Goal: Task Accomplishment & Management: Manage account settings

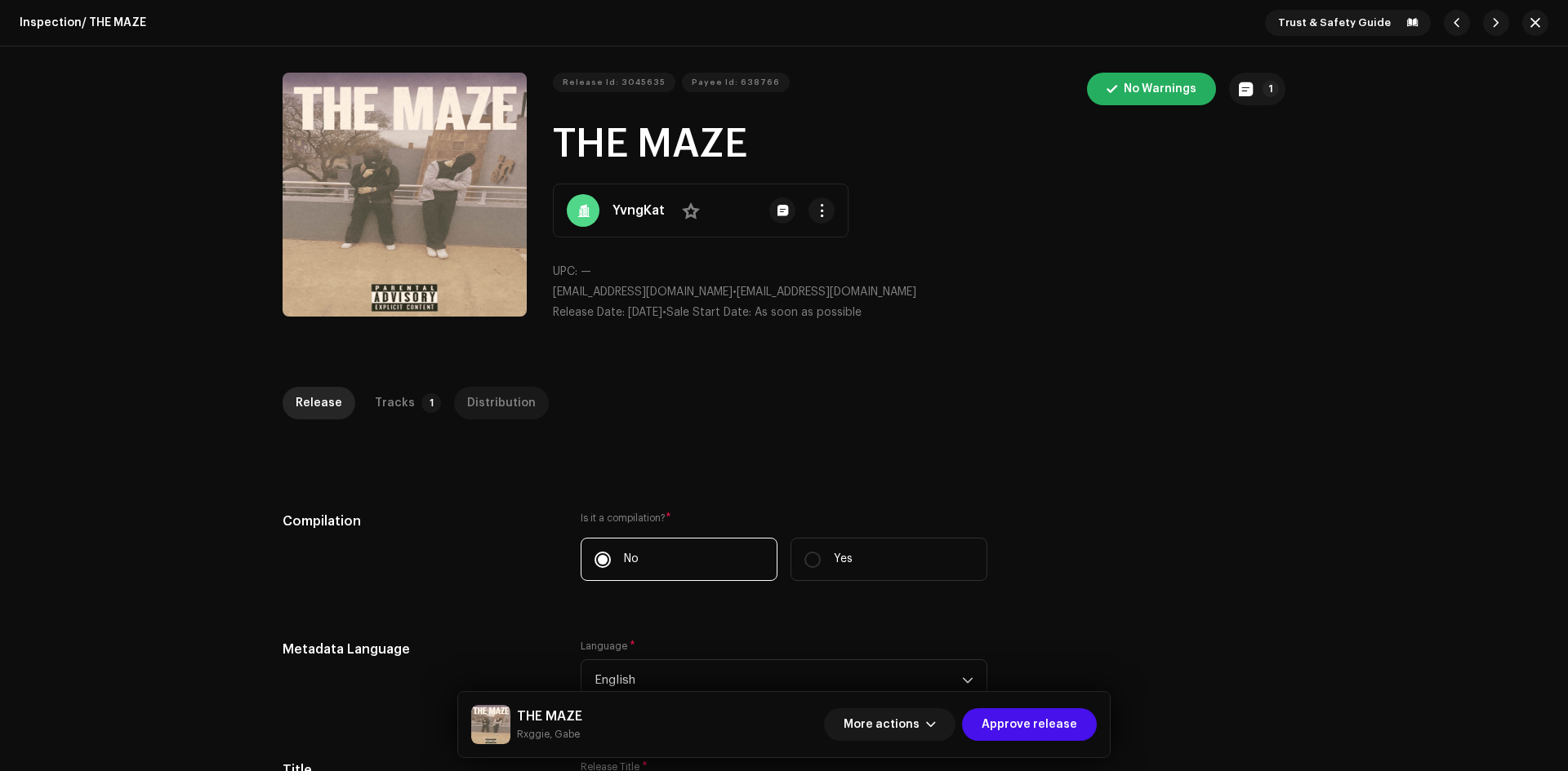
click at [499, 412] on div "Distribution" at bounding box center [501, 403] width 69 height 32
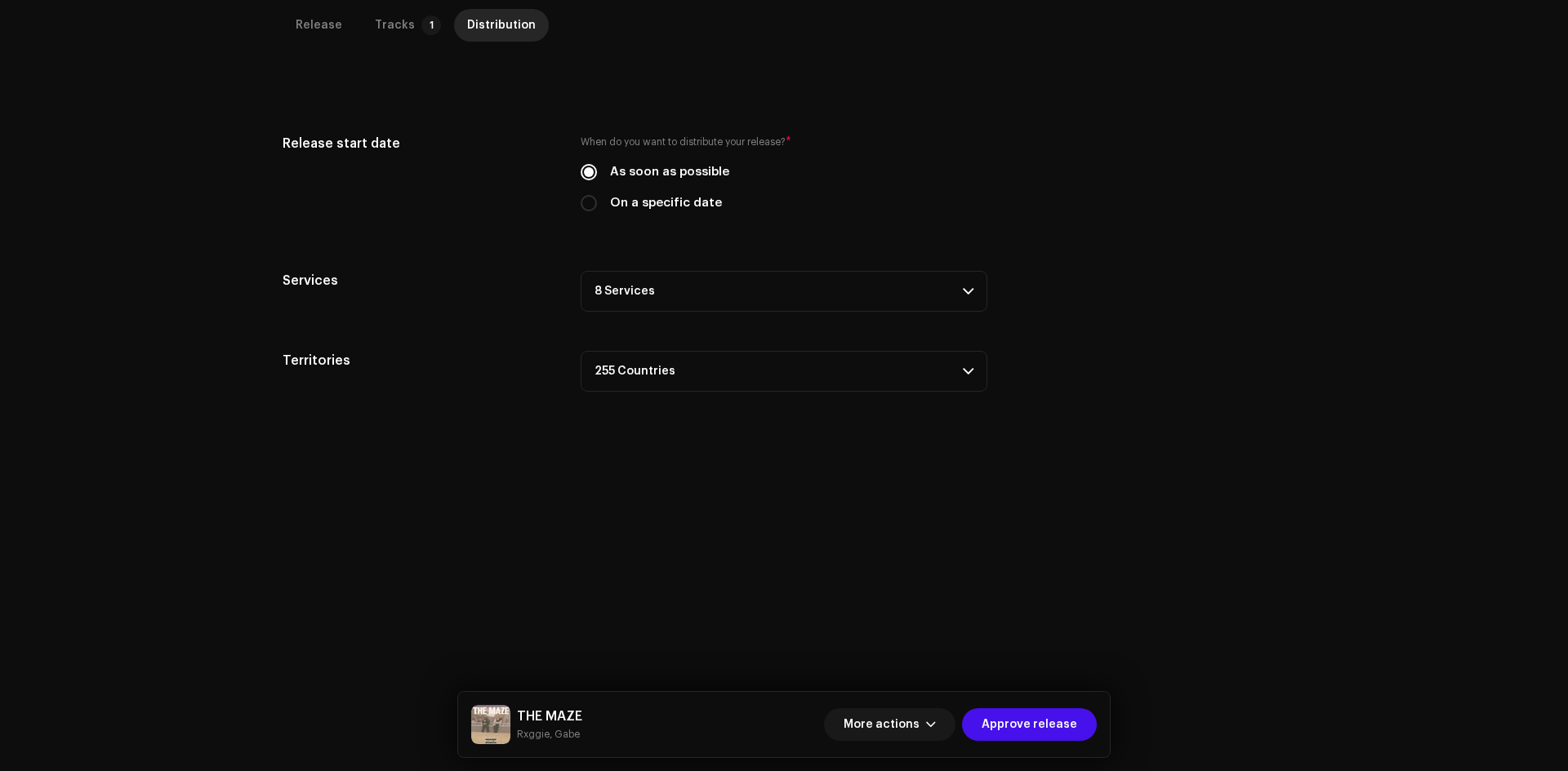
scroll to position [387, 0]
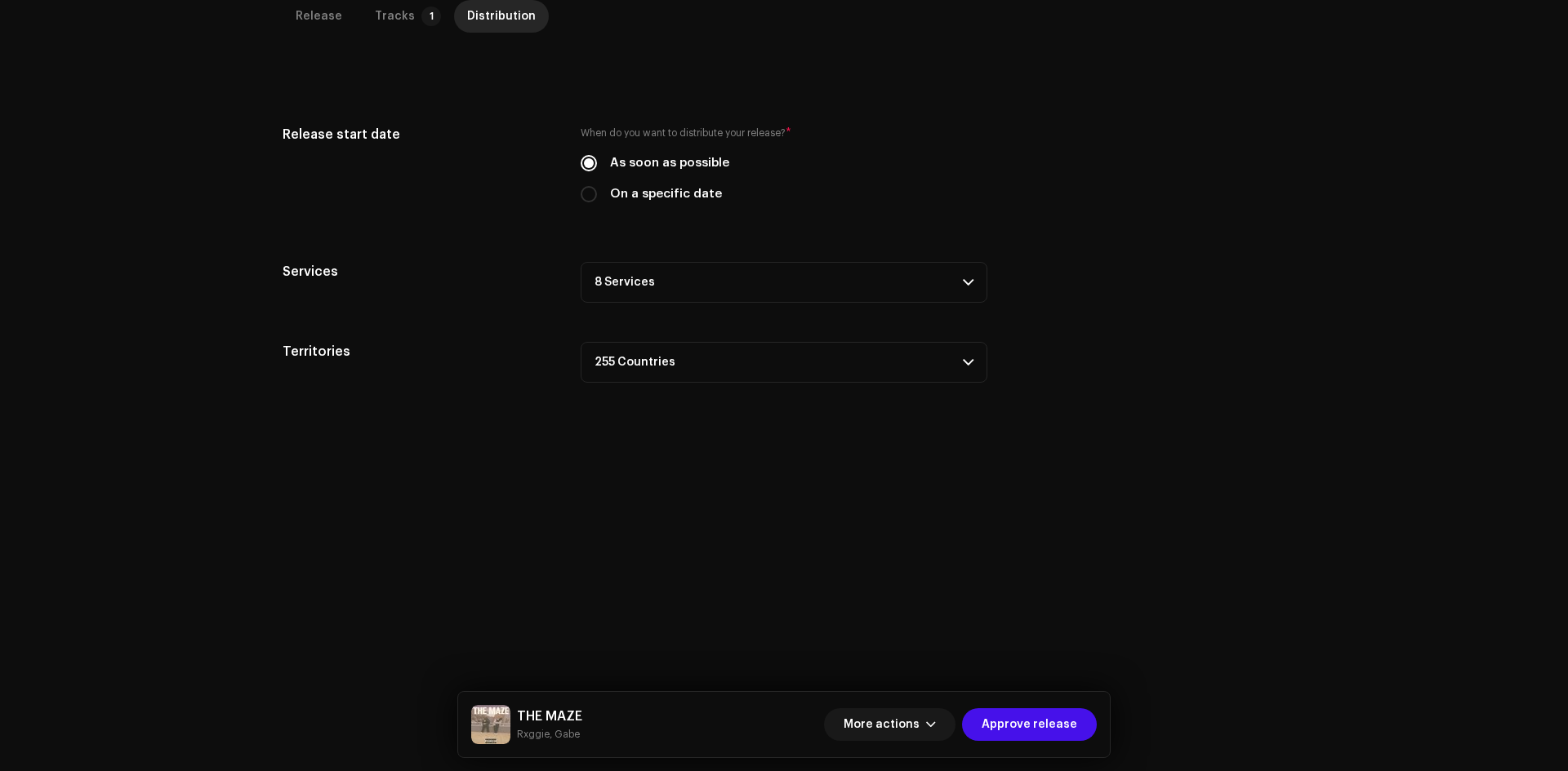
click at [739, 292] on p-accordion-header "8 Services" at bounding box center [784, 282] width 407 height 41
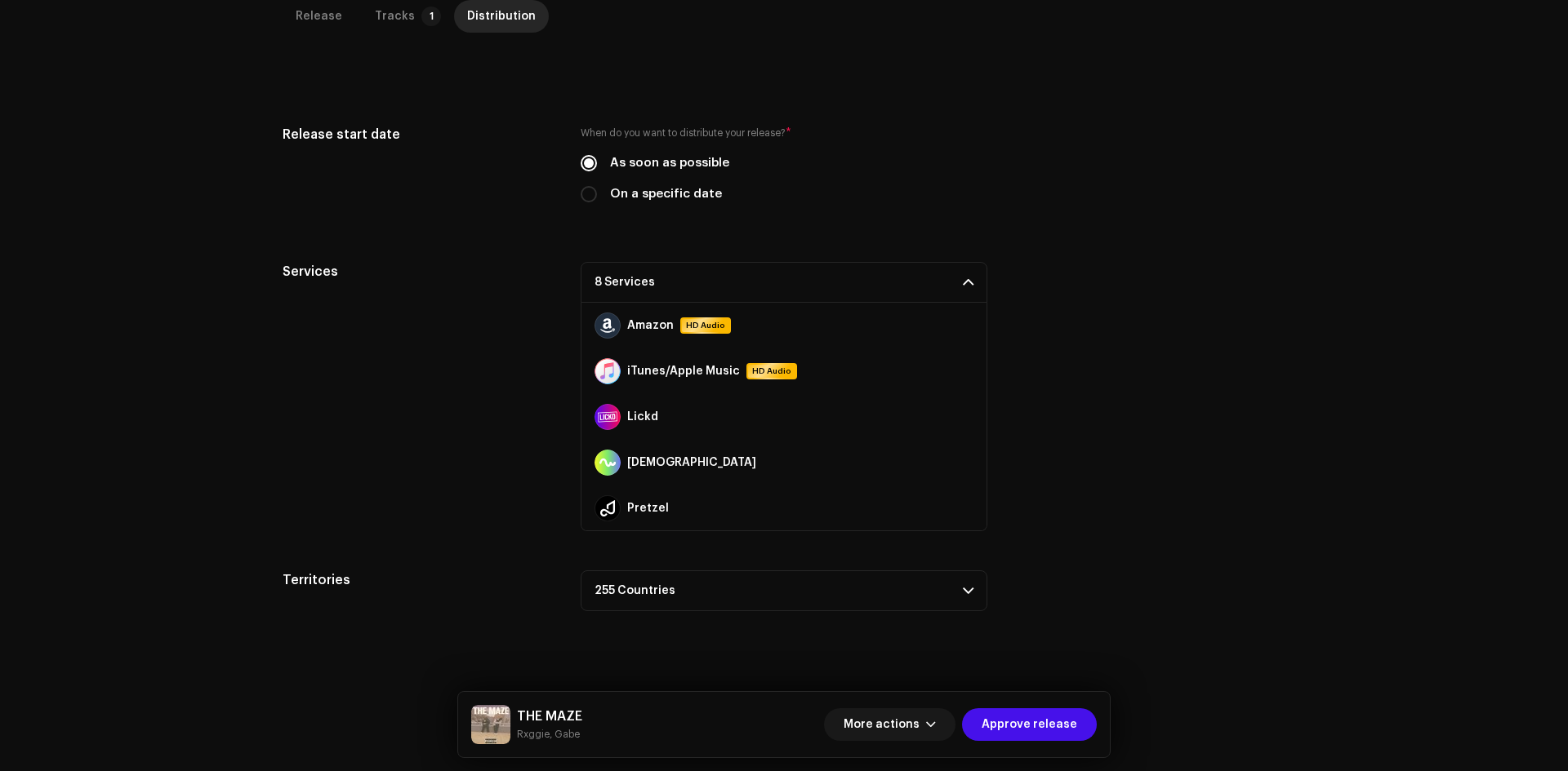
scroll to position [0, 0]
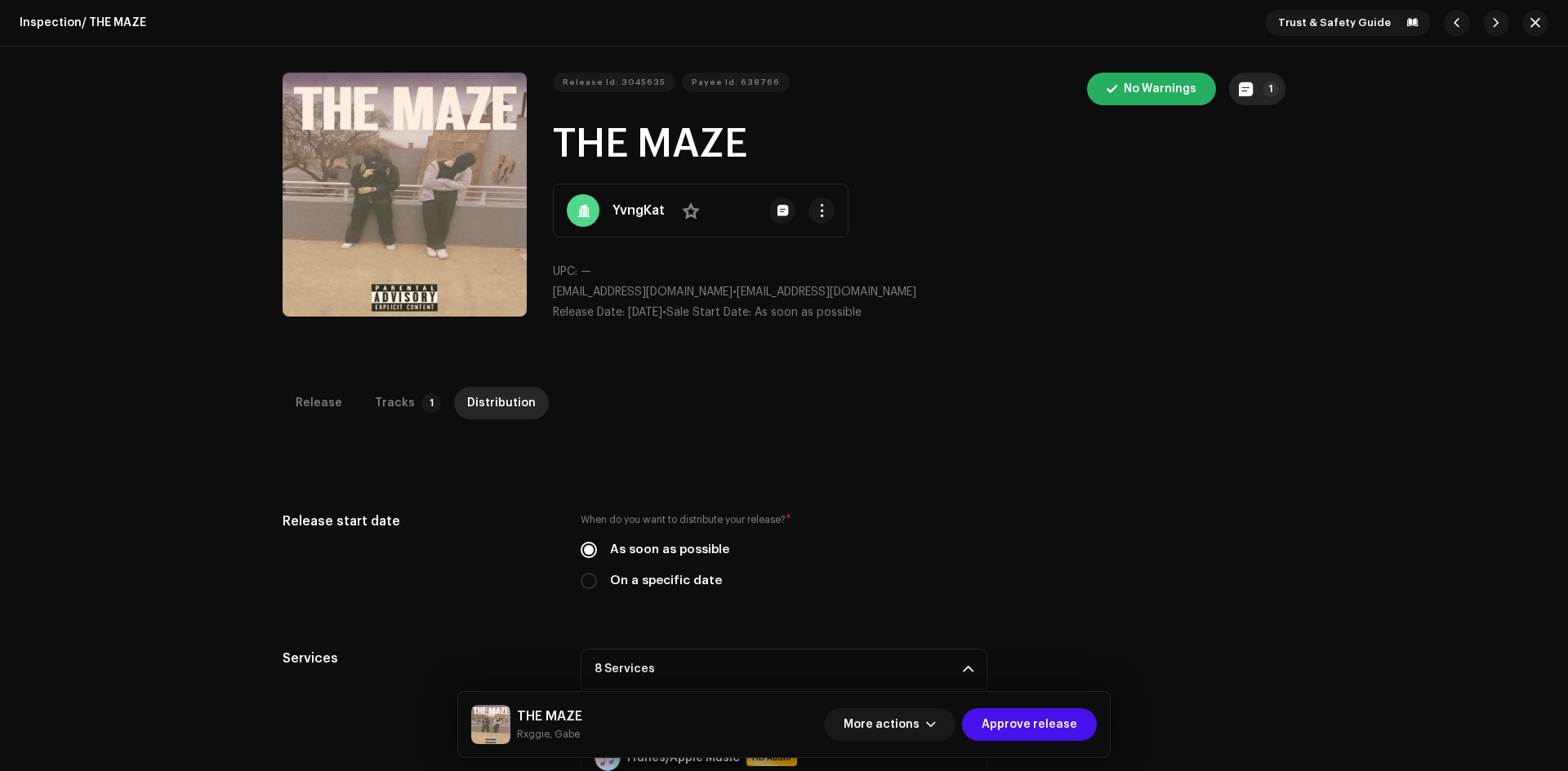
click at [1262, 84] on p-badge "1" at bounding box center [1270, 89] width 16 height 16
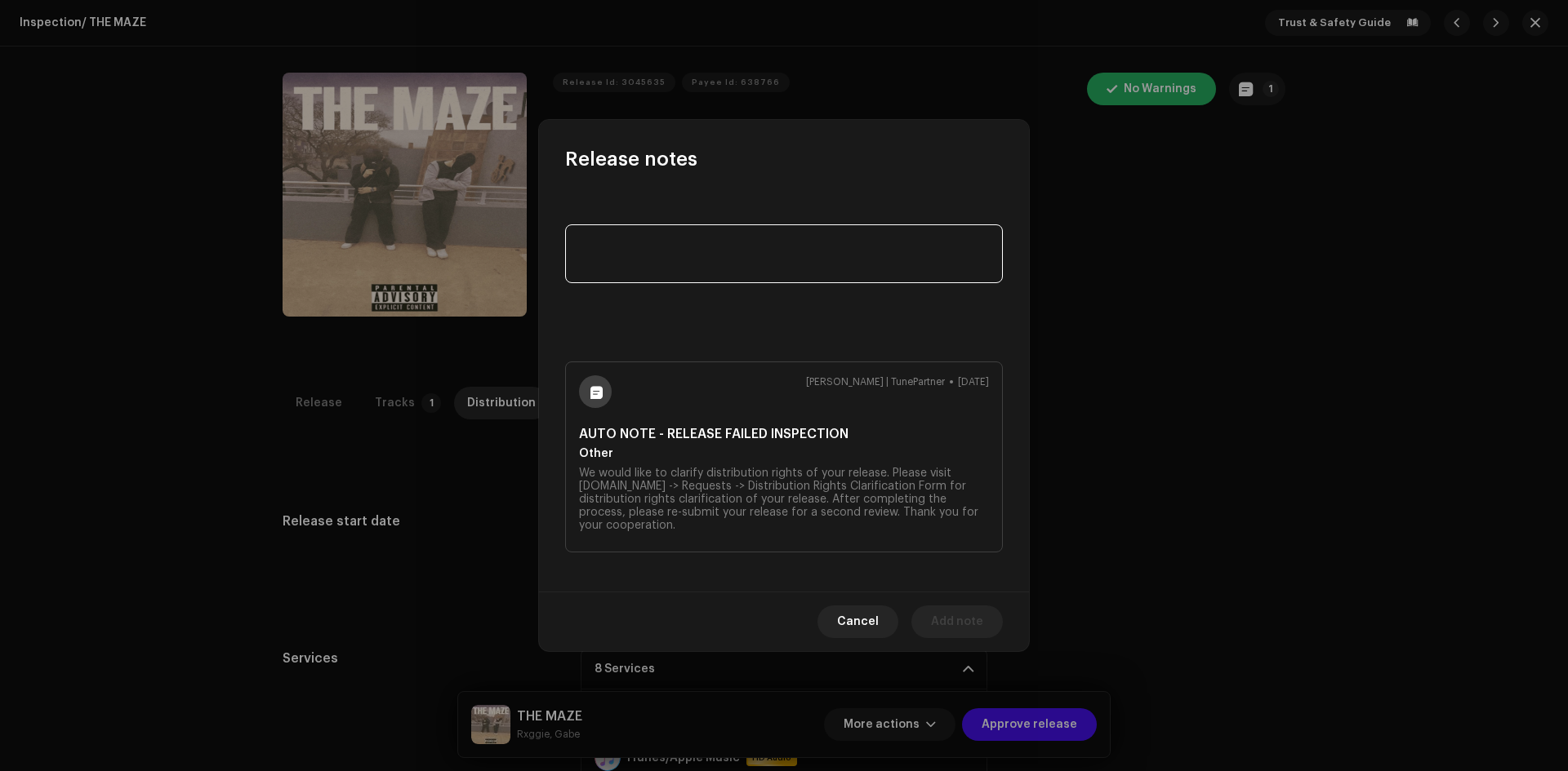
click at [762, 243] on textarea at bounding box center [784, 254] width 438 height 59
paste textarea "Free for profit beats are not allowed to be distributed into YouTube, Facebook,…"
type textarea "Free for profit beats are not allowed to be distributed into YouTube, Facebook,…"
click at [977, 615] on span "Add note" at bounding box center [956, 622] width 52 height 32
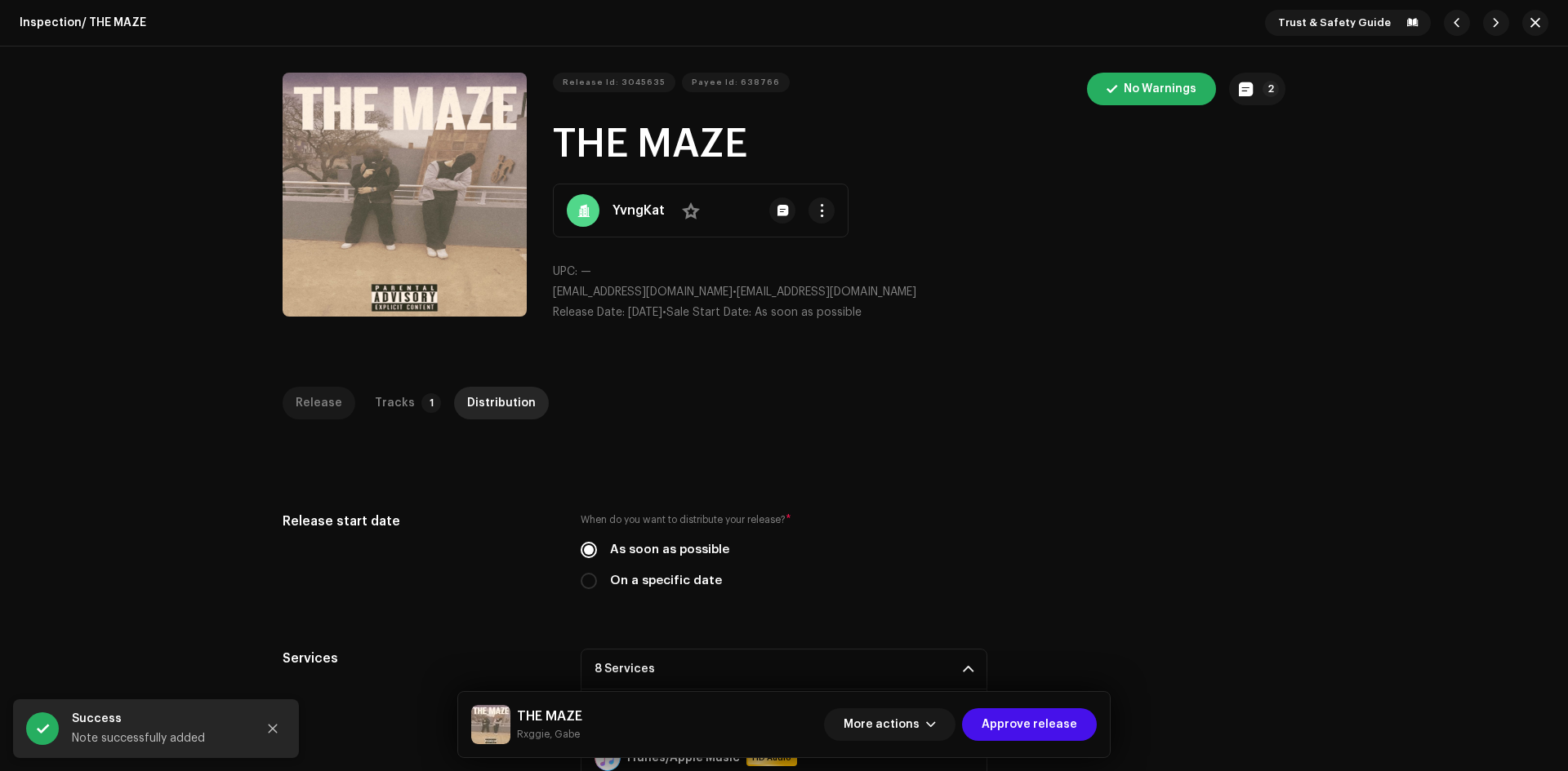
drag, startPoint x: 398, startPoint y: 464, endPoint x: 302, endPoint y: 418, distance: 106.5
click at [397, 464] on div "Release notes Galang | TunePartner Oct 8, 2025 Free for profit beats are not al…" at bounding box center [784, 385] width 1568 height 771
drag, startPoint x: 303, startPoint y: 413, endPoint x: 439, endPoint y: 424, distance: 136.4
click at [304, 413] on div "Release" at bounding box center [318, 403] width 47 height 32
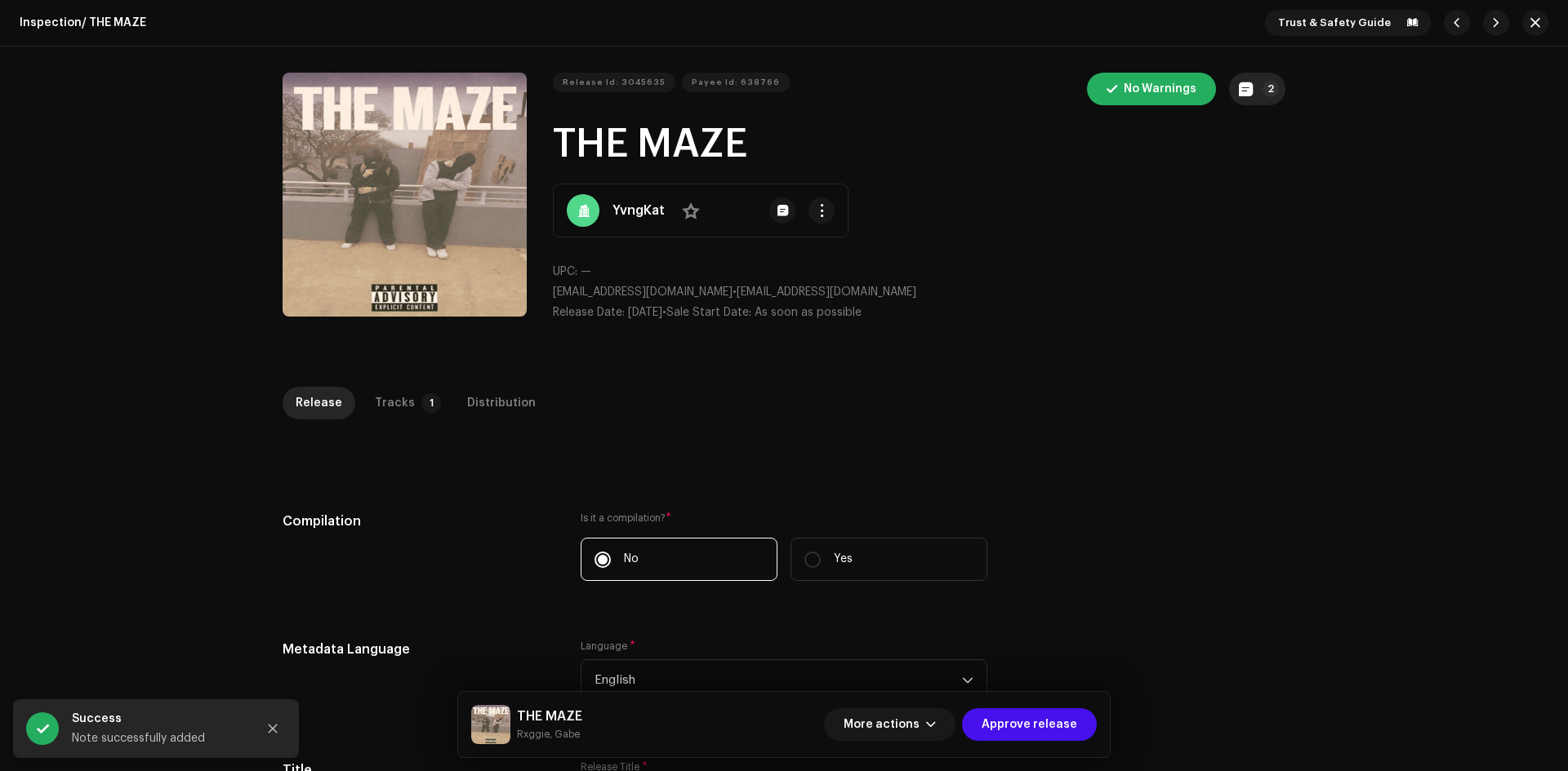
click at [1273, 94] on button "2" at bounding box center [1256, 89] width 56 height 32
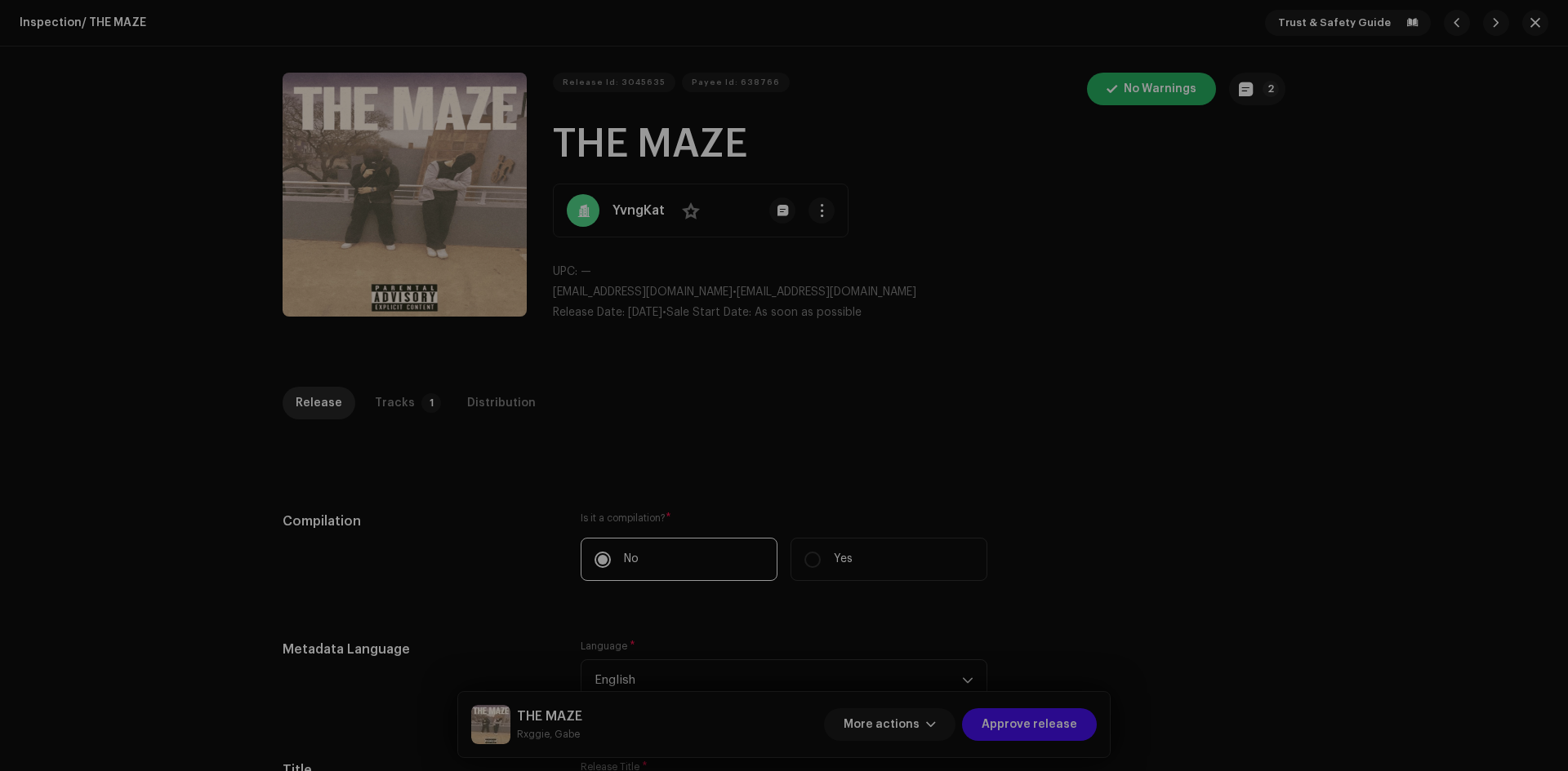
click at [418, 483] on div "Release notes Galang | TunePartner Oct 8, 2025 Free for profit beats are not al…" at bounding box center [784, 385] width 1568 height 771
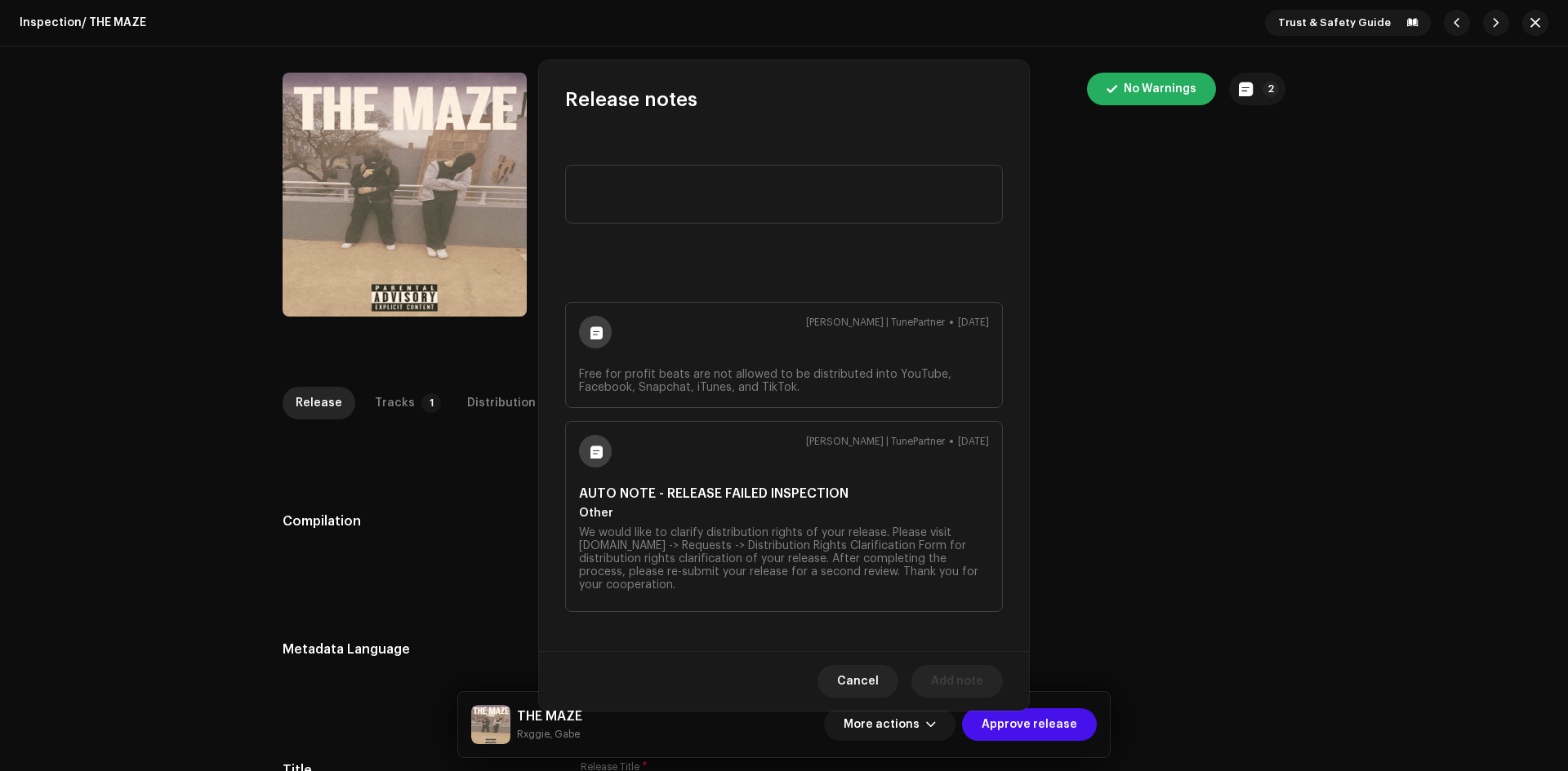
click at [407, 401] on p-tab "Tracks 1" at bounding box center [404, 403] width 86 height 32
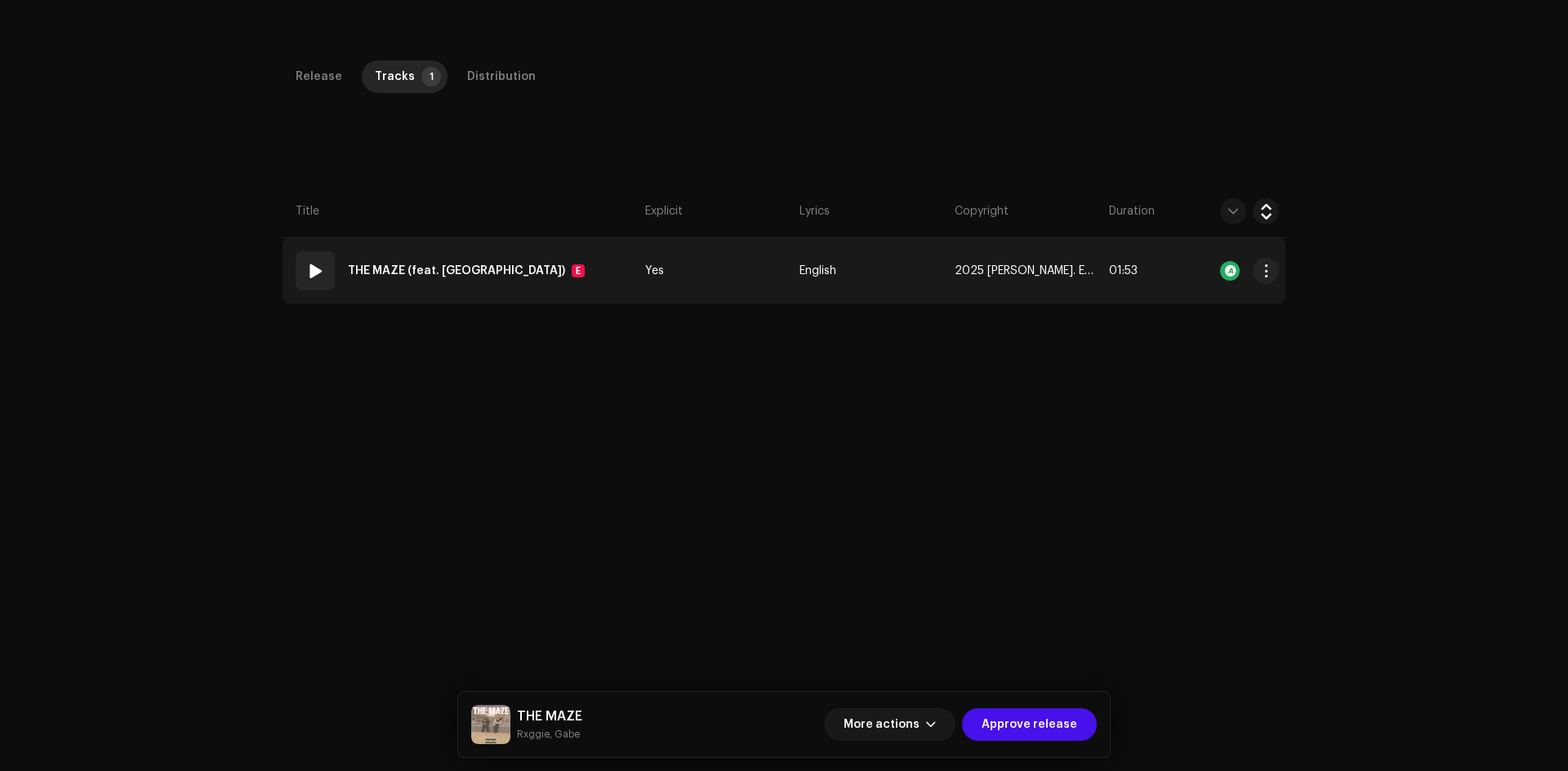
click at [550, 278] on td "01 THE MAZE (feat. Gabe) E" at bounding box center [459, 271] width 356 height 66
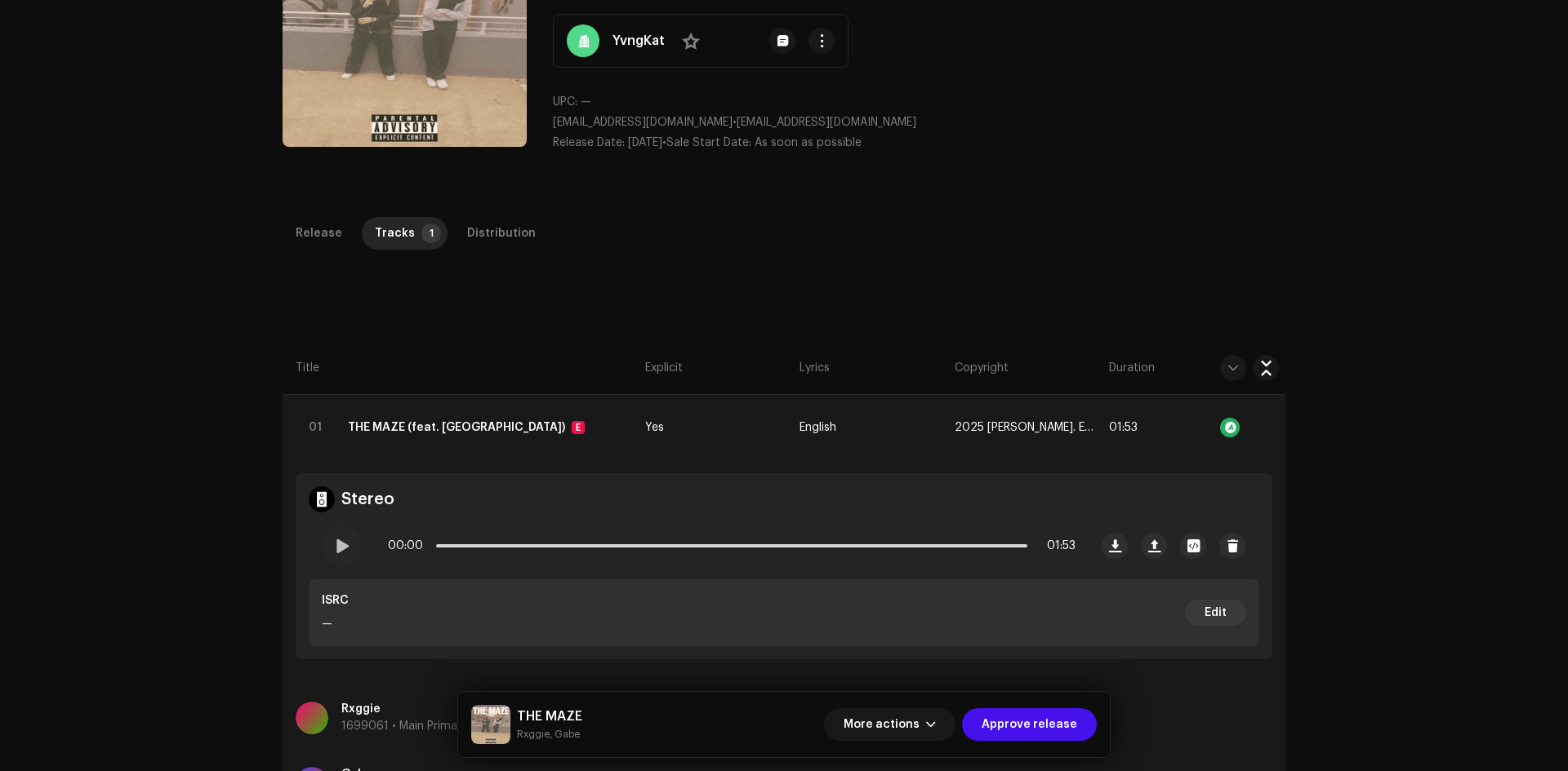
scroll to position [105, 0]
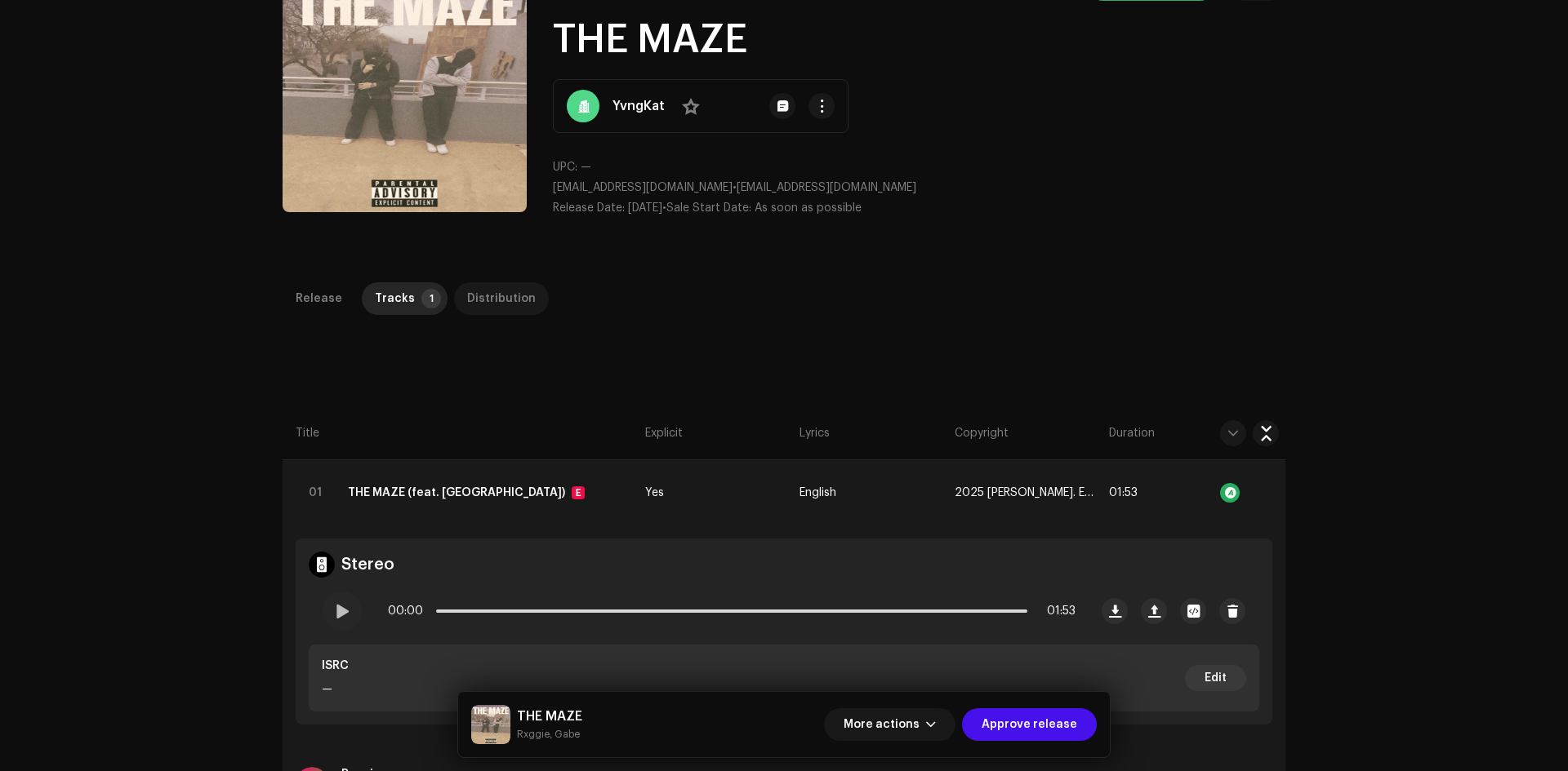
drag, startPoint x: 503, startPoint y: 298, endPoint x: 668, endPoint y: 339, distance: 170.0
click at [503, 297] on div "Distribution" at bounding box center [501, 298] width 69 height 32
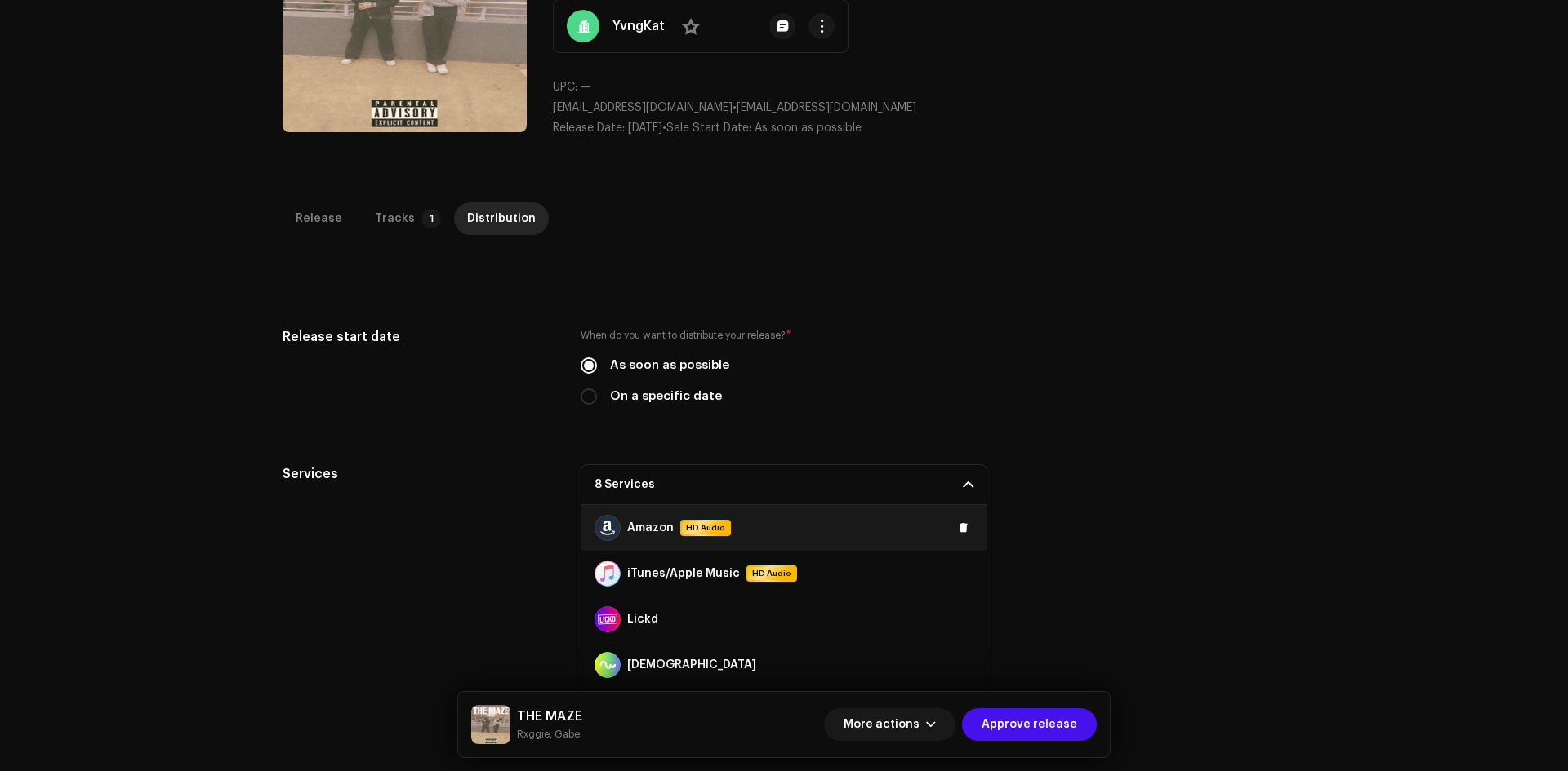
scroll to position [387, 0]
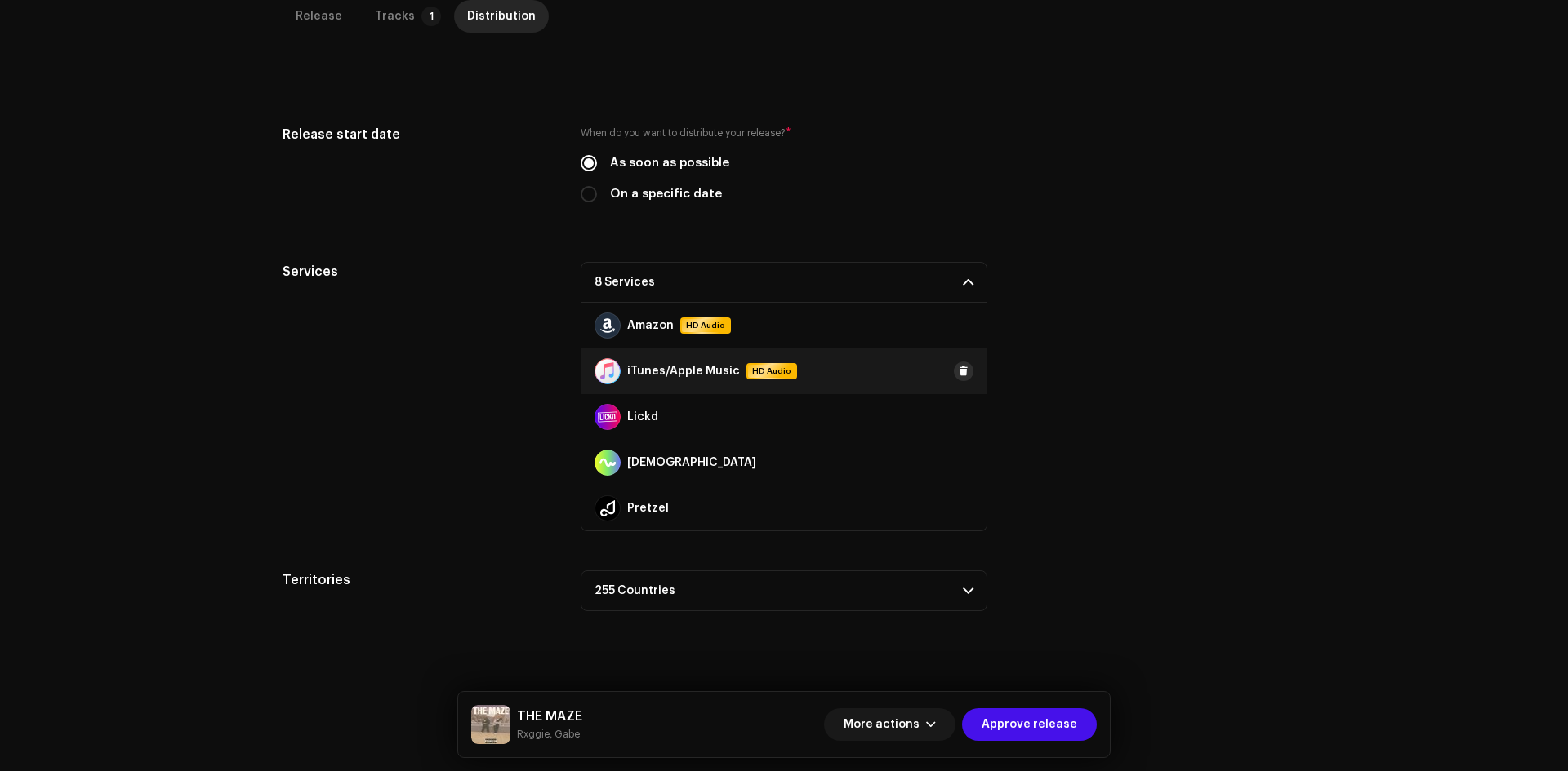
click at [965, 372] on button at bounding box center [963, 371] width 20 height 20
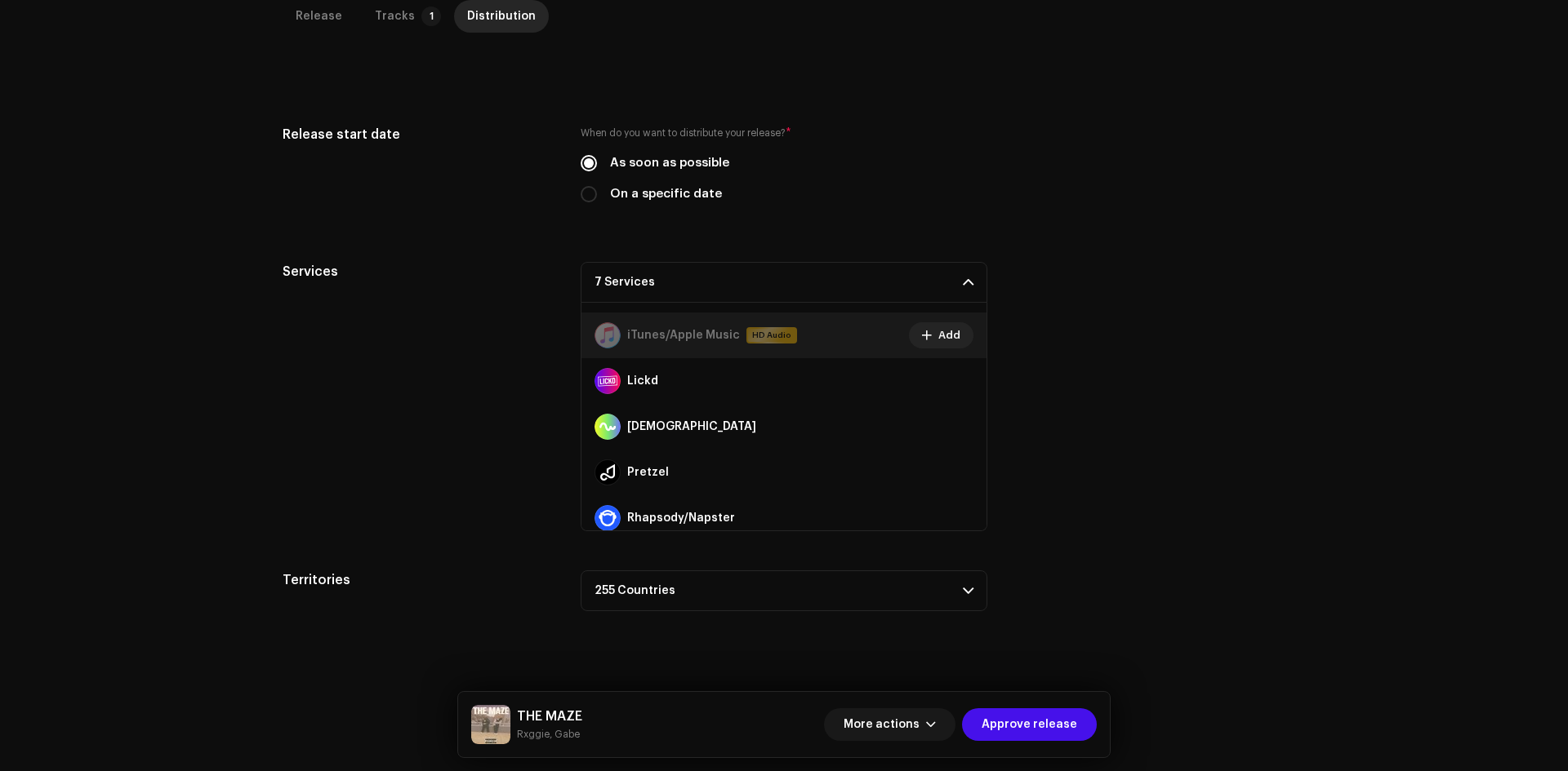
scroll to position [0, 0]
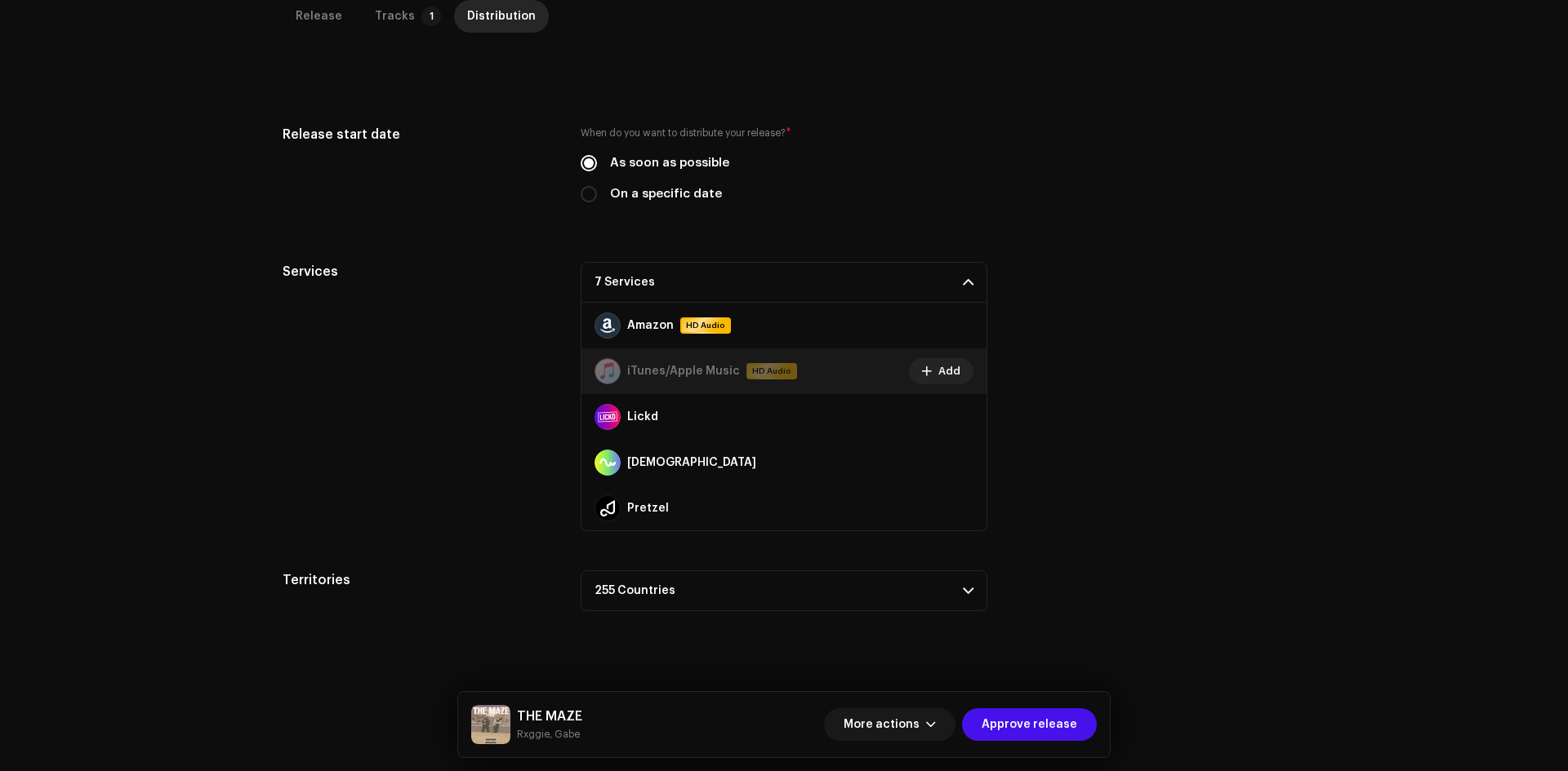
click at [262, 403] on div "Release Tracks 1 Distribution Compilation Is it a compilation? * No Yes Metadat…" at bounding box center [784, 346] width 1055 height 693
click at [1056, 724] on span "Approve release" at bounding box center [1029, 724] width 95 height 32
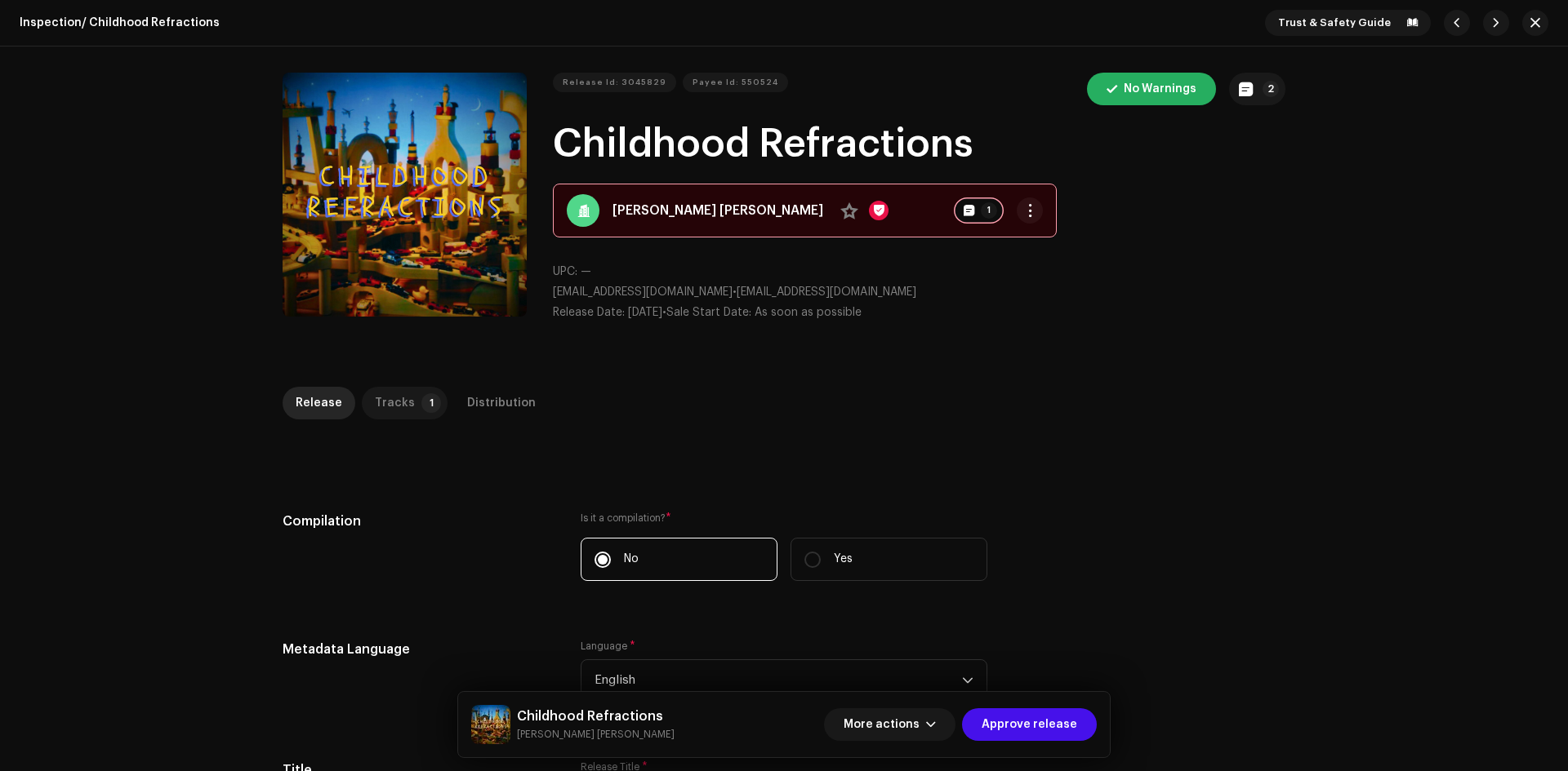
click at [388, 396] on div "Tracks" at bounding box center [395, 403] width 40 height 32
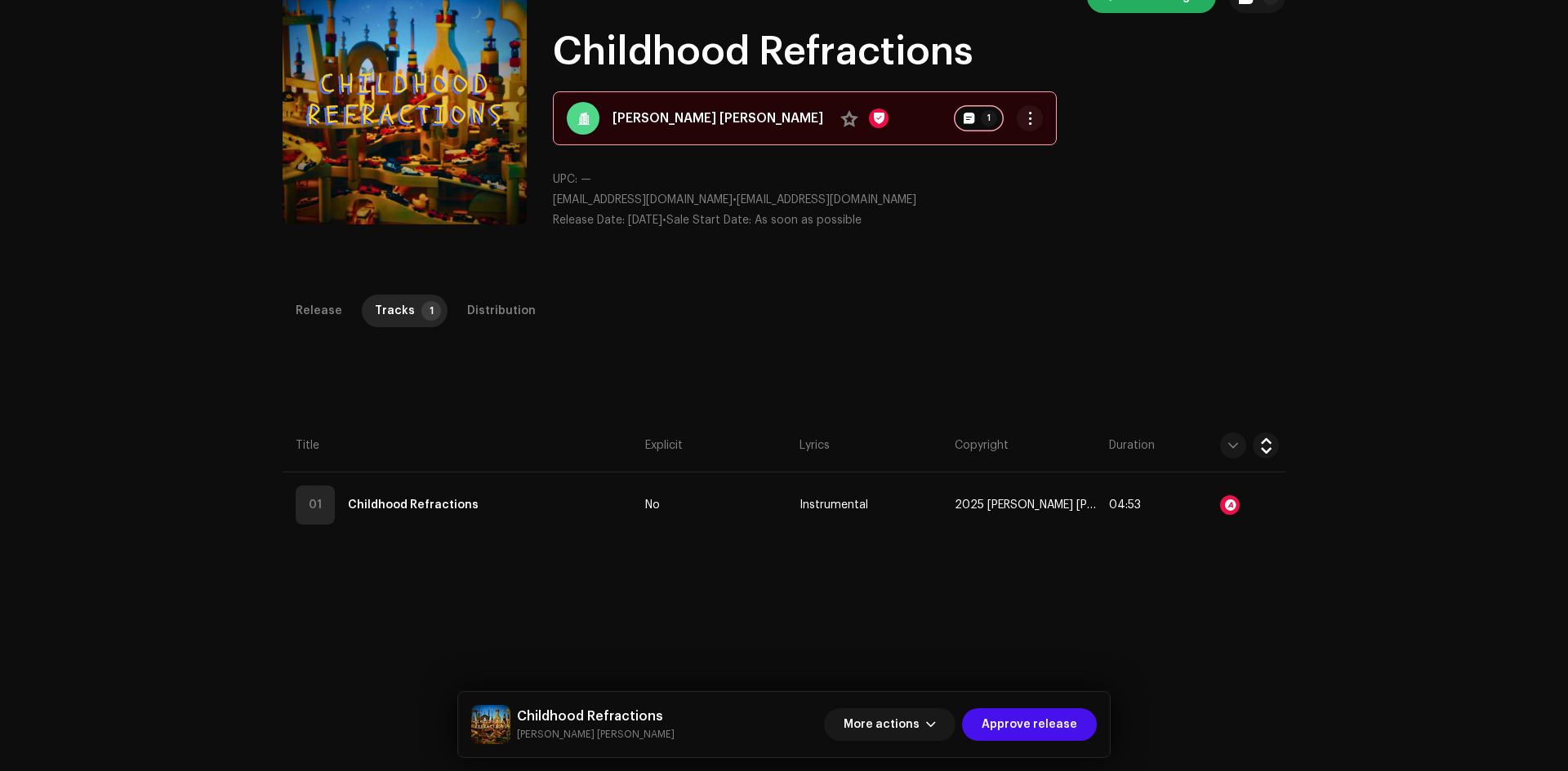
scroll to position [387, 0]
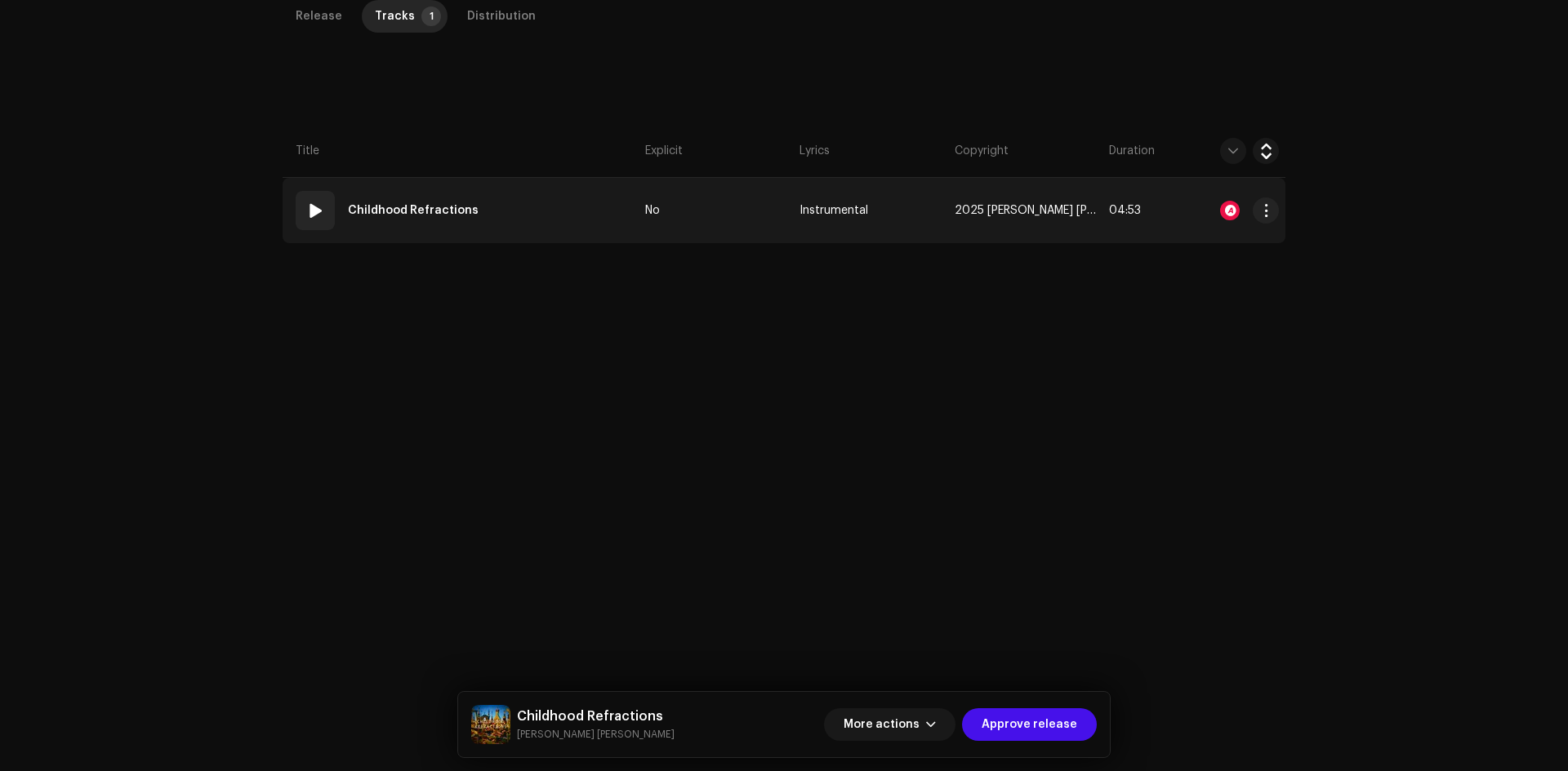
click at [543, 228] on td "01 Childhood Refractions" at bounding box center [459, 211] width 356 height 66
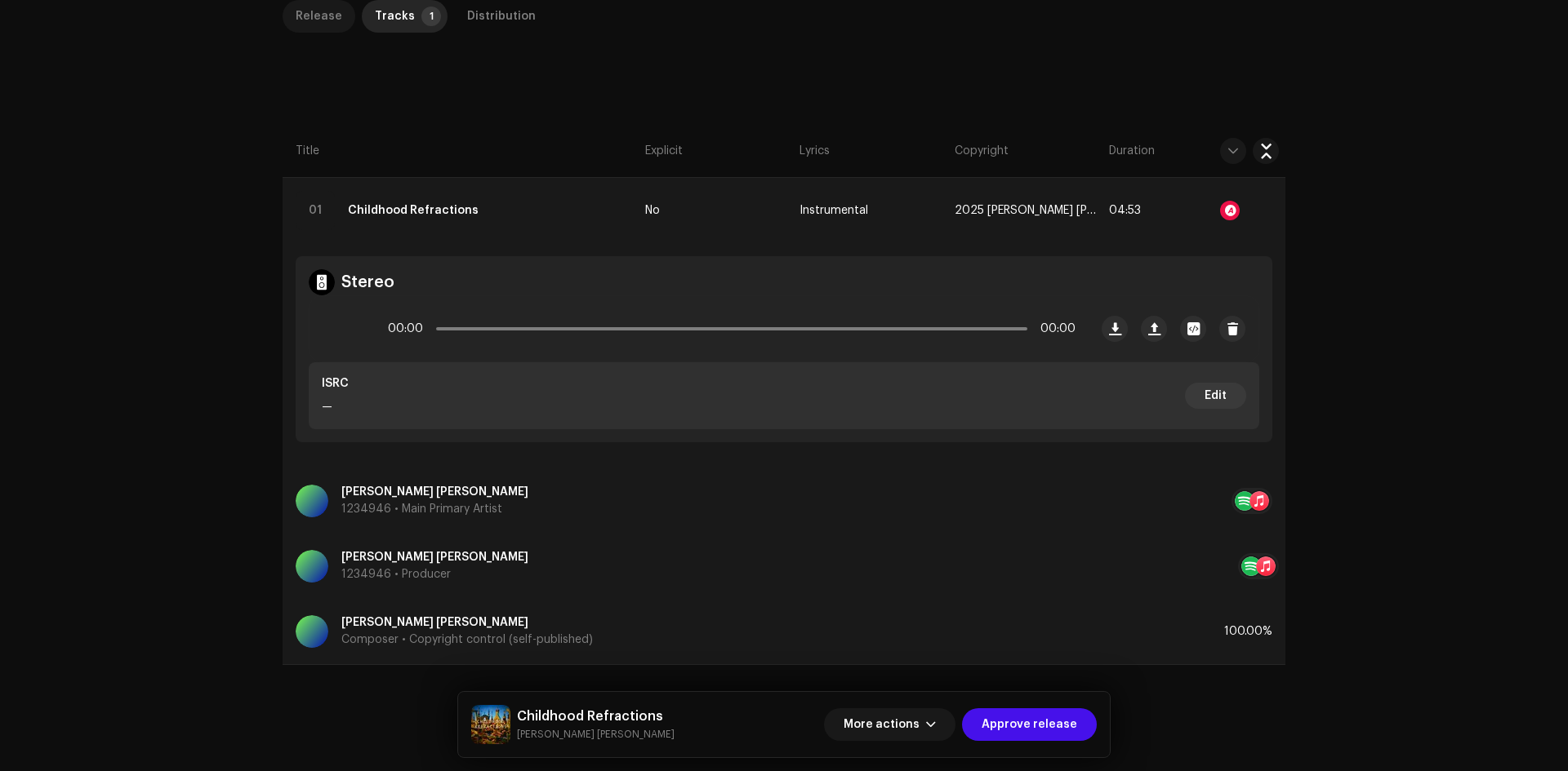
click at [331, 20] on div "Release" at bounding box center [318, 16] width 47 height 32
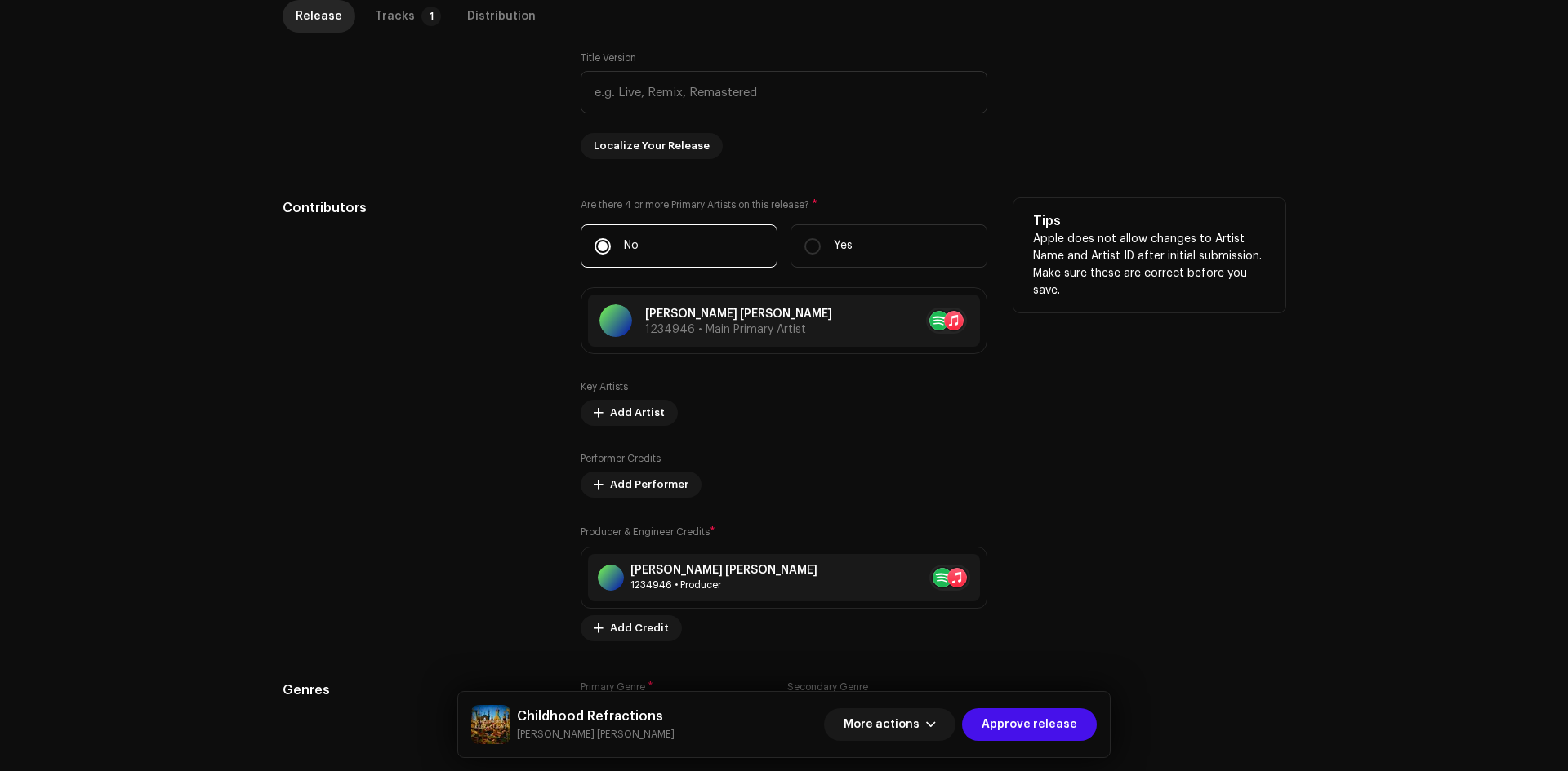
scroll to position [795, 0]
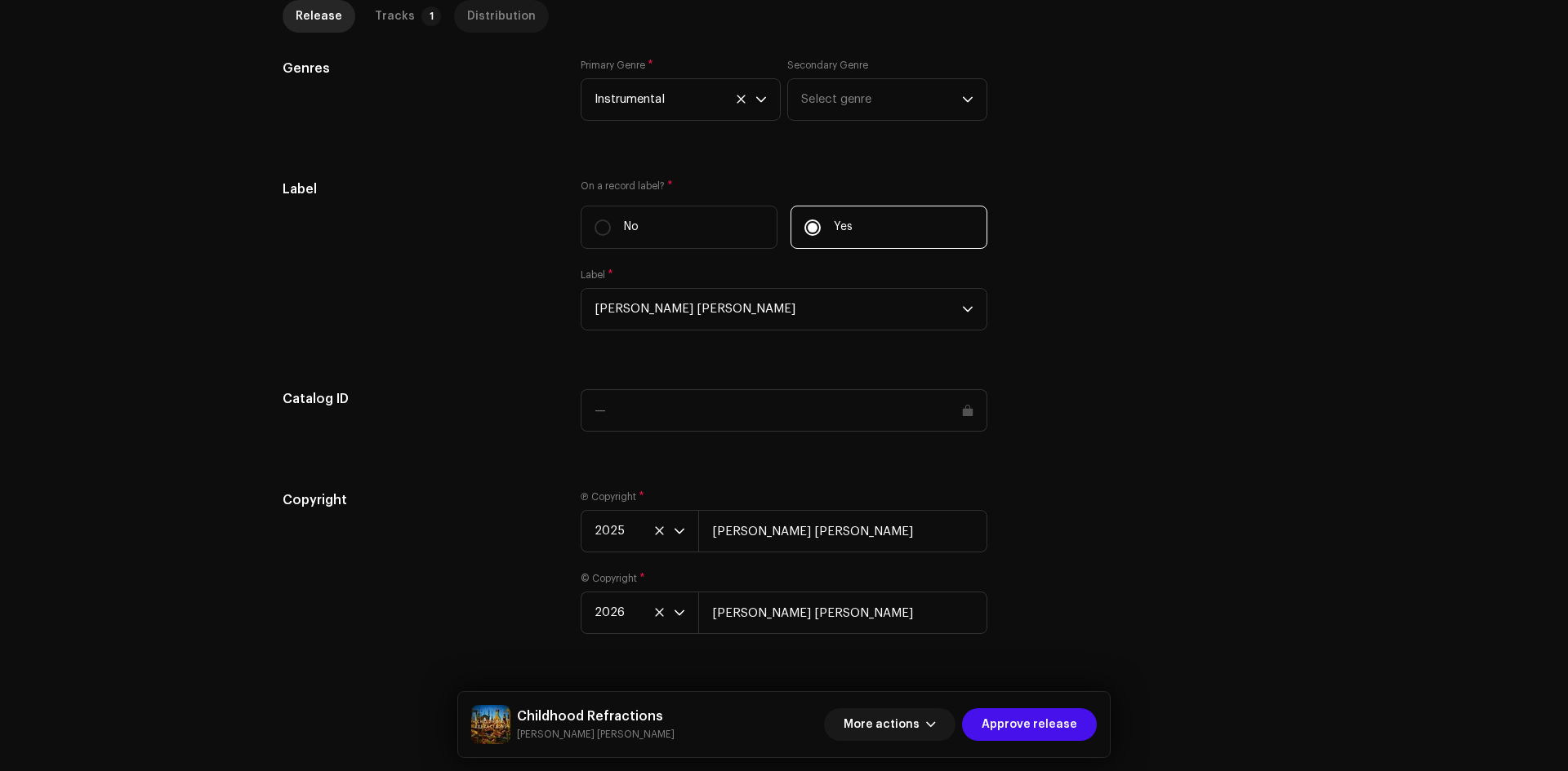
click at [481, 17] on div "Distribution" at bounding box center [501, 16] width 69 height 32
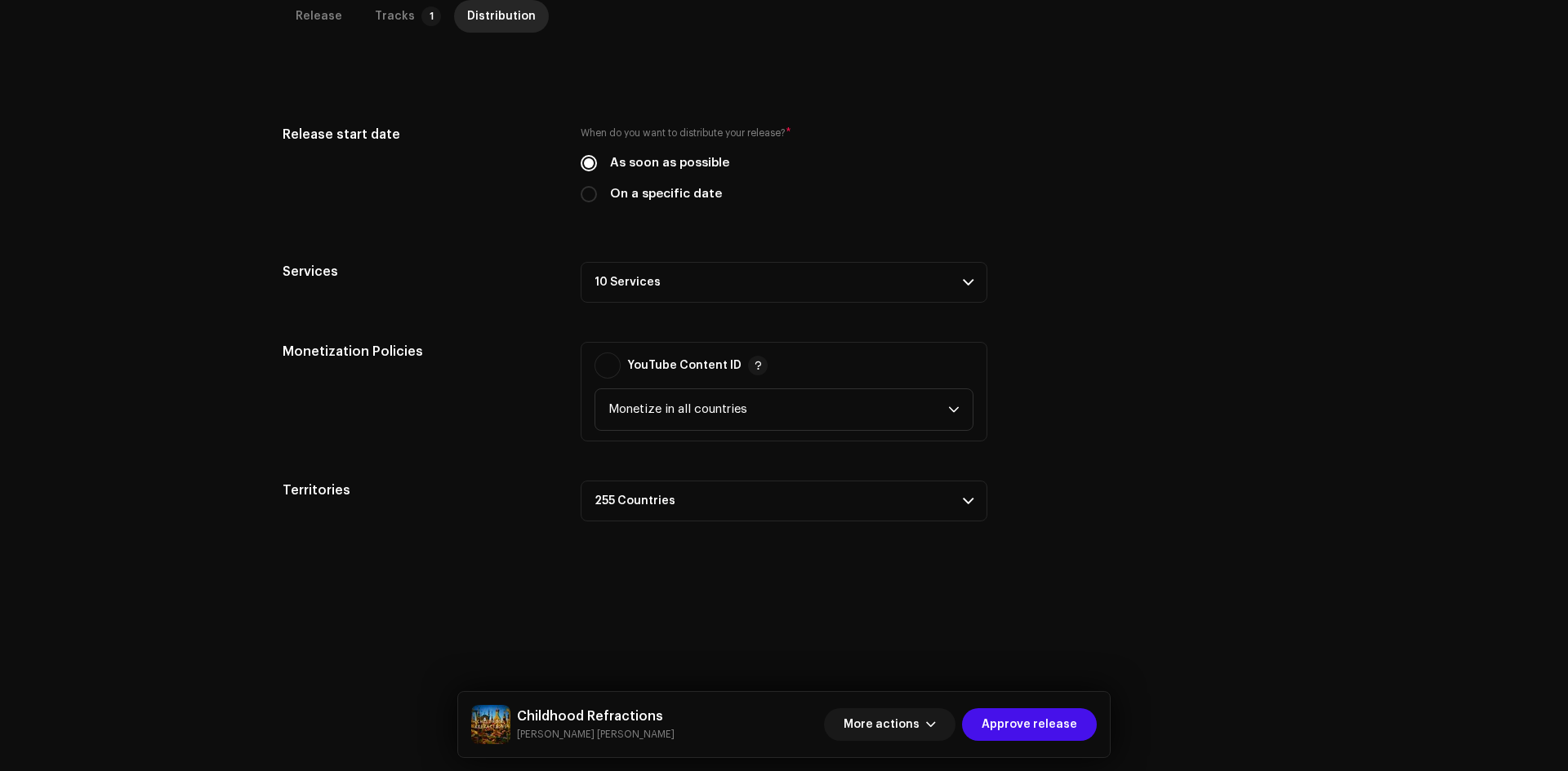
scroll to position [387, 0]
click at [421, 16] on p-badge "1" at bounding box center [431, 16] width 20 height 20
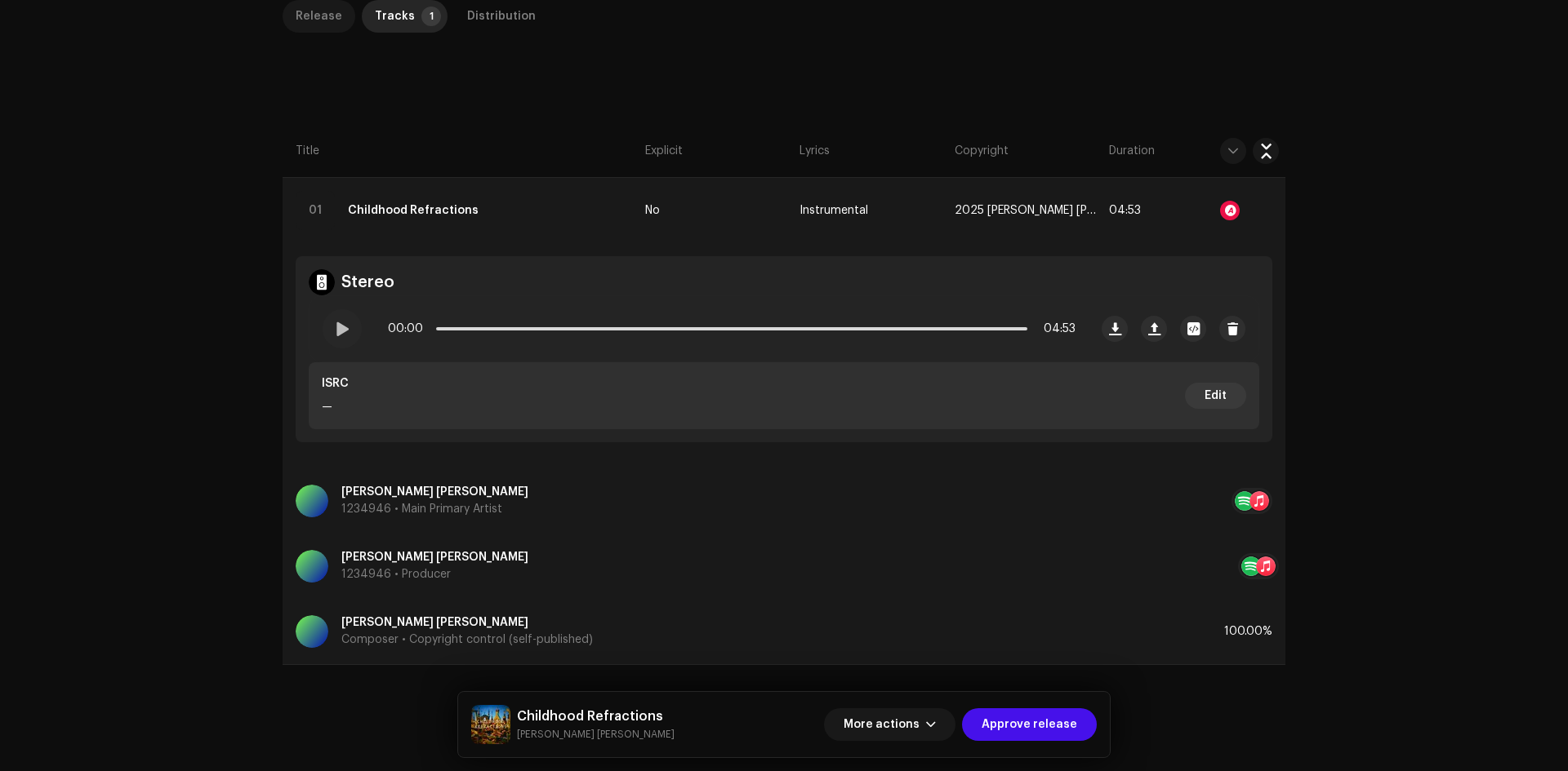
click at [330, 16] on div "Release" at bounding box center [318, 16] width 47 height 32
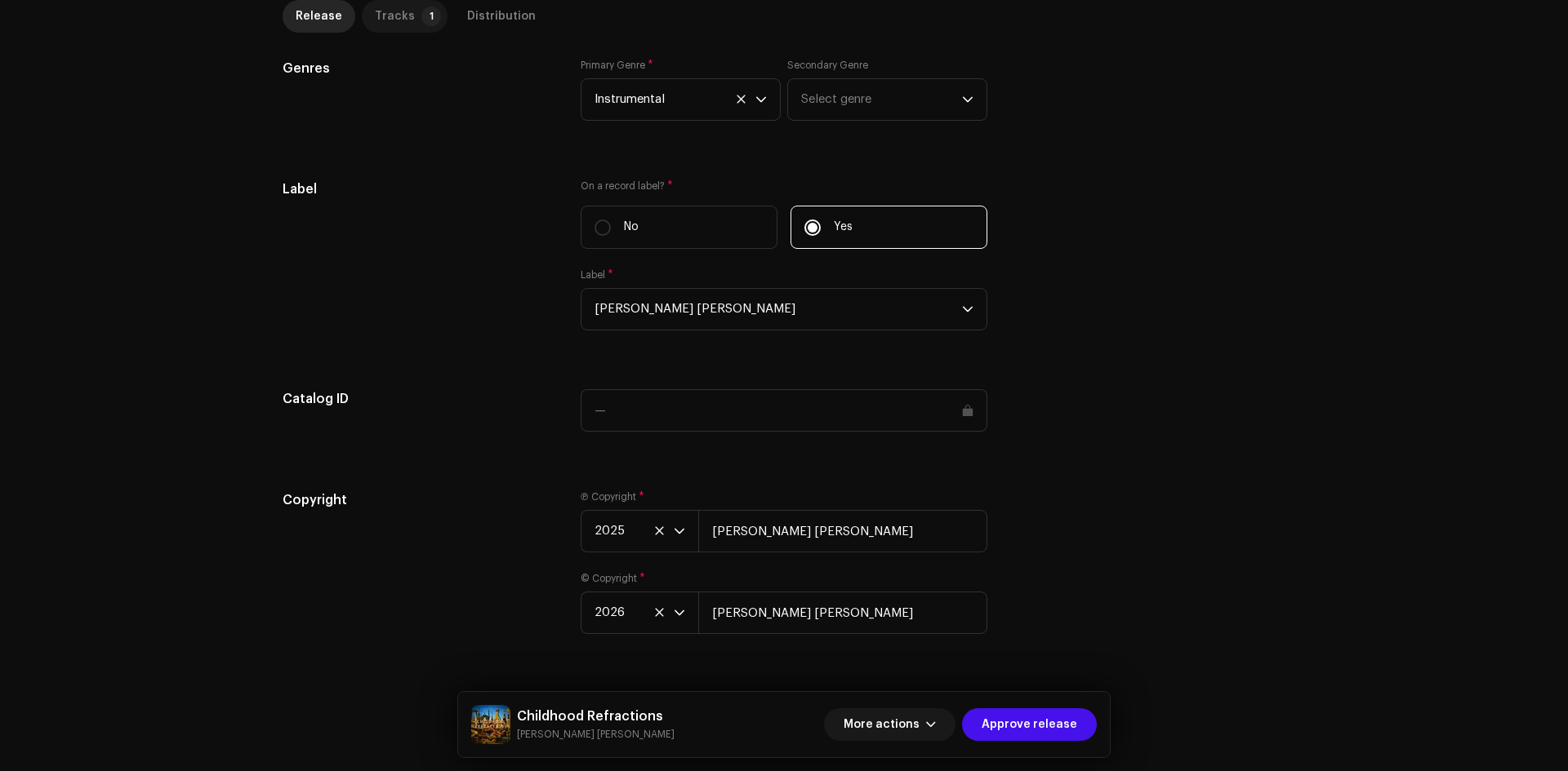
click at [404, 23] on p-tab "Tracks 1" at bounding box center [404, 16] width 86 height 32
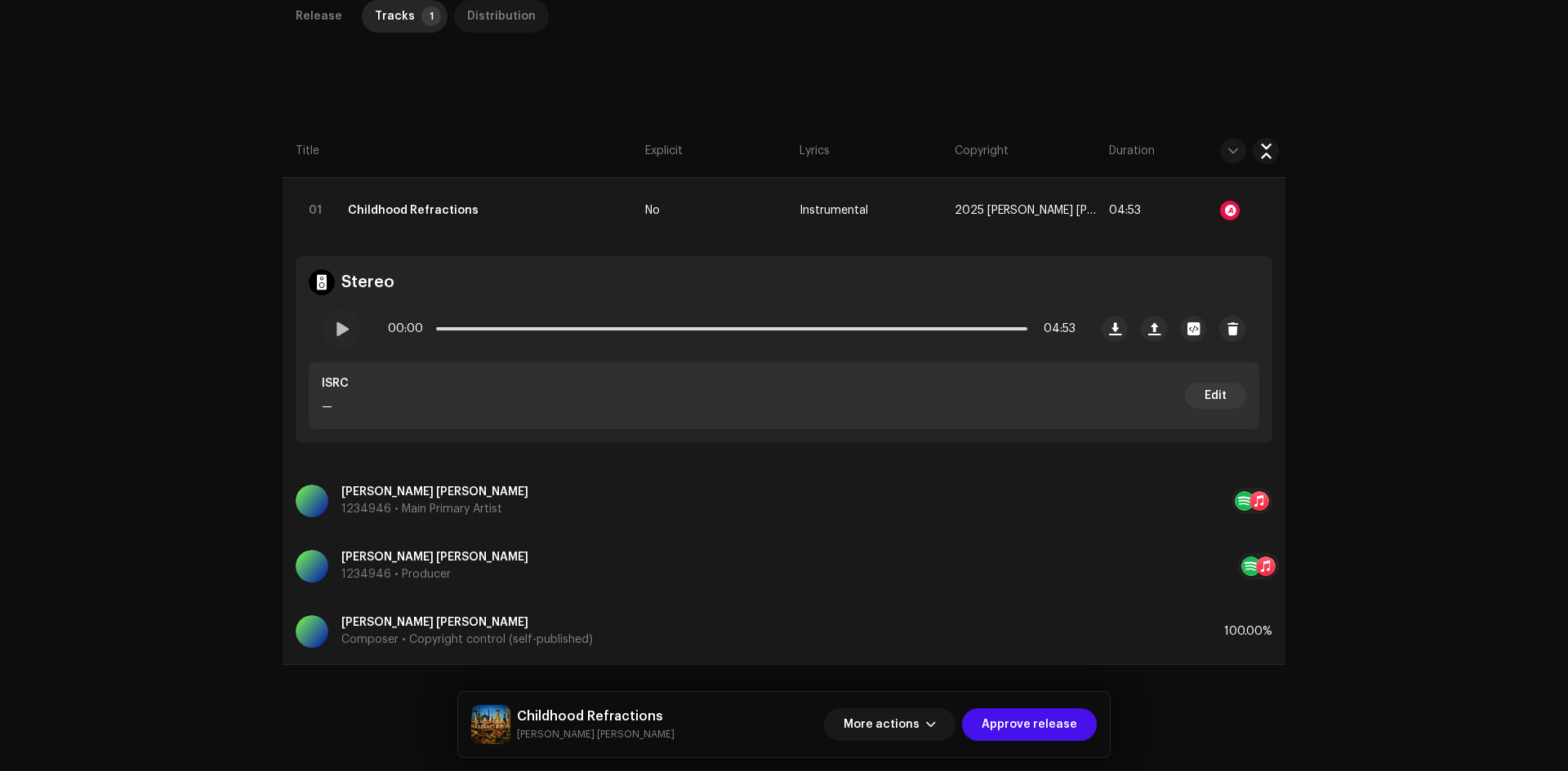
click at [507, 9] on div "Distribution" at bounding box center [501, 16] width 69 height 32
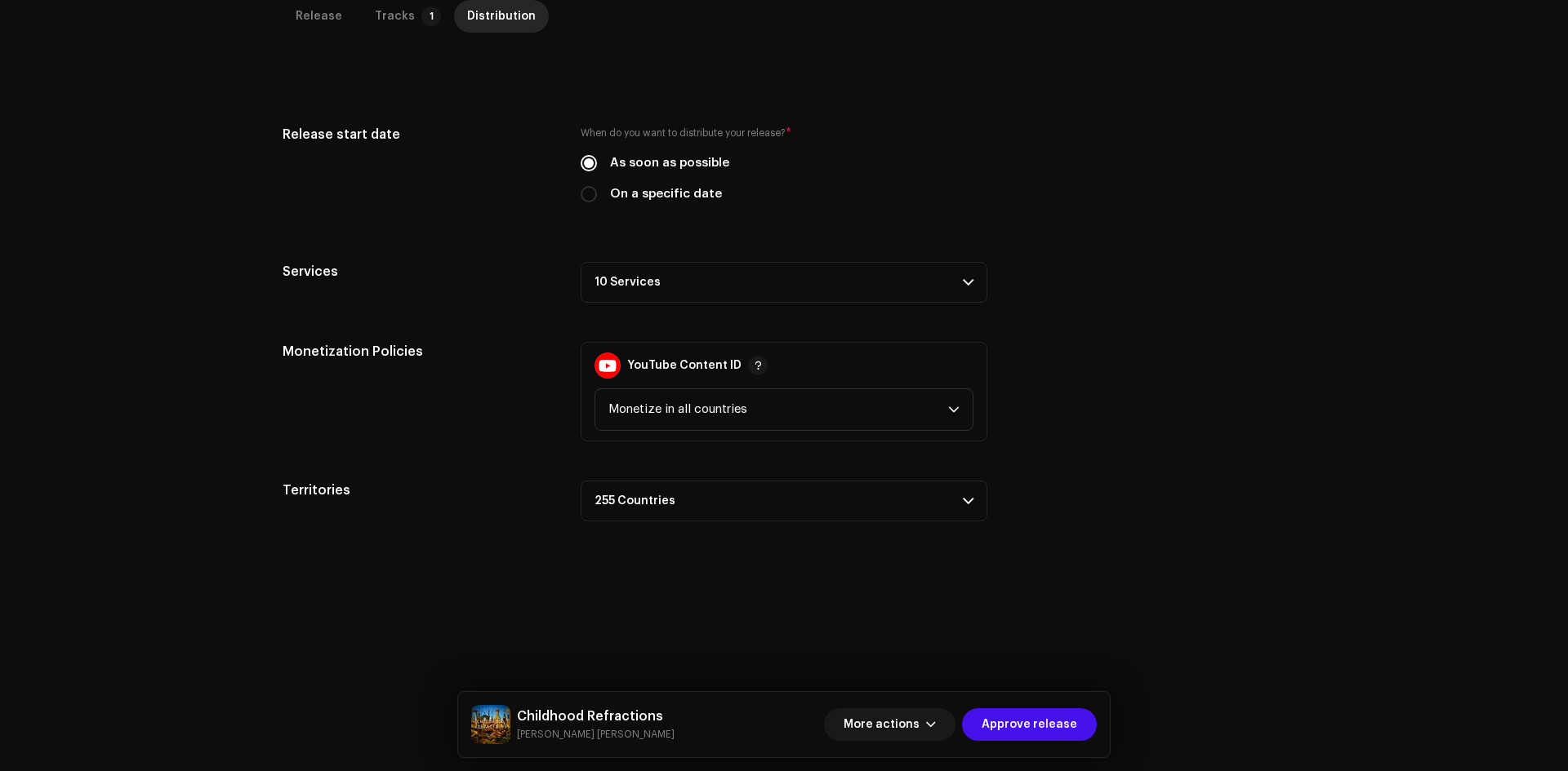
scroll to position [0, 0]
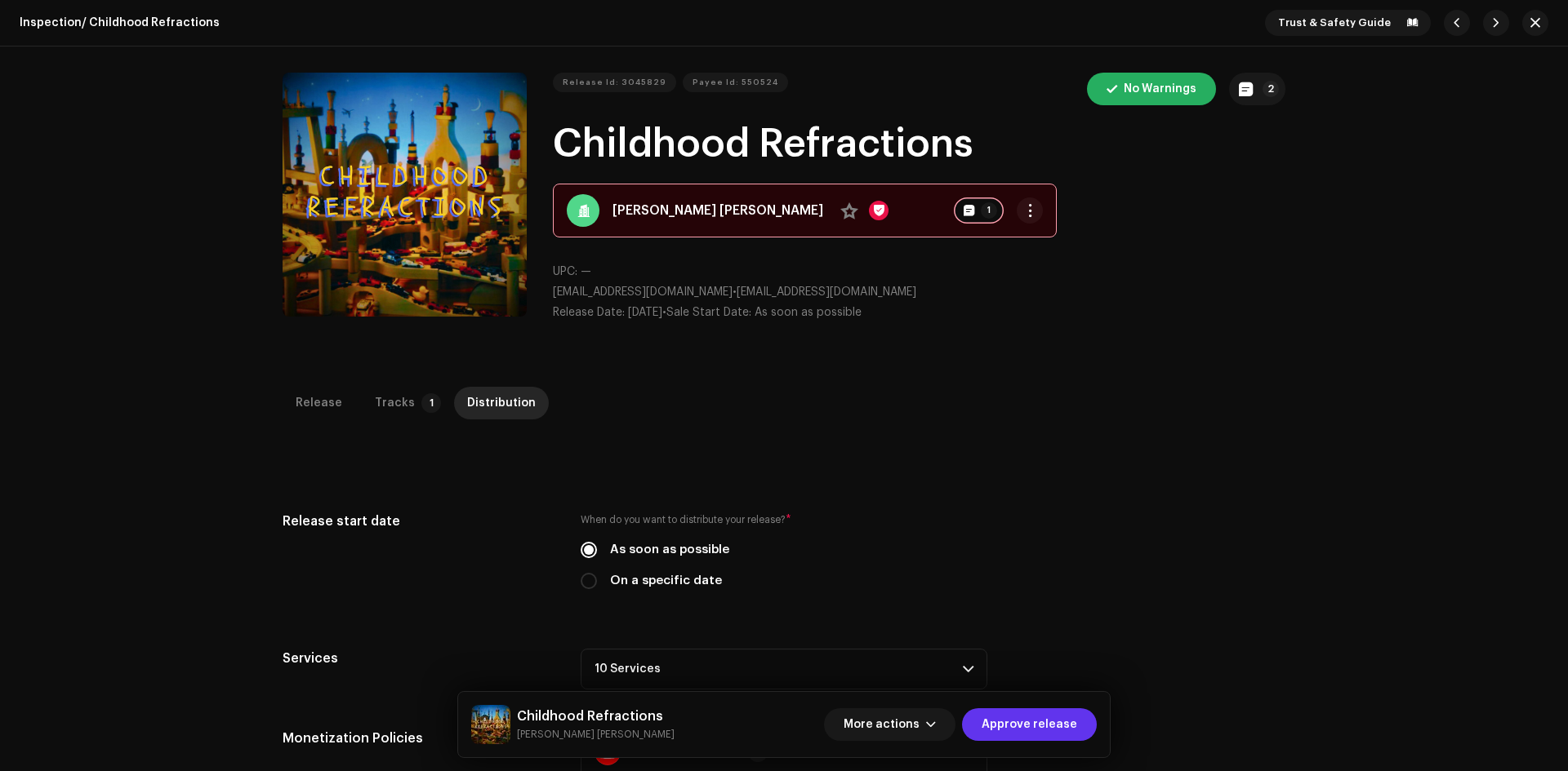
click at [1036, 731] on span "Approve release" at bounding box center [1029, 724] width 95 height 32
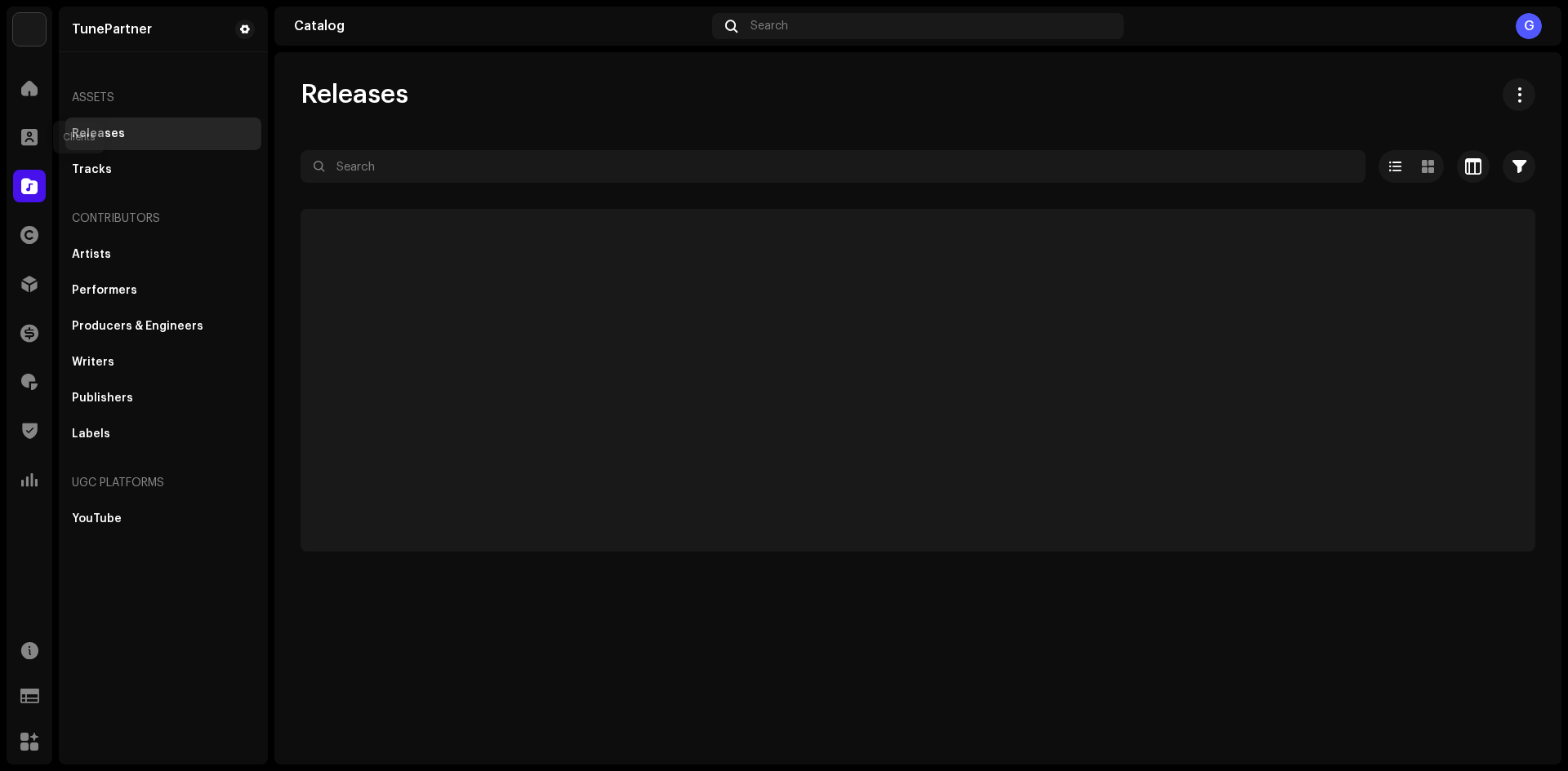
click at [30, 135] on span at bounding box center [29, 137] width 16 height 13
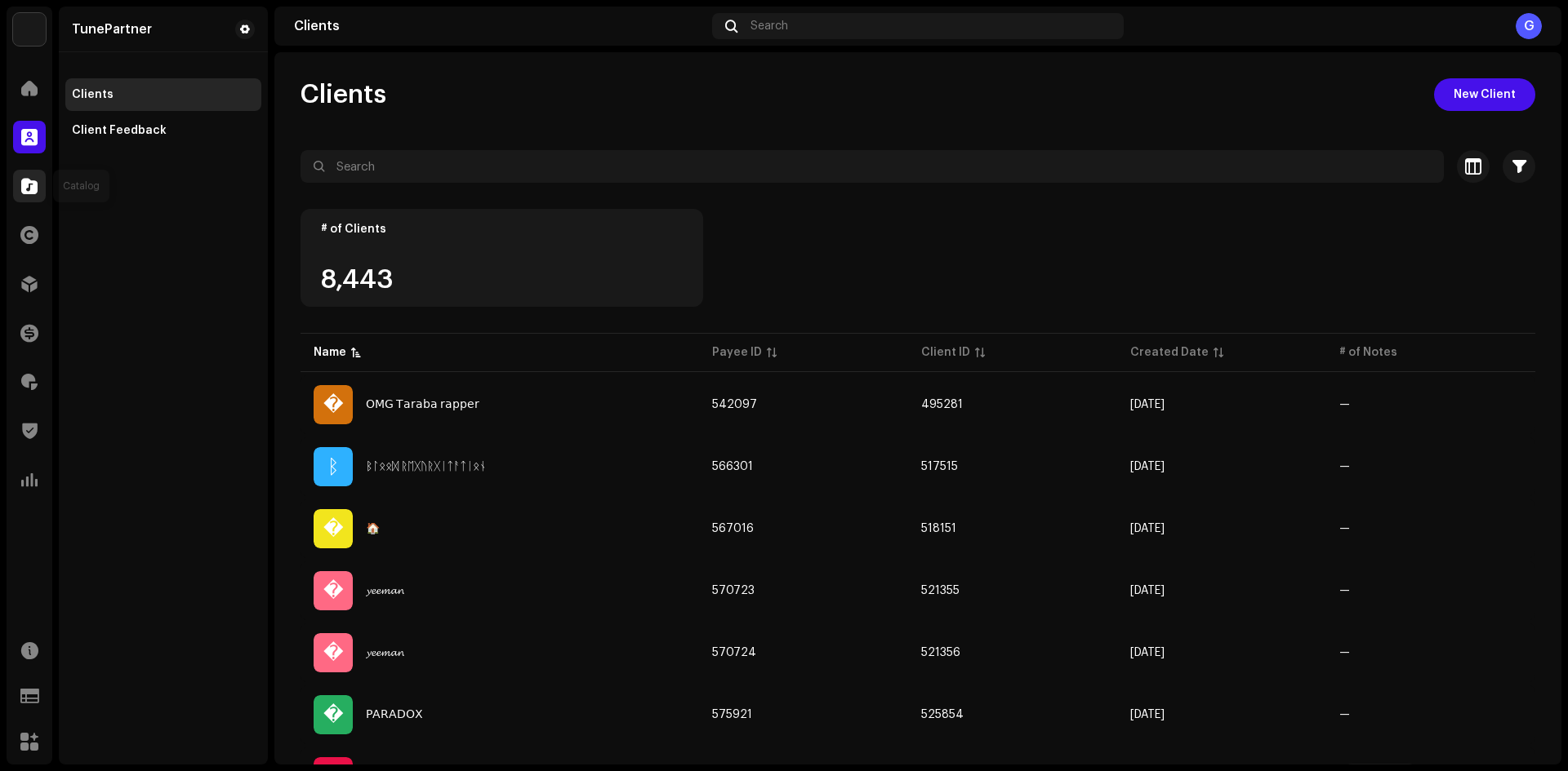
click at [31, 179] on span at bounding box center [29, 186] width 16 height 13
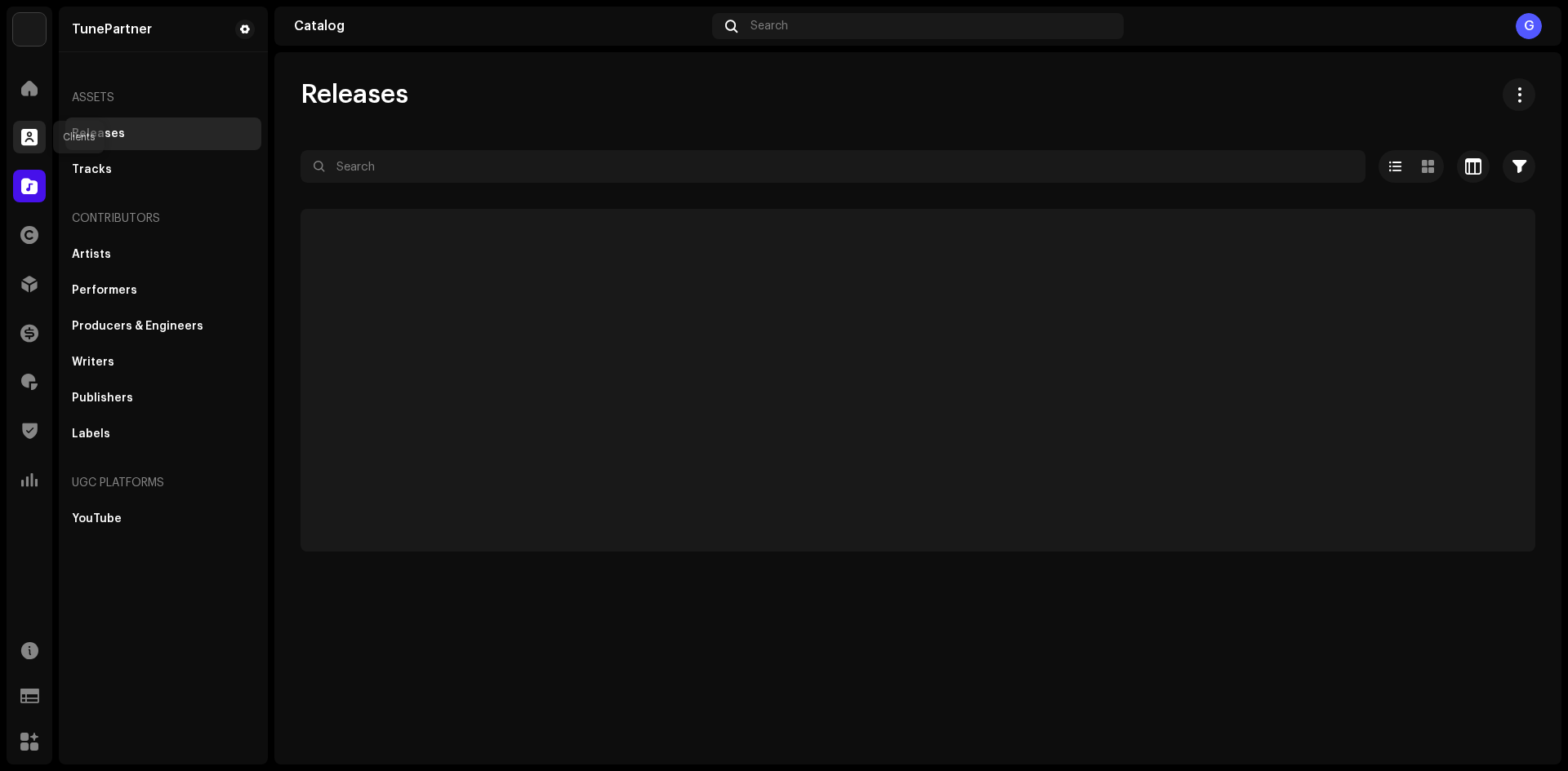
click at [26, 144] on span at bounding box center [29, 137] width 16 height 13
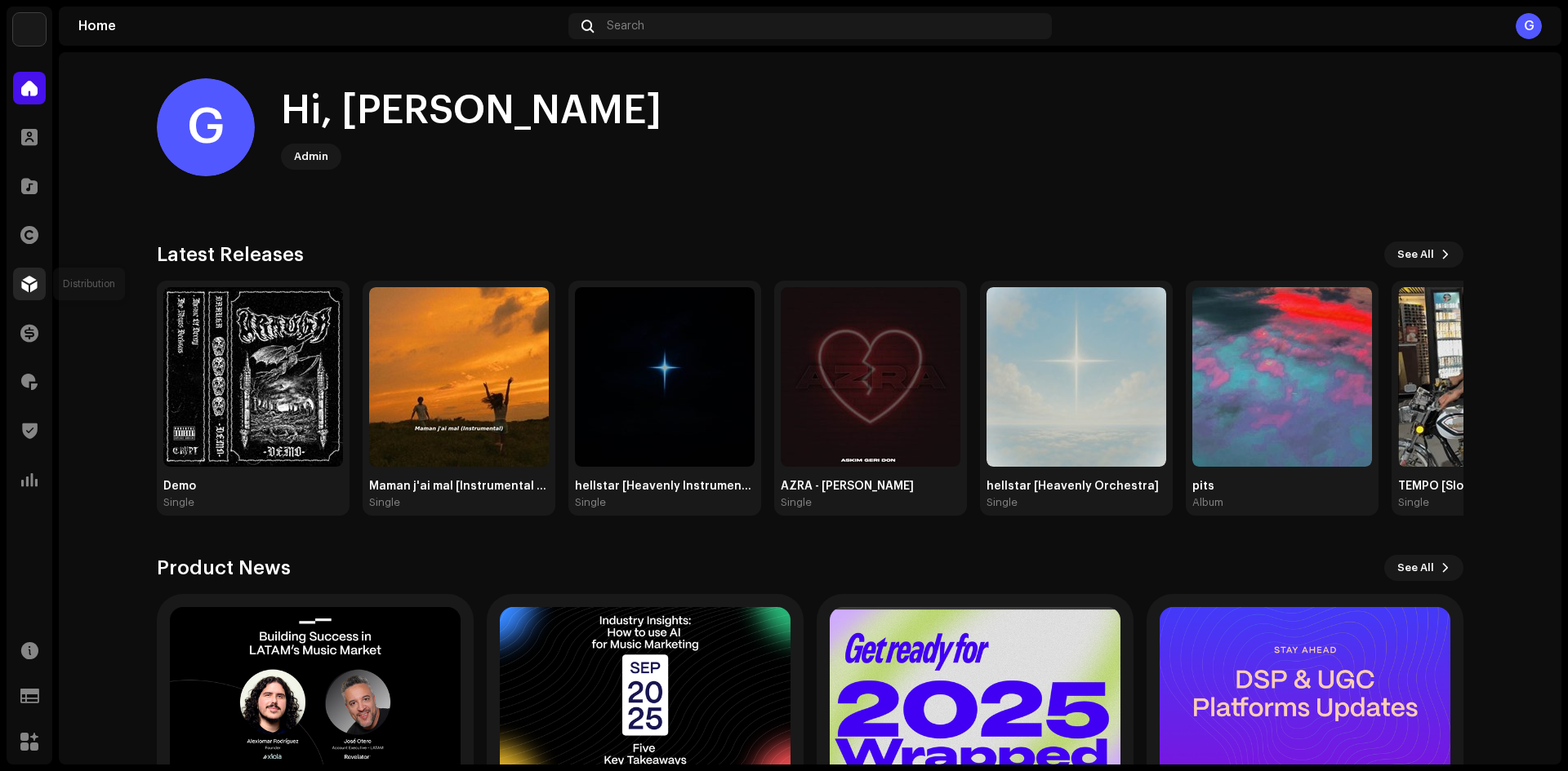
click at [30, 282] on span at bounding box center [29, 284] width 16 height 13
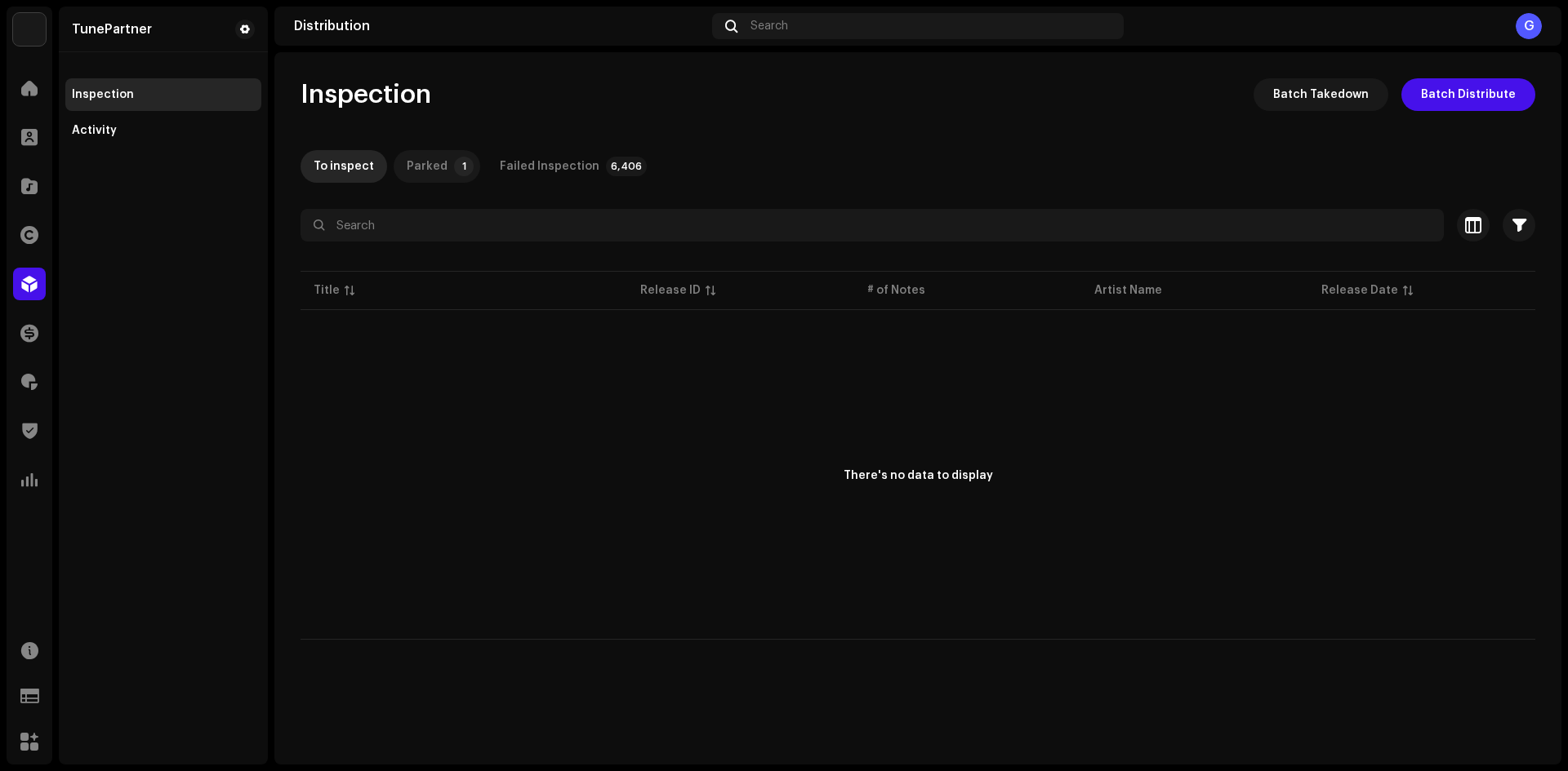
click at [446, 154] on p-tab "Parked 1" at bounding box center [437, 167] width 87 height 32
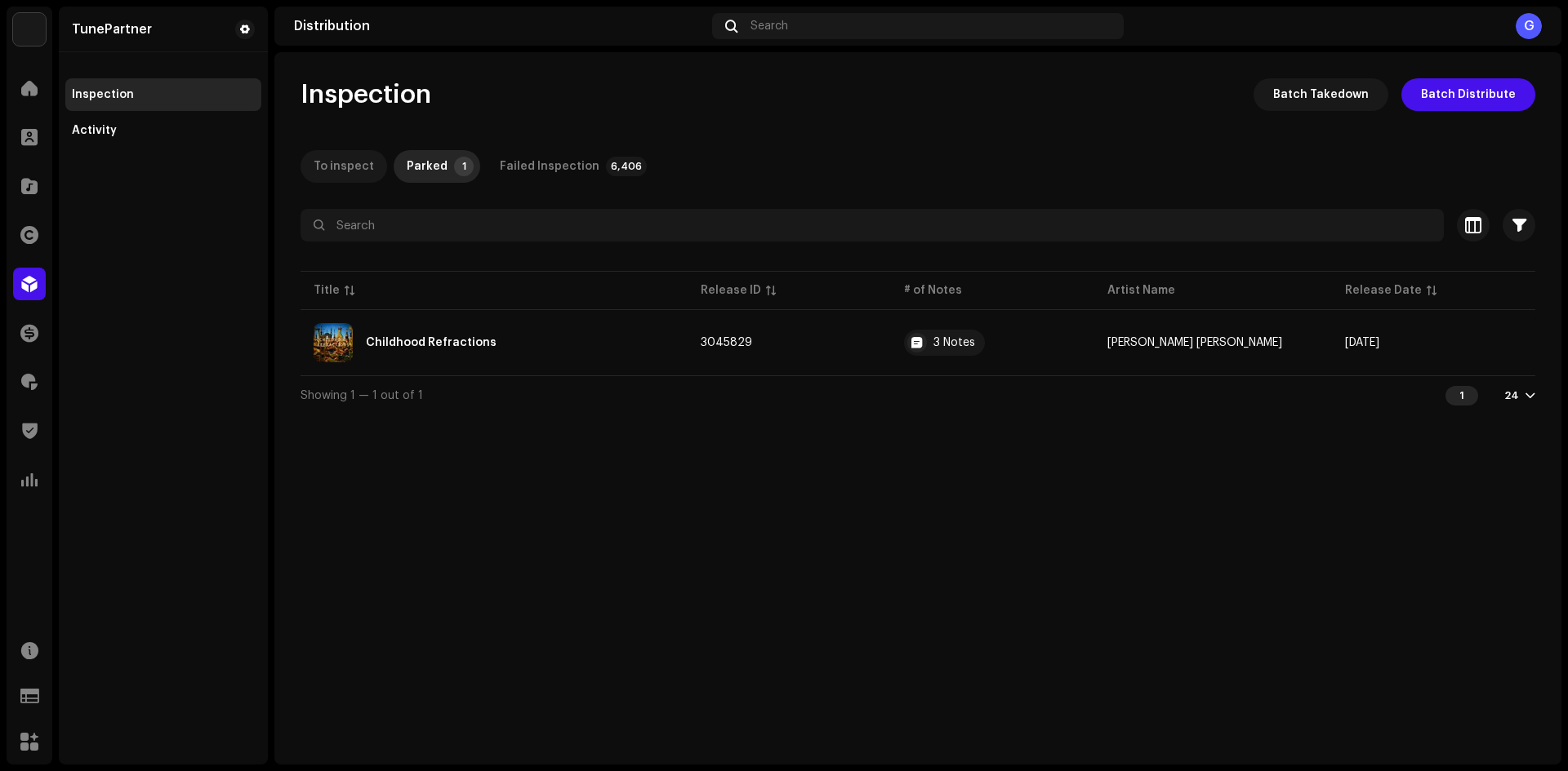
click at [361, 161] on div "To inspect" at bounding box center [343, 167] width 60 height 32
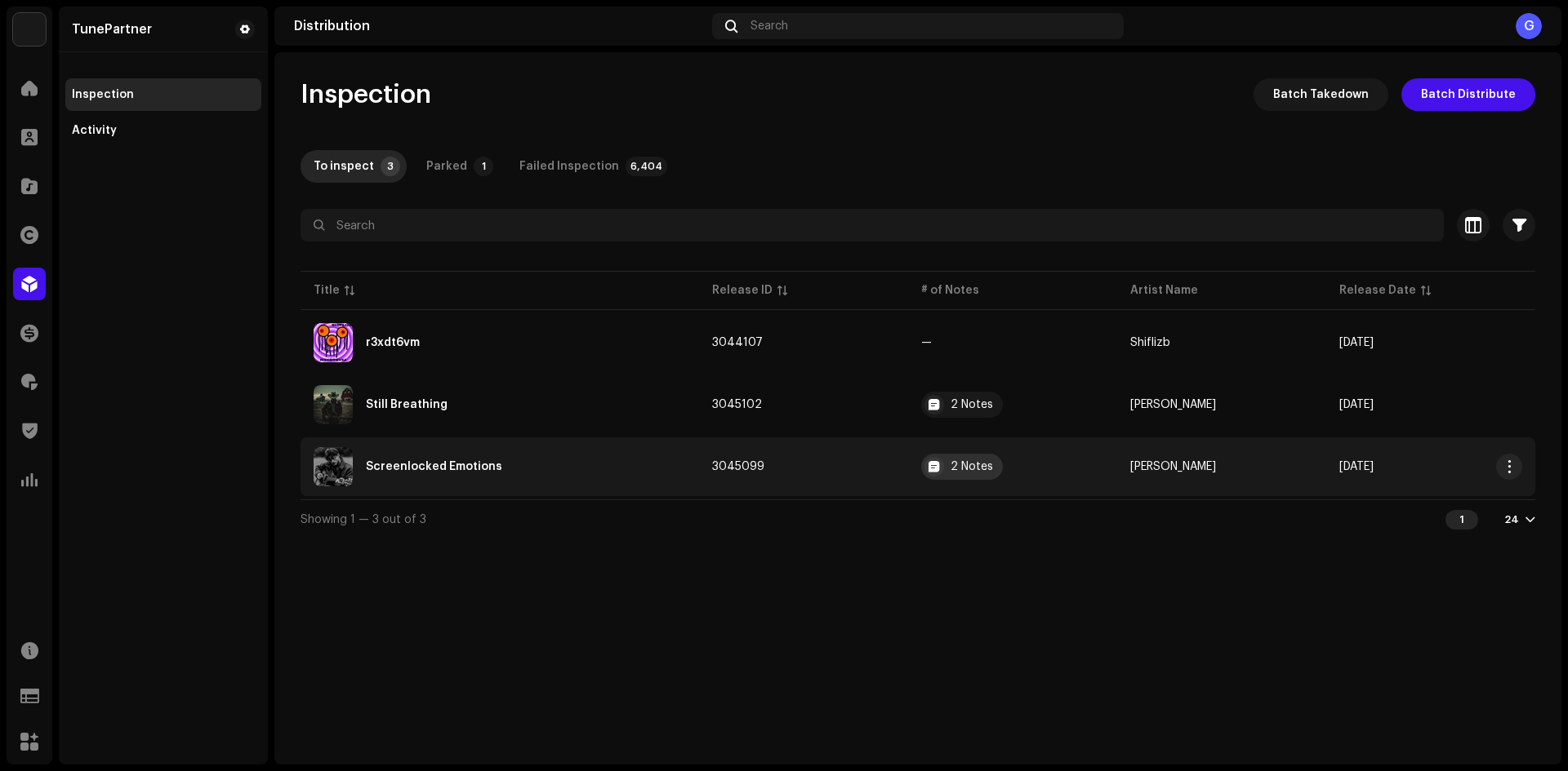
click at [942, 467] on div at bounding box center [934, 467] width 20 height 20
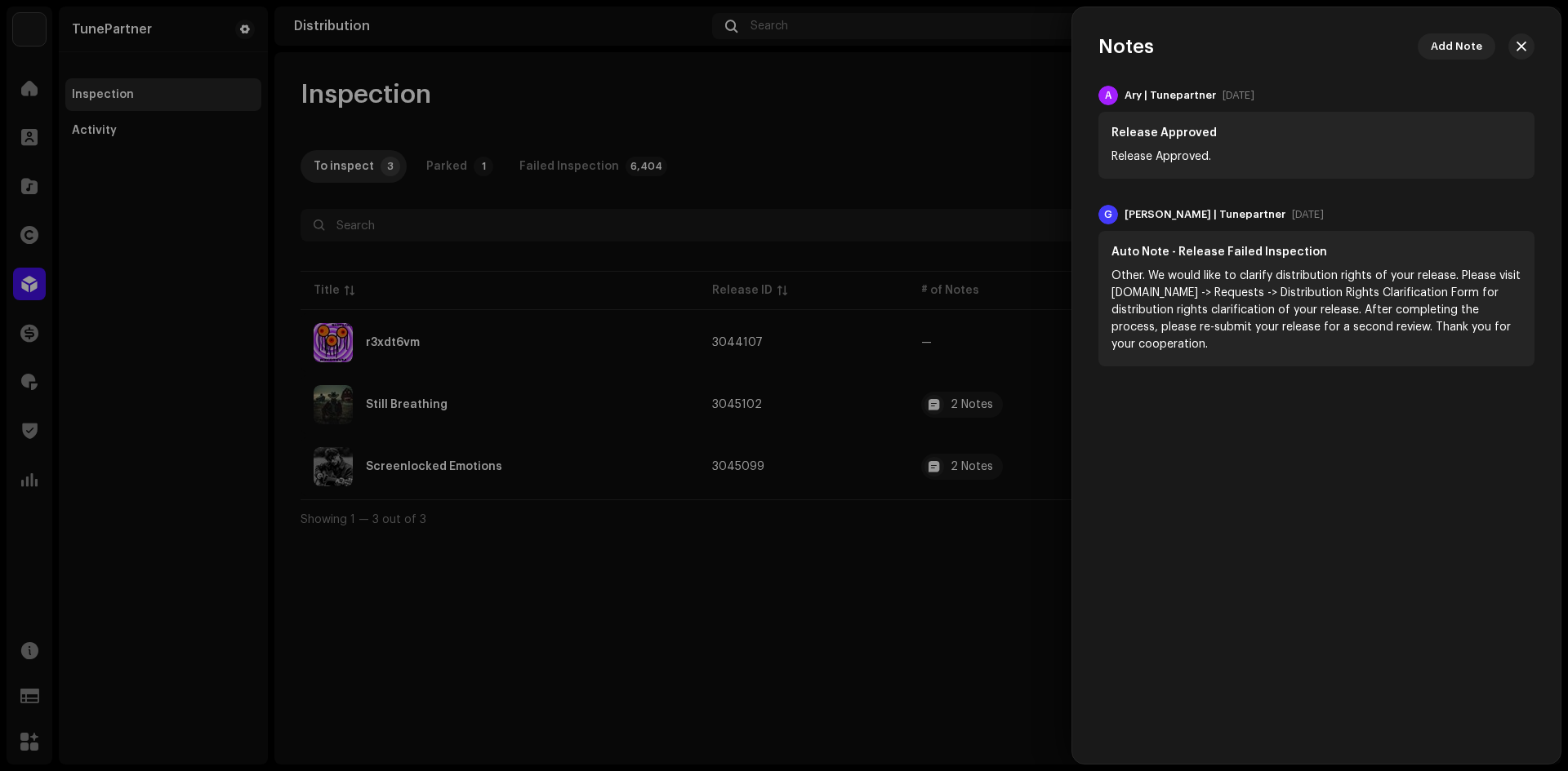
click at [946, 505] on div at bounding box center [784, 385] width 1568 height 771
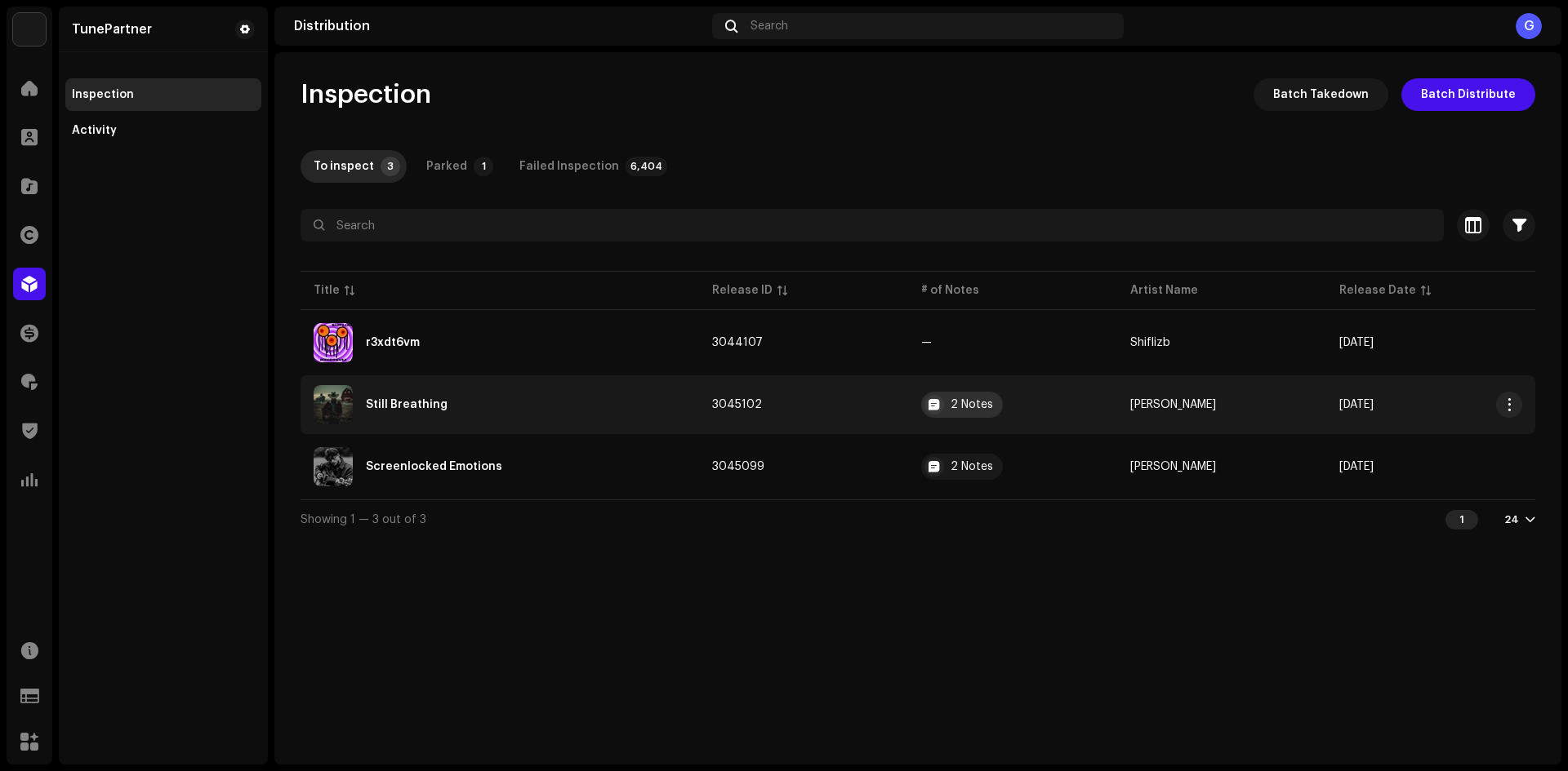
click at [964, 406] on div "2 Notes" at bounding box center [971, 405] width 43 height 11
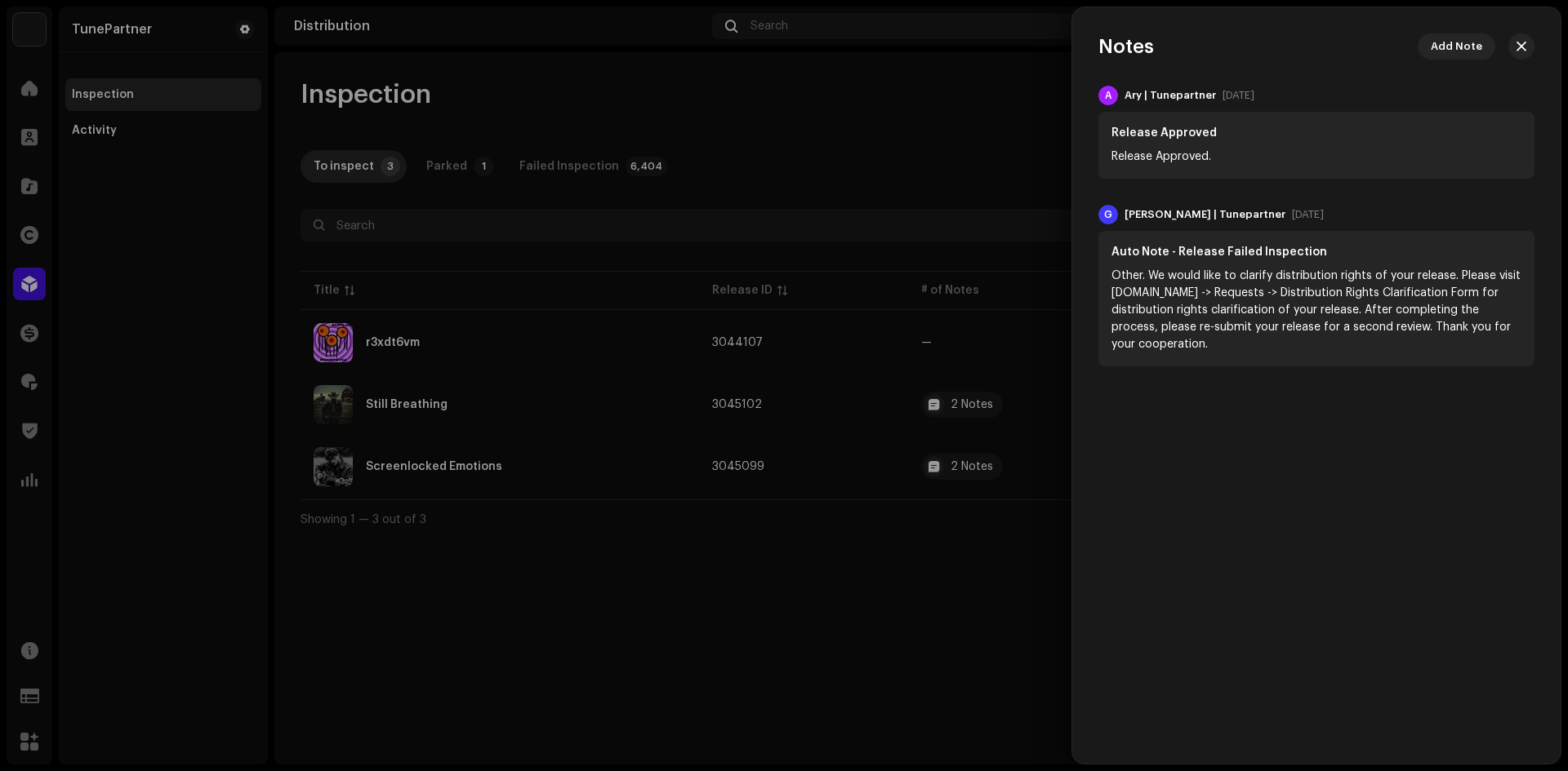
click at [932, 532] on div at bounding box center [784, 385] width 1568 height 771
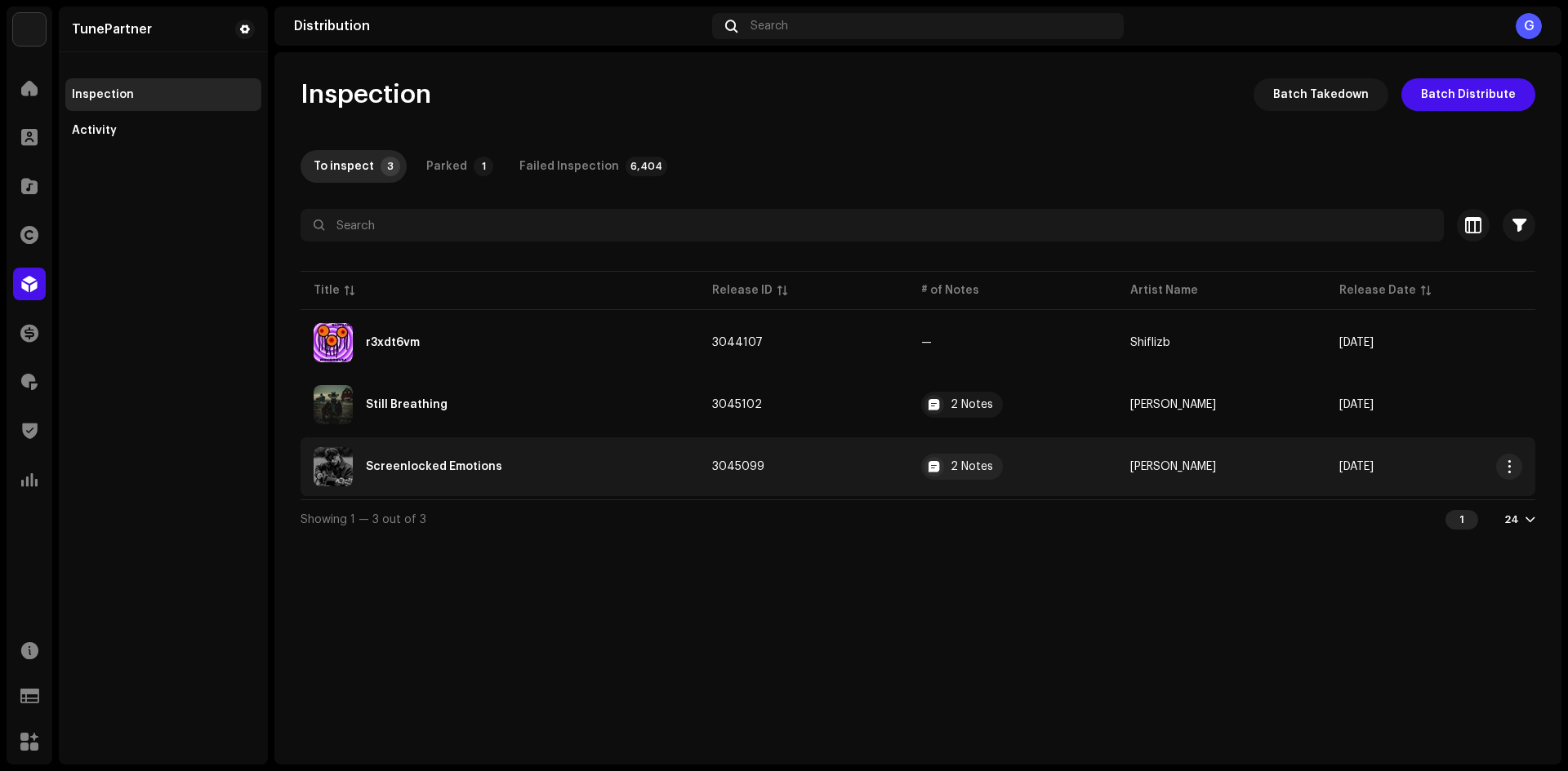
click at [629, 474] on div "Screenlocked Emotions" at bounding box center [499, 466] width 373 height 39
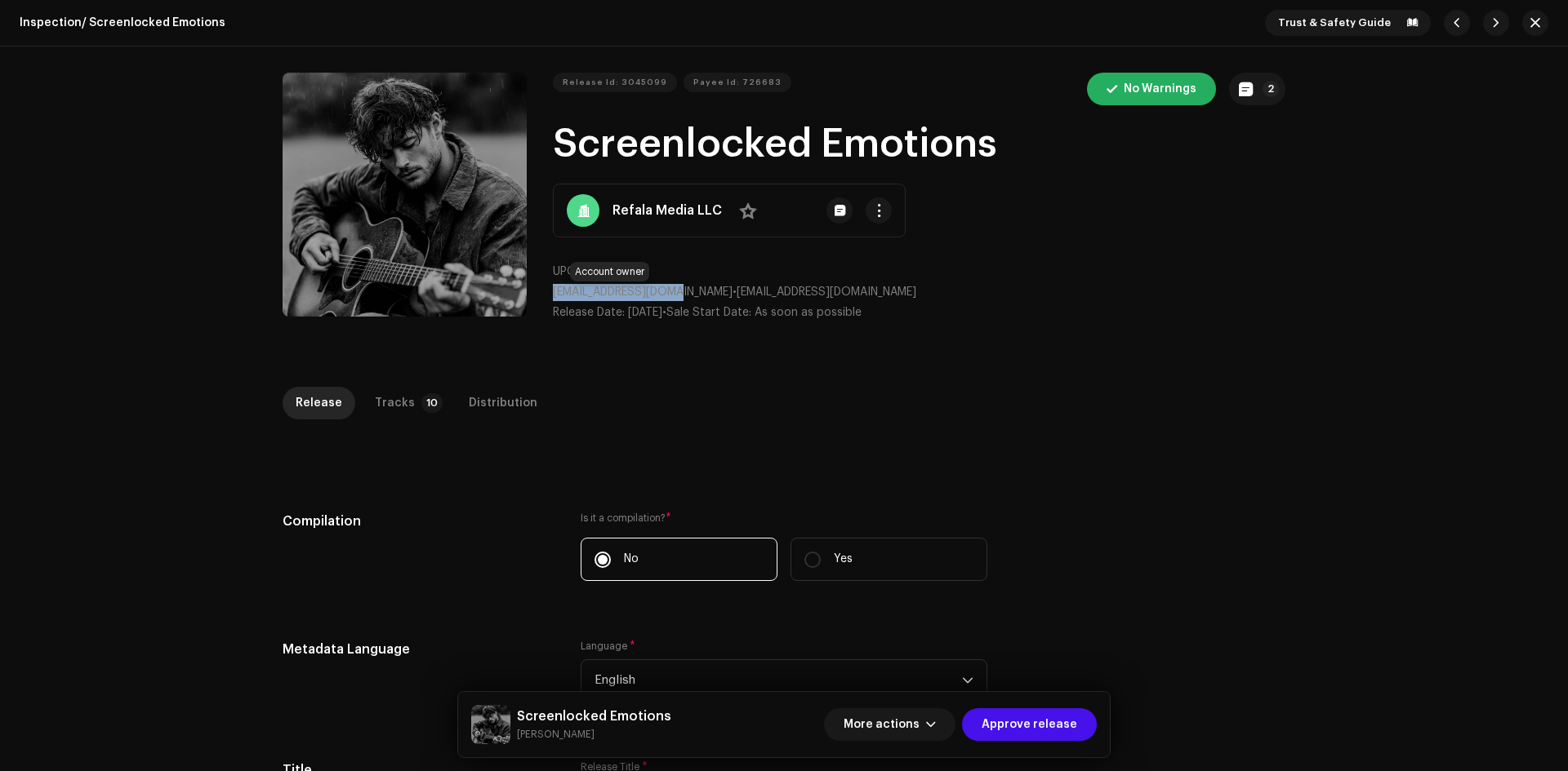
drag, startPoint x: 547, startPoint y: 288, endPoint x: 666, endPoint y: 287, distance: 119.0
click at [666, 287] on div "Release Id: 3045099 Payee Id: 726683 No Warnings 2 Screenlocked Emotions Refala…" at bounding box center [784, 203] width 1003 height 262
copy span "info@refalamedia.com"
drag, startPoint x: 555, startPoint y: 135, endPoint x: 930, endPoint y: 91, distance: 377.6
click at [1064, 135] on h1 "Screenlocked Emotions" at bounding box center [919, 144] width 732 height 52
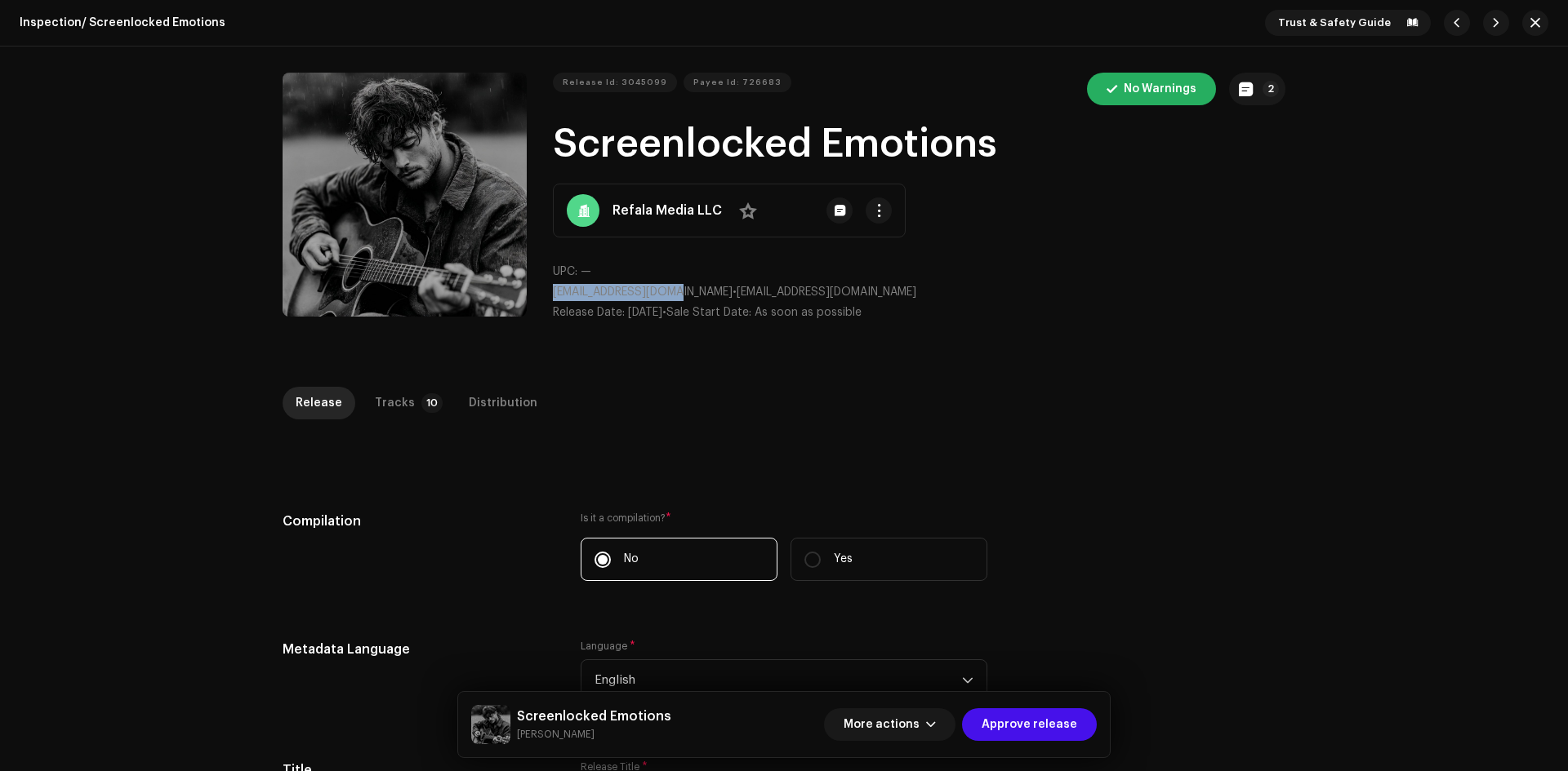
copy h1 "Screenlocked Emotions"
click at [1264, 87] on p-badge "2" at bounding box center [1270, 89] width 16 height 16
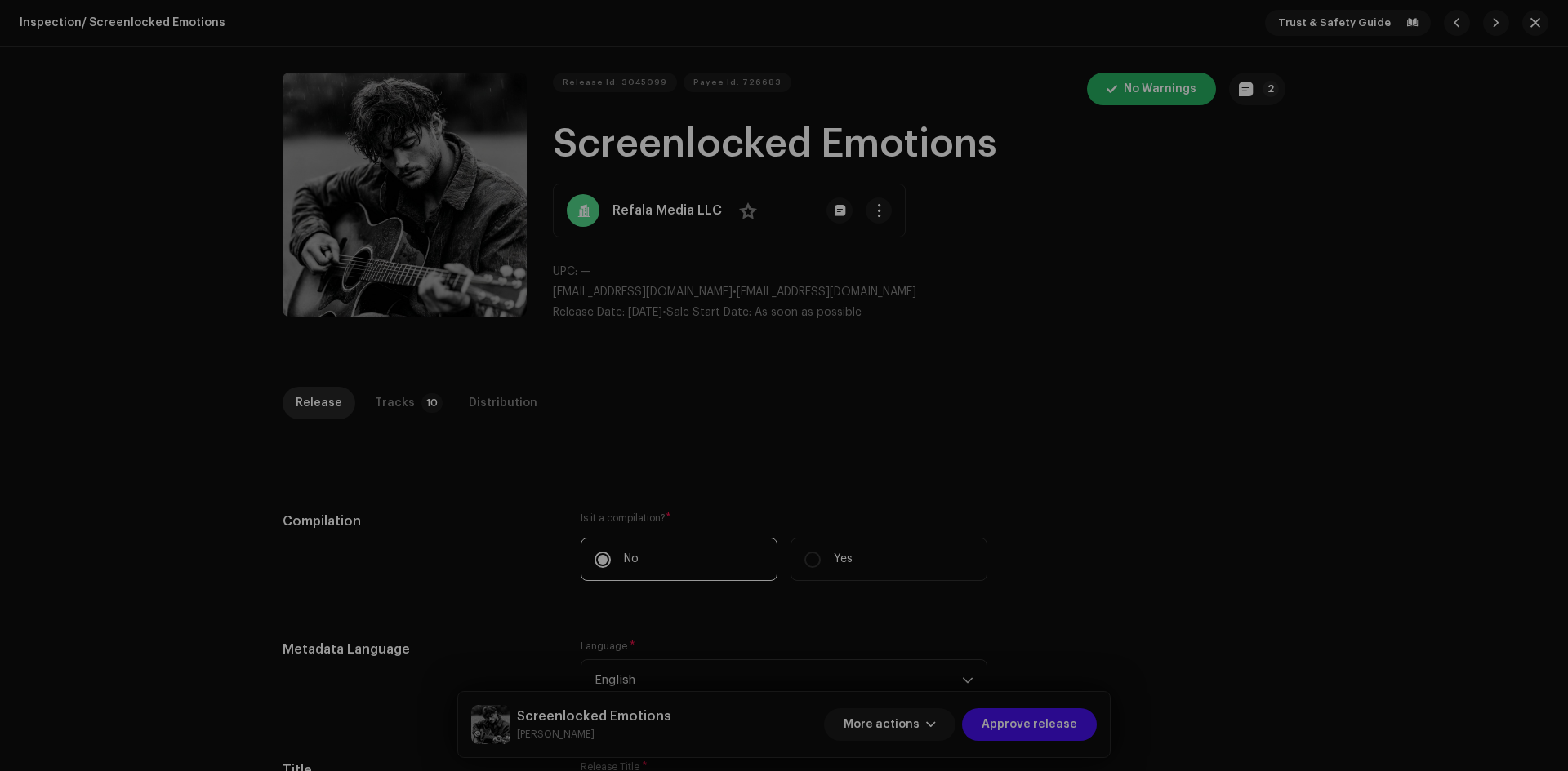
click at [1170, 542] on div "Release notes Ary | TunePartner Oct 8, 2025 Release Approved Release Approved G…" at bounding box center [784, 385] width 1568 height 771
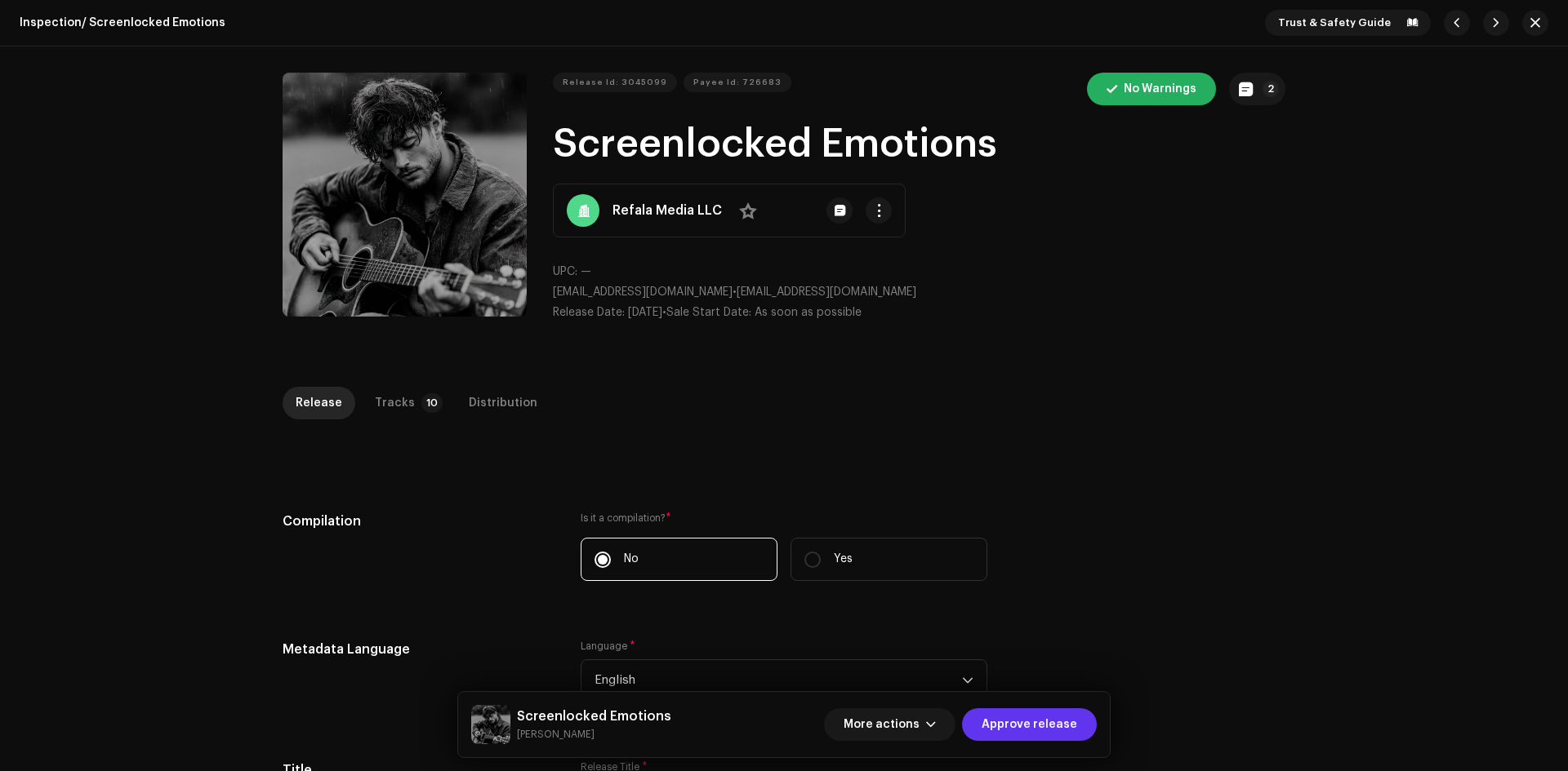
click at [1042, 718] on span "Approve release" at bounding box center [1029, 724] width 95 height 32
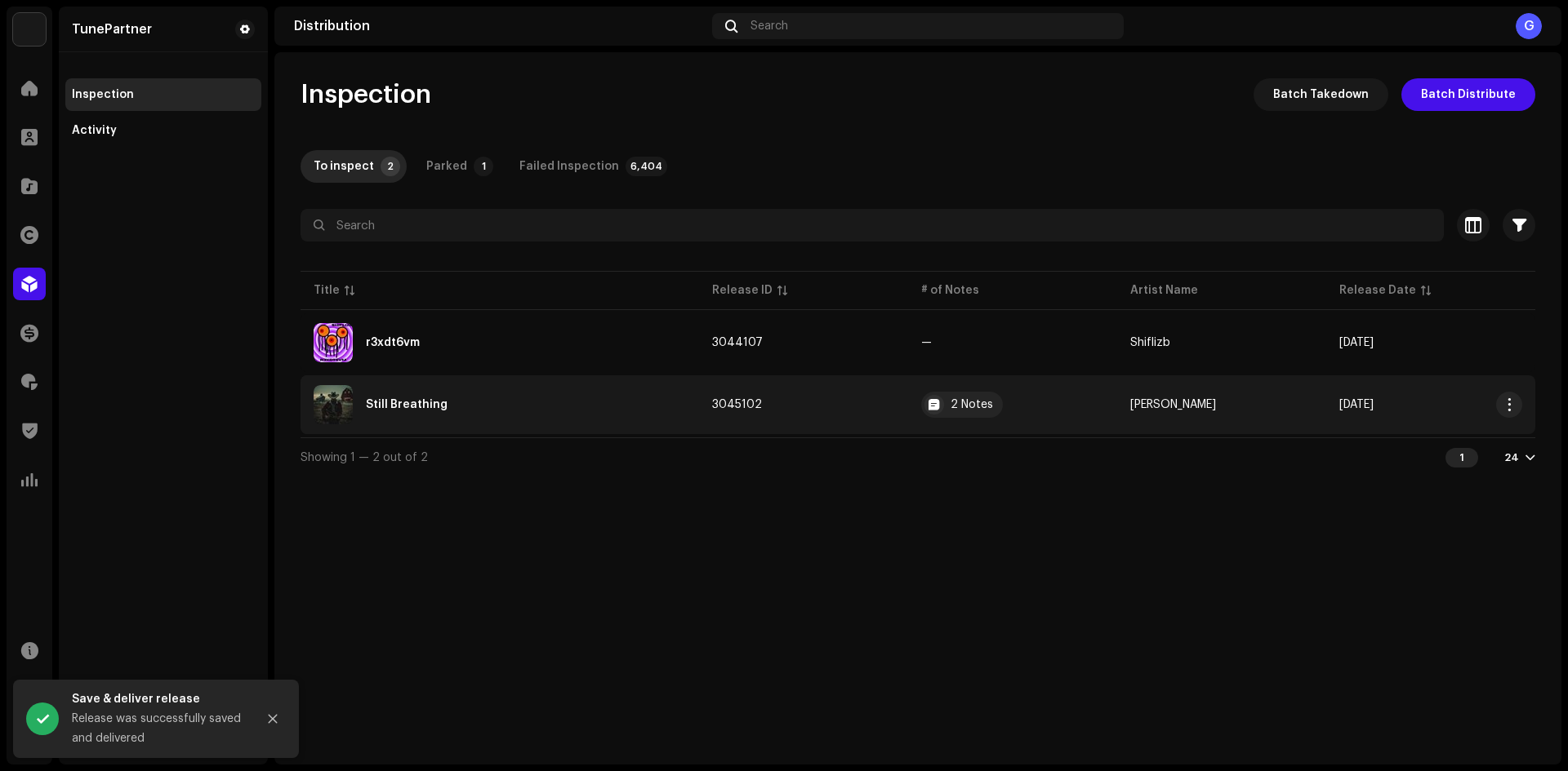
click at [838, 403] on td "3045102" at bounding box center [803, 405] width 209 height 59
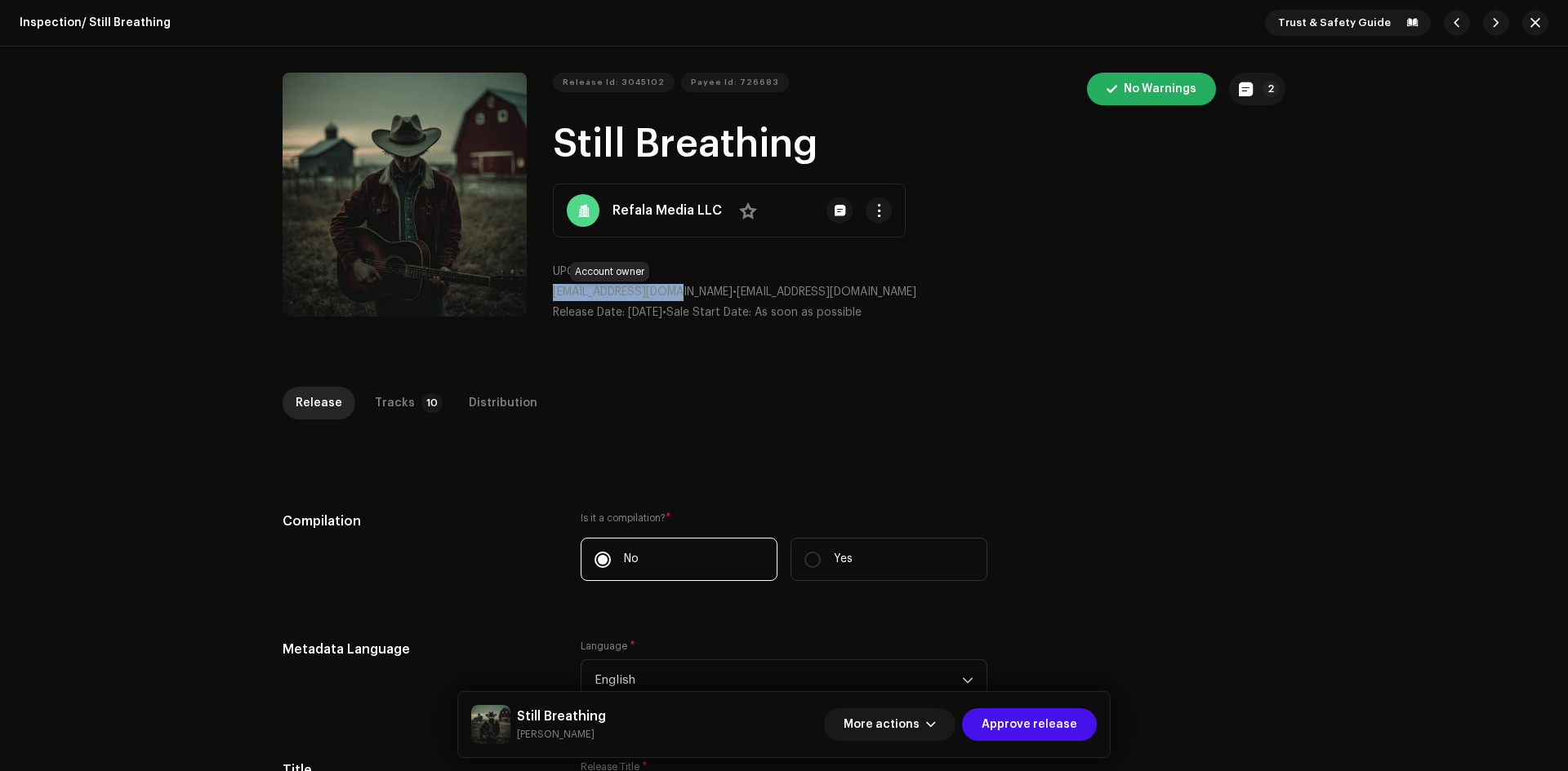
drag, startPoint x: 545, startPoint y: 287, endPoint x: 667, endPoint y: 290, distance: 122.0
click at [667, 290] on div "Release Id: 3045102 Payee Id: 726683 No Warnings 2 Still Breathing Refala Media…" at bounding box center [784, 203] width 1003 height 262
copy span "info@refalamedia.com"
drag, startPoint x: 555, startPoint y: 134, endPoint x: 830, endPoint y: 136, distance: 275.0
click at [825, 139] on h1 "Still Breathing" at bounding box center [919, 144] width 732 height 52
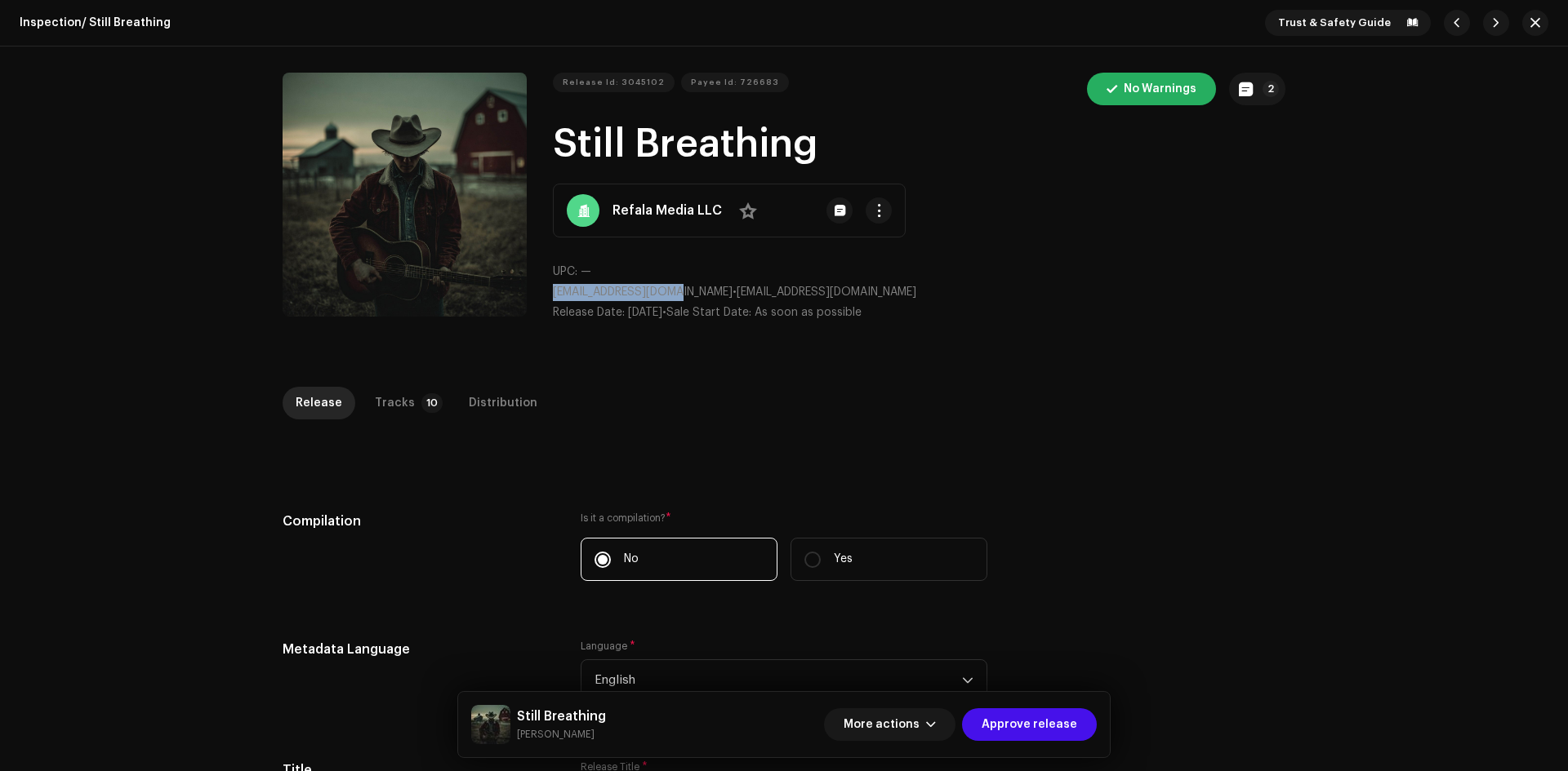
copy h1 "Still Breathing"
click at [1291, 168] on div "Release Id: 3045102 Payee Id: 726683 No Warnings 2 Still Breathing Refala Media…" at bounding box center [784, 204] width 1055 height 314
click at [1262, 83] on p-badge "2" at bounding box center [1270, 89] width 16 height 16
drag, startPoint x: 1189, startPoint y: 533, endPoint x: 1061, endPoint y: 670, distance: 187.5
click at [1187, 533] on div "Release notes Ary | TunePartner Oct 8, 2025 Release Approved Release Approved G…" at bounding box center [784, 385] width 1568 height 771
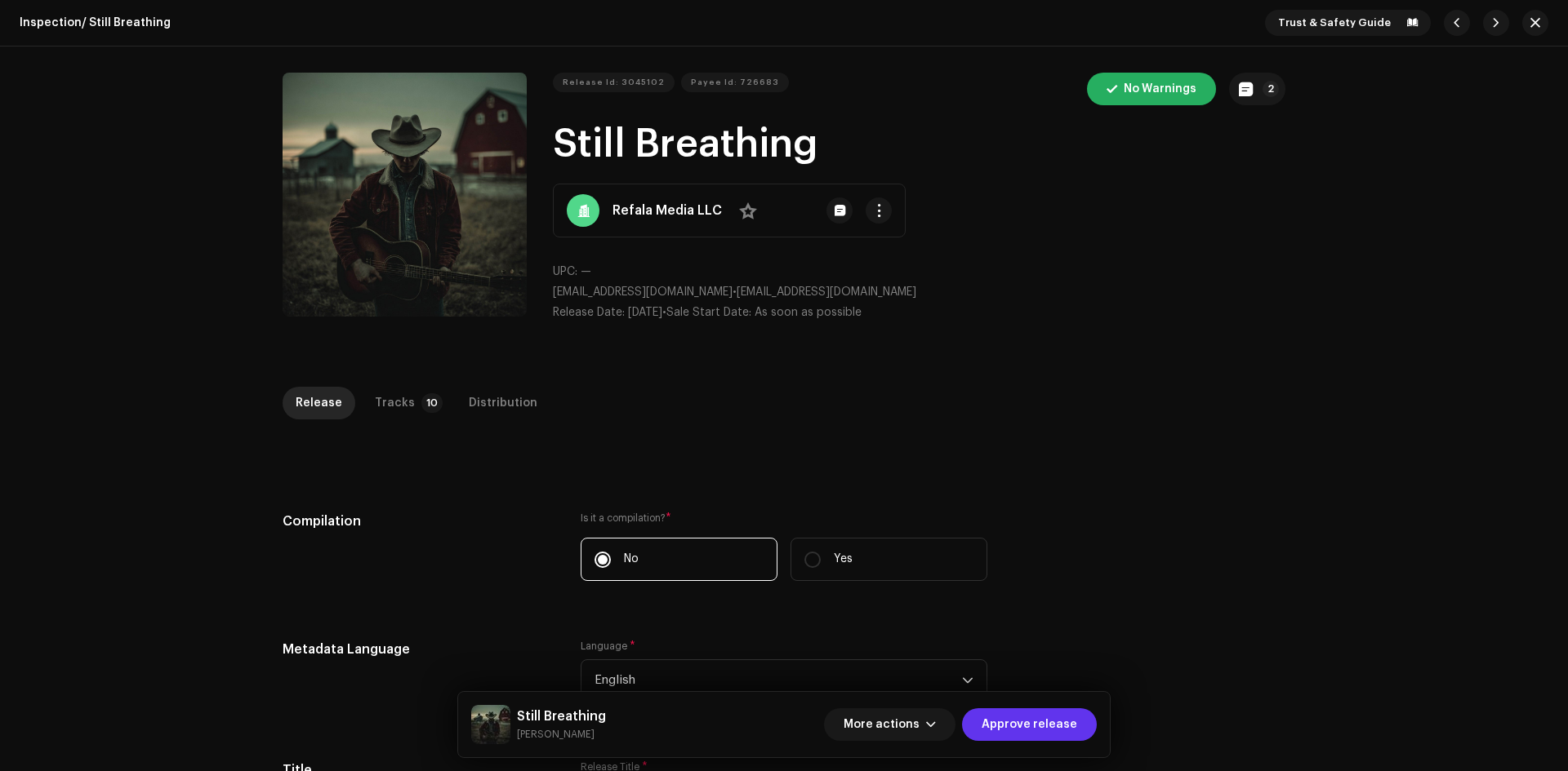
click at [1052, 722] on span "Approve release" at bounding box center [1029, 724] width 95 height 32
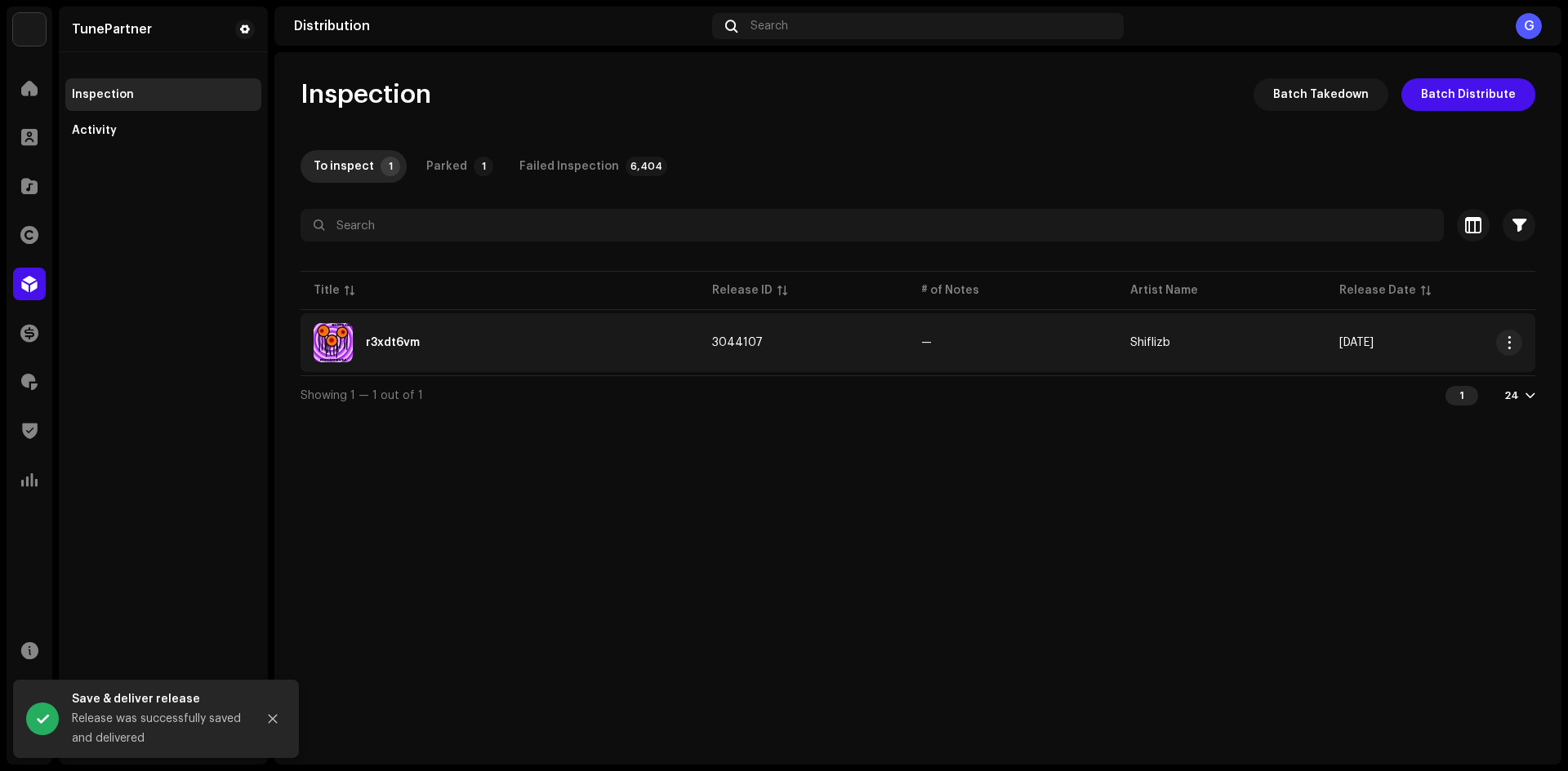
click at [947, 352] on td "—" at bounding box center [1011, 343] width 209 height 59
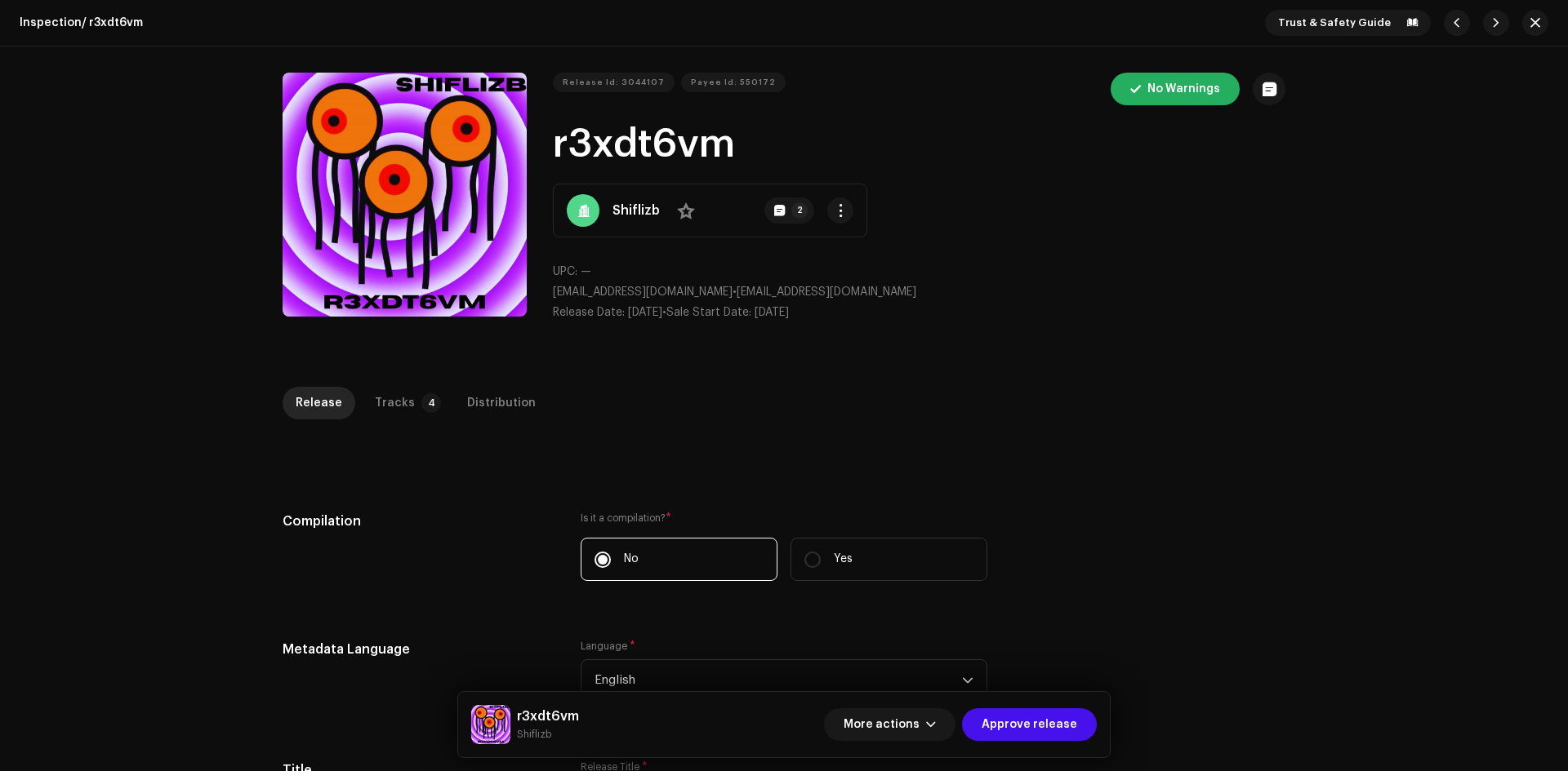
click at [630, 211] on strong "Shiflizb" at bounding box center [636, 211] width 48 height 20
drag, startPoint x: 549, startPoint y: 288, endPoint x: 652, endPoint y: 288, distance: 103.0
click at [652, 288] on div "Release Id: 3044107 Payee Id: 550172 No Warnings r3xdt6vm Shiflizb No 2 UPC: — …" at bounding box center [784, 203] width 1003 height 262
copy span "shiflizb@gmail.com"
click at [756, 151] on h1 "r3xdt6vm" at bounding box center [919, 144] width 732 height 52
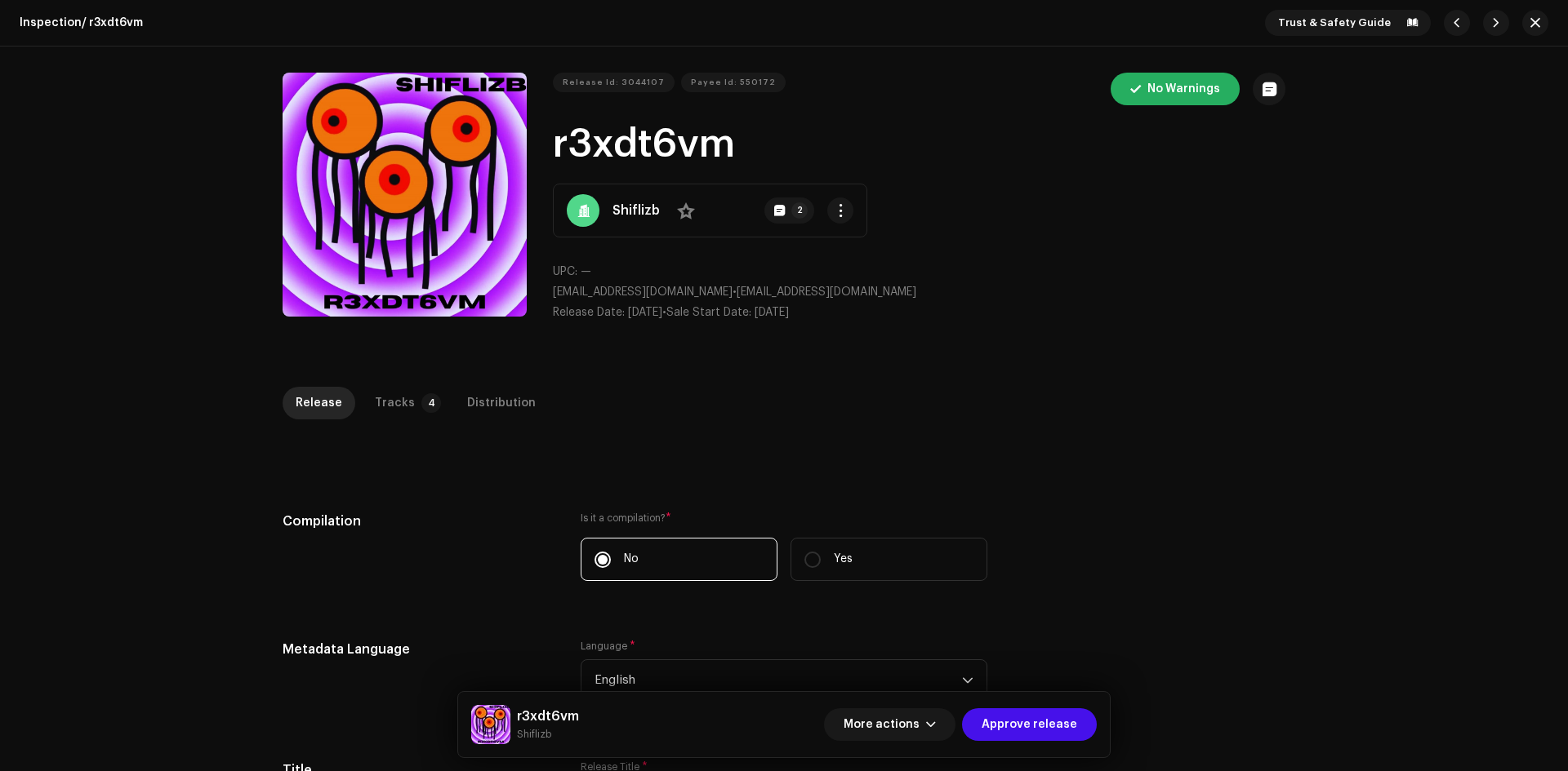
click at [630, 208] on strong "Shiflizb" at bounding box center [636, 211] width 48 height 20
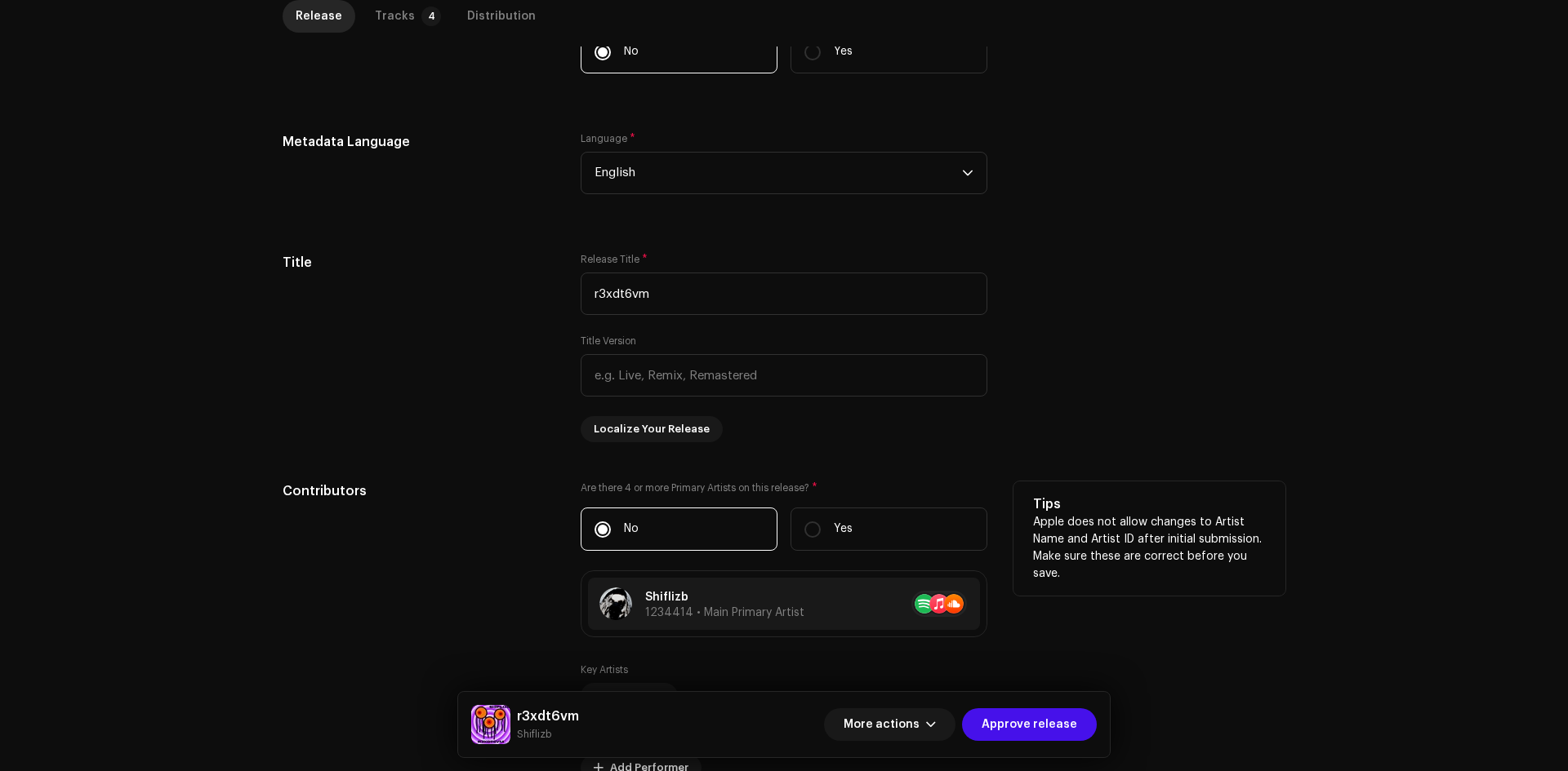
scroll to position [572, 0]
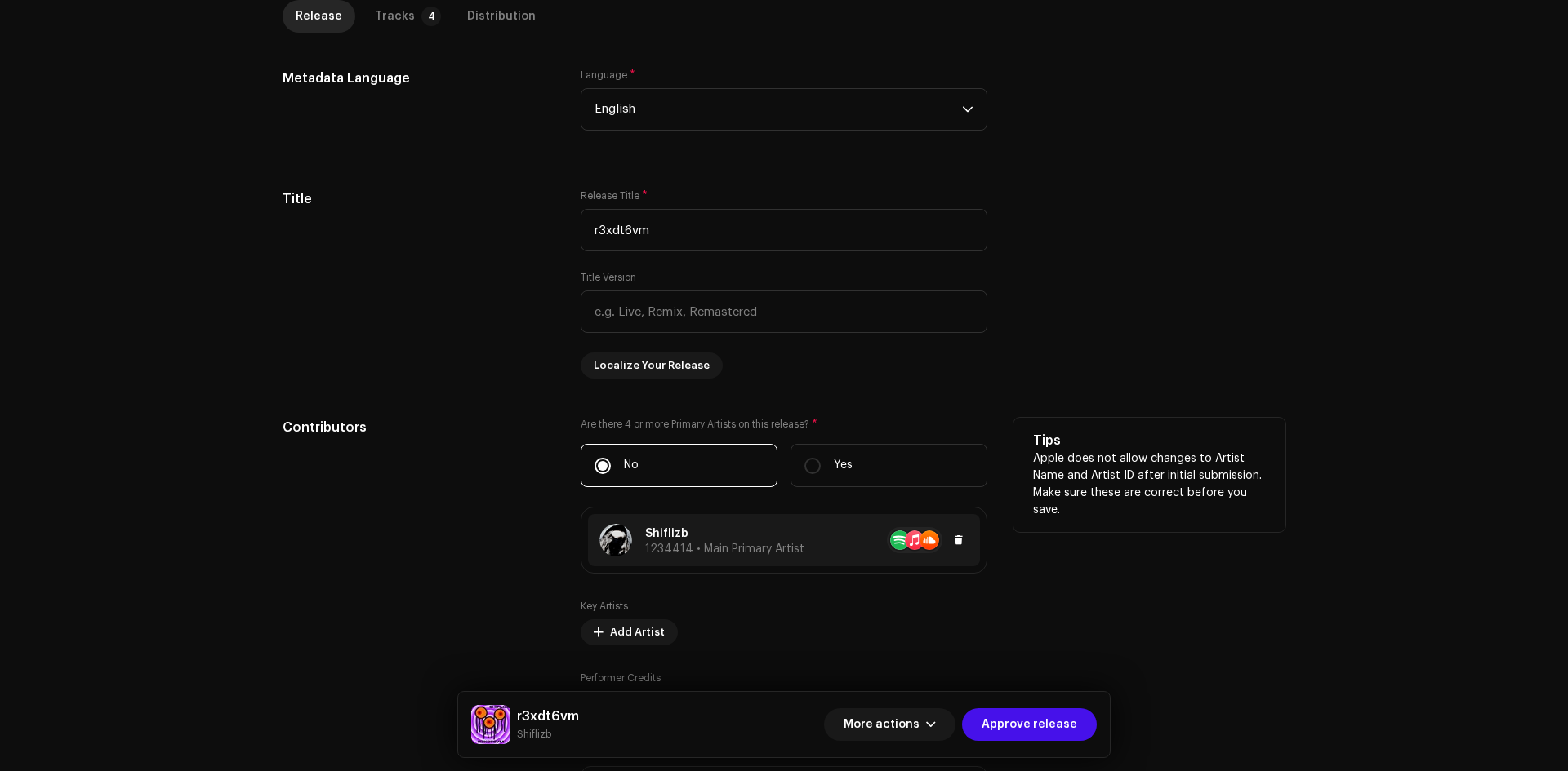
click at [770, 556] on div "Shiflizb 1234414 • Main Primary Artist" at bounding box center [702, 540] width 205 height 32
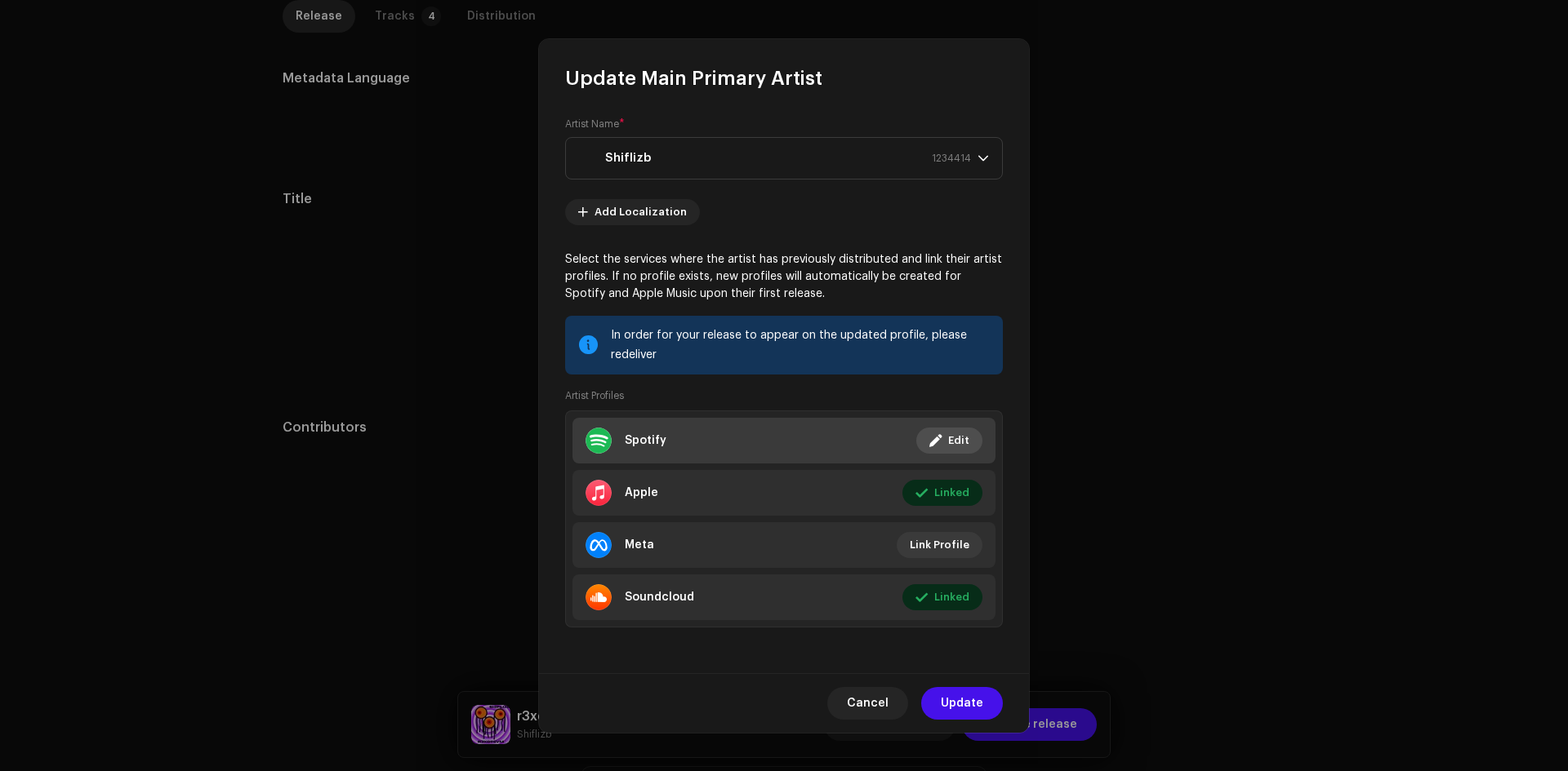
click at [827, 436] on li "Spotify Linked Edit" at bounding box center [784, 441] width 423 height 46
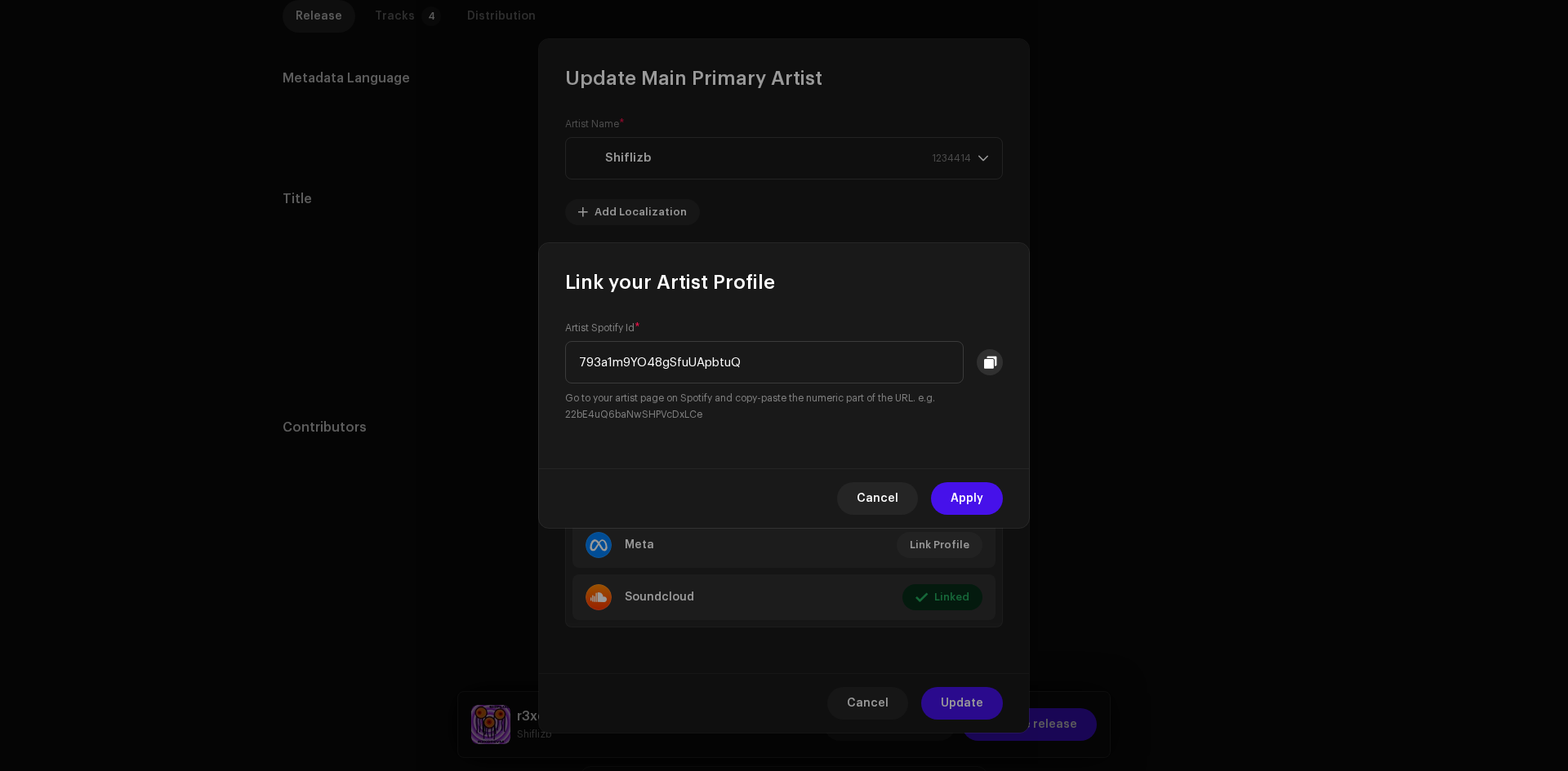
click at [996, 358] on button at bounding box center [988, 362] width 26 height 26
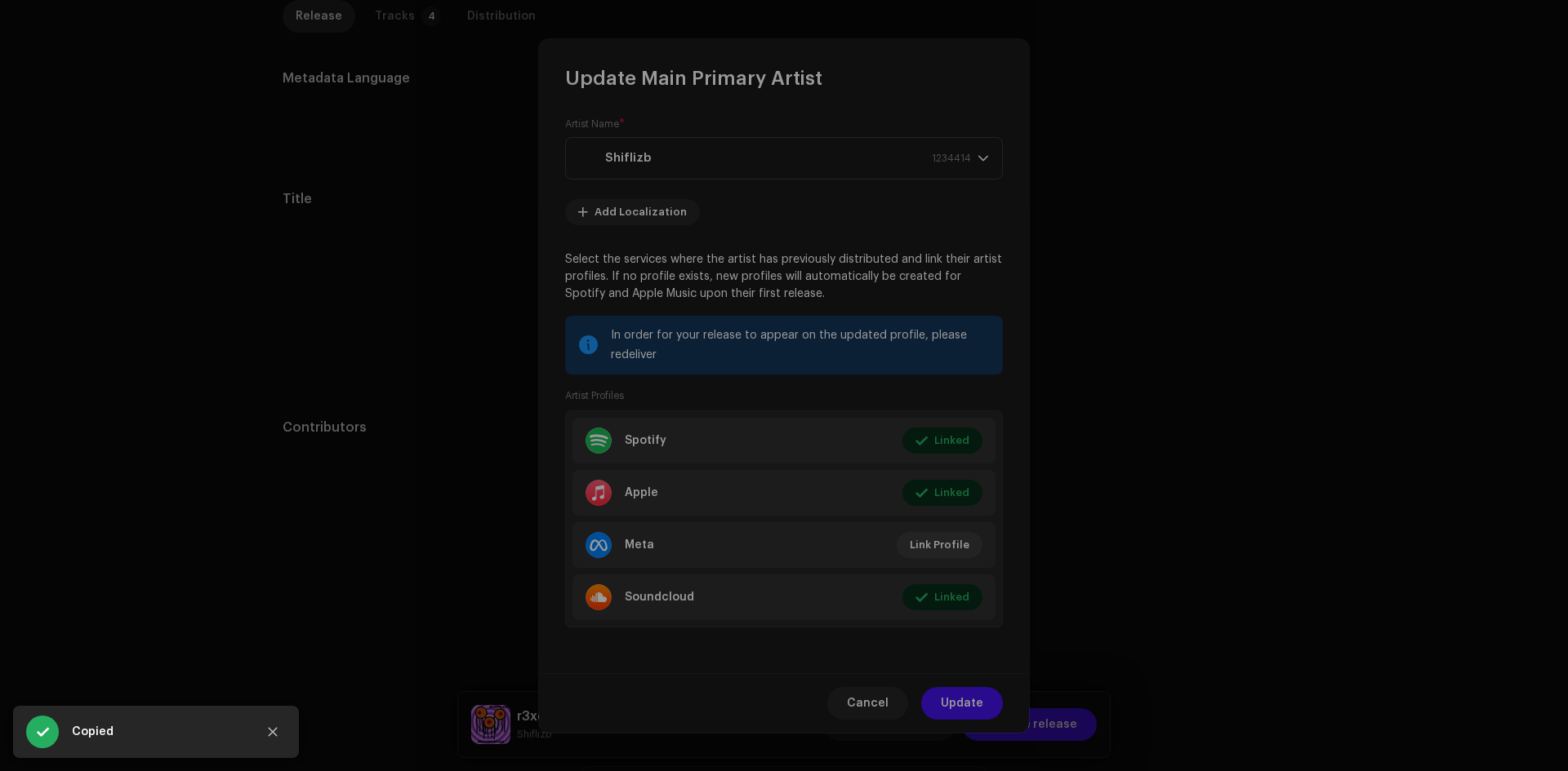
click at [1193, 271] on div "Link your Artist Profile Artist Spotify Id * 793a1m9YO48gSfuUApbtuQ Go to your …" at bounding box center [784, 385] width 1568 height 771
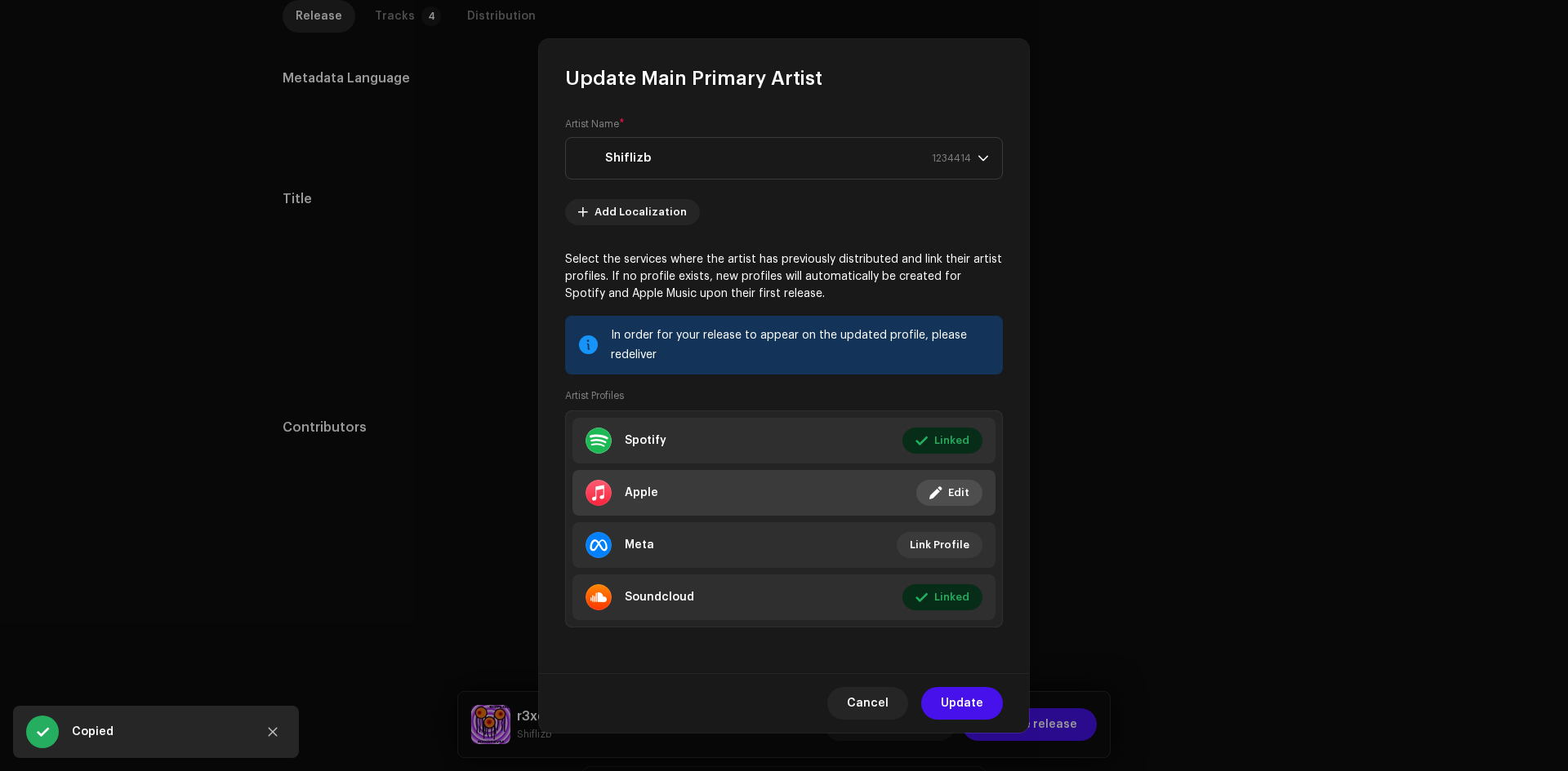
click at [843, 483] on li "Apple Linked Edit" at bounding box center [784, 493] width 423 height 46
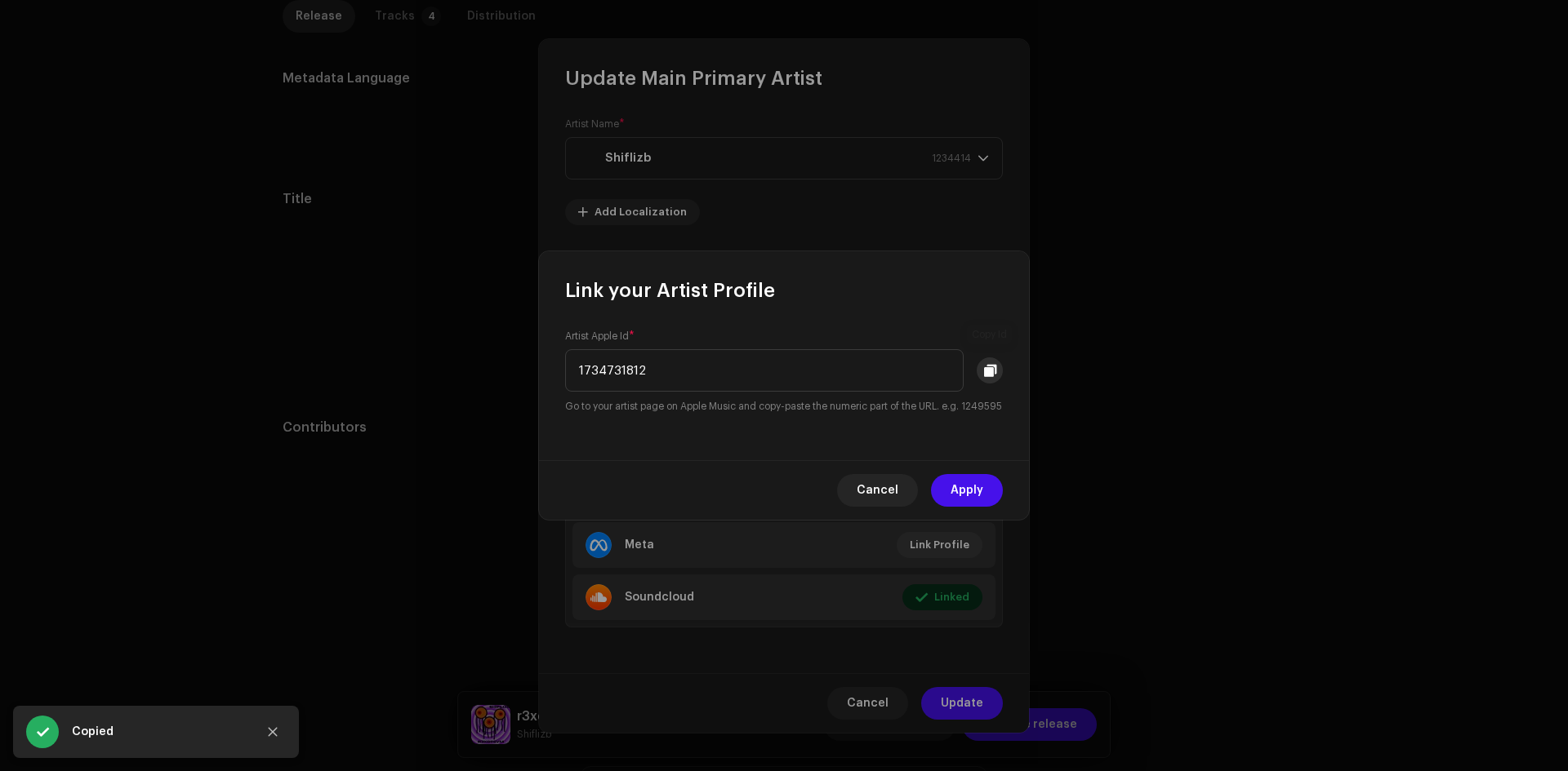
click at [993, 365] on span at bounding box center [989, 371] width 12 height 13
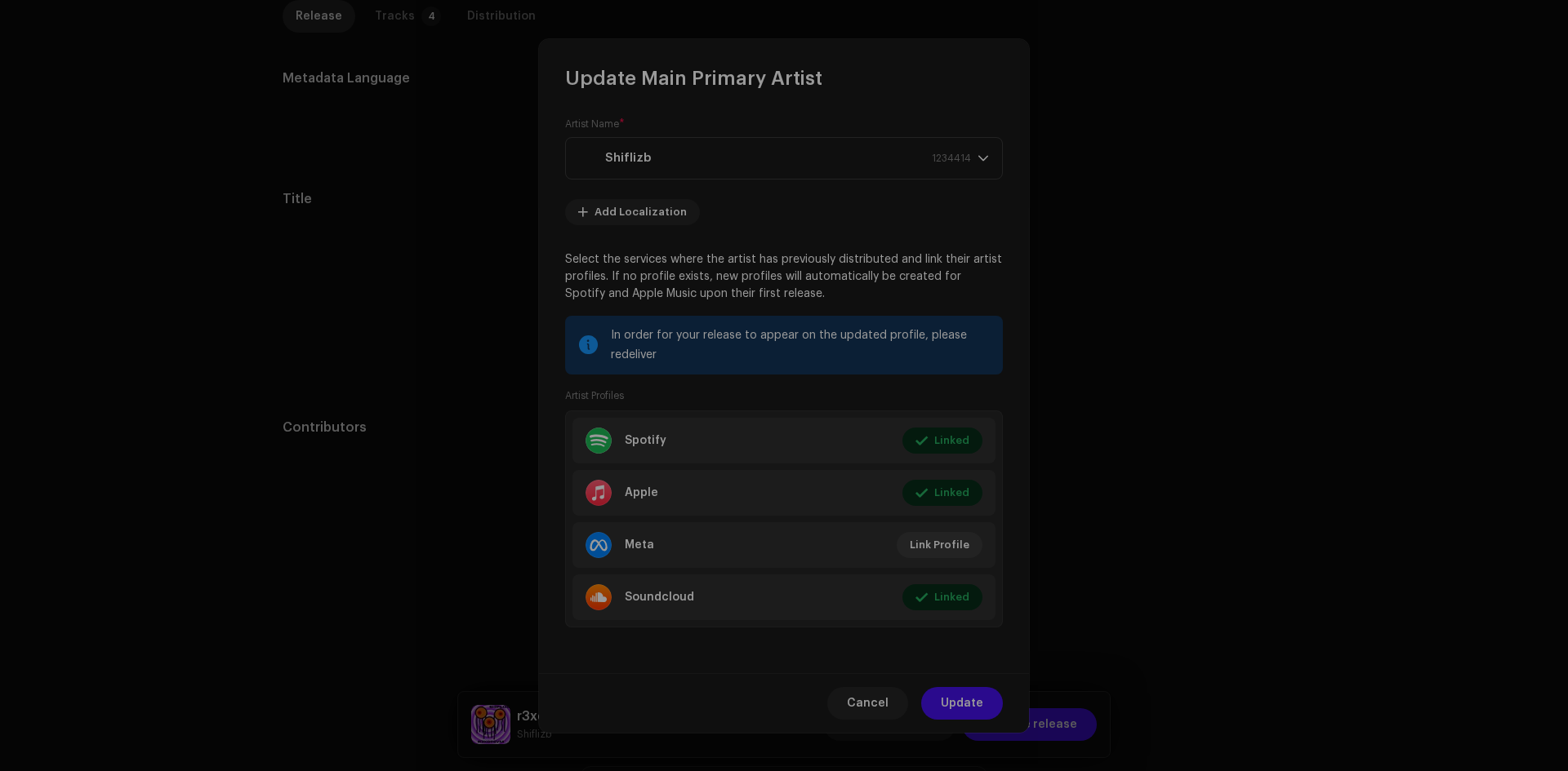
click at [1170, 407] on div "Link your Artist Profile Artist Apple Id * 1734731812 Go to your artist page on…" at bounding box center [784, 385] width 1568 height 771
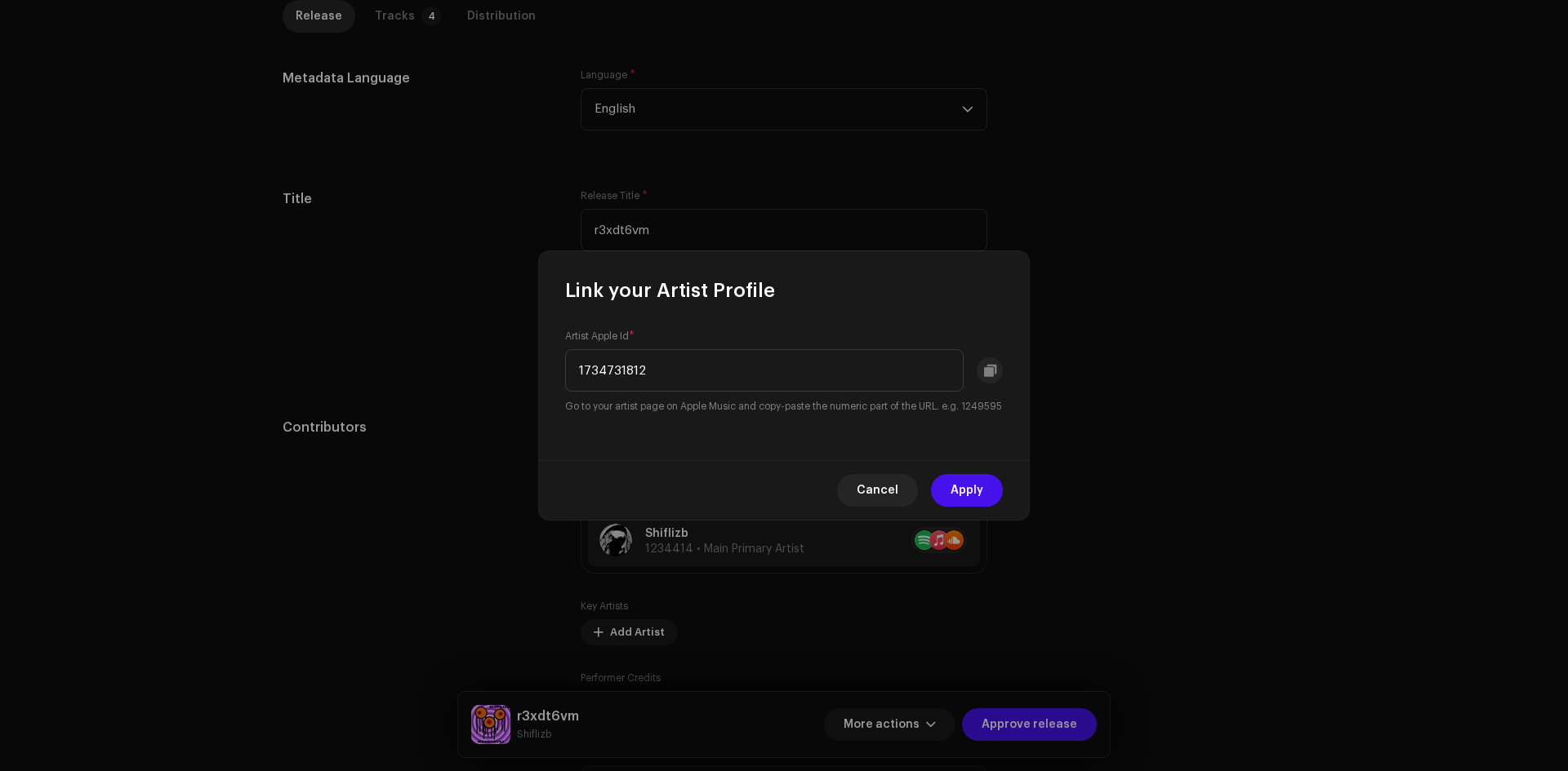
click at [1170, 369] on div "Update Main Primary Artist Artist Name * Shiflizb 1234414 Add Localization Sele…" at bounding box center [784, 385] width 1568 height 771
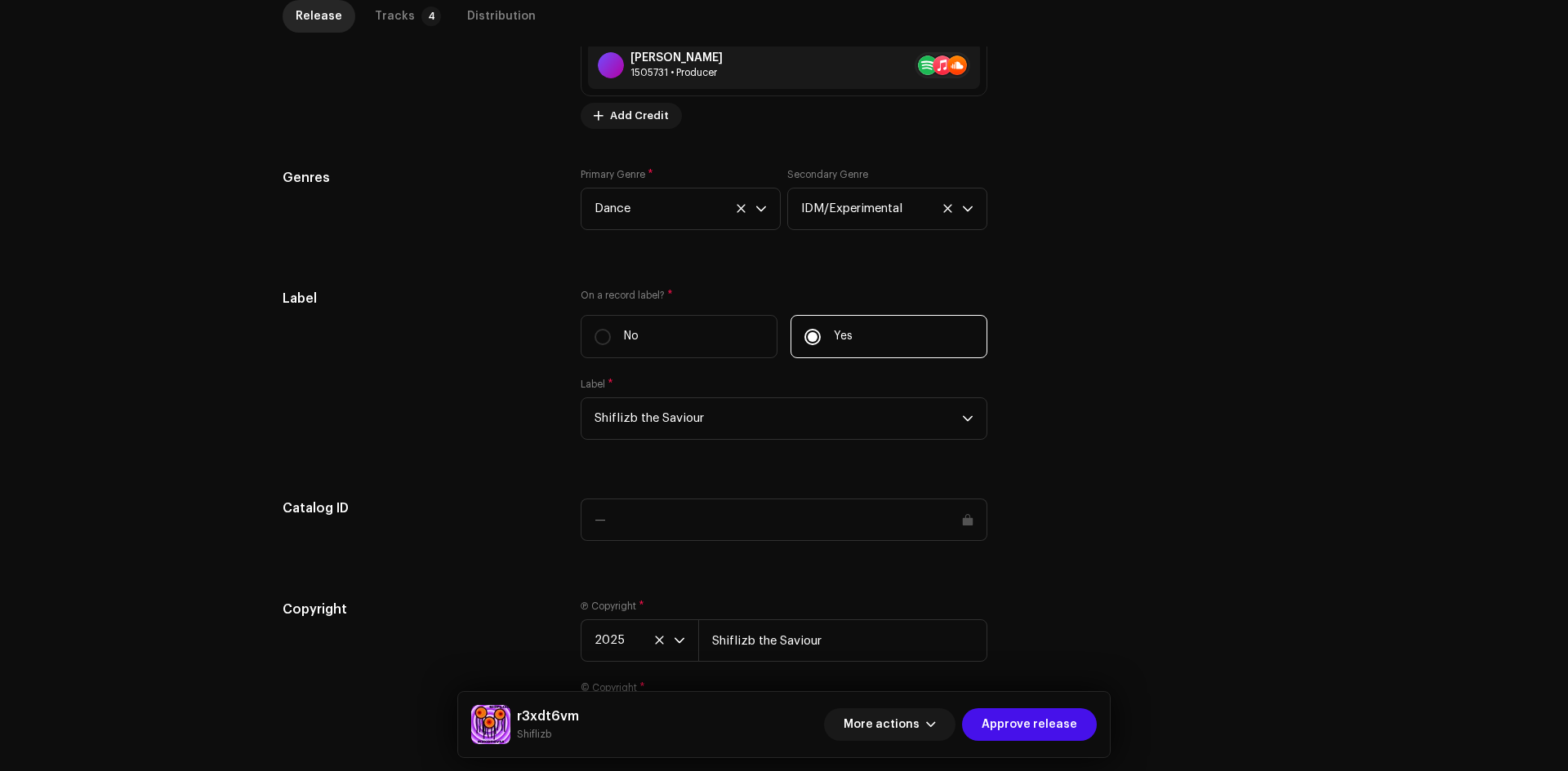
scroll to position [923, 0]
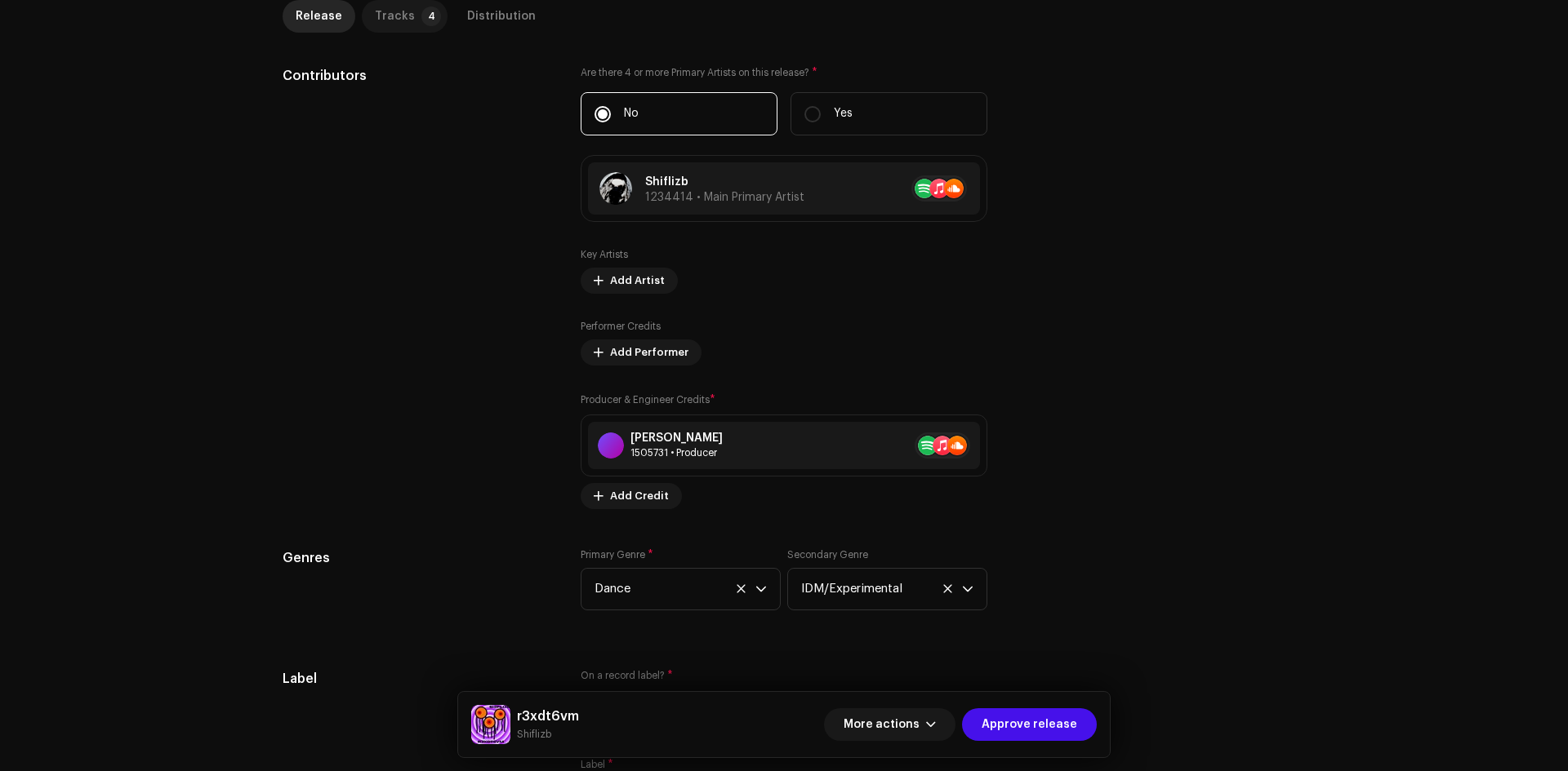
drag, startPoint x: 396, startPoint y: 16, endPoint x: 444, endPoint y: 111, distance: 106.4
click at [397, 16] on div "Tracks" at bounding box center [395, 16] width 40 height 32
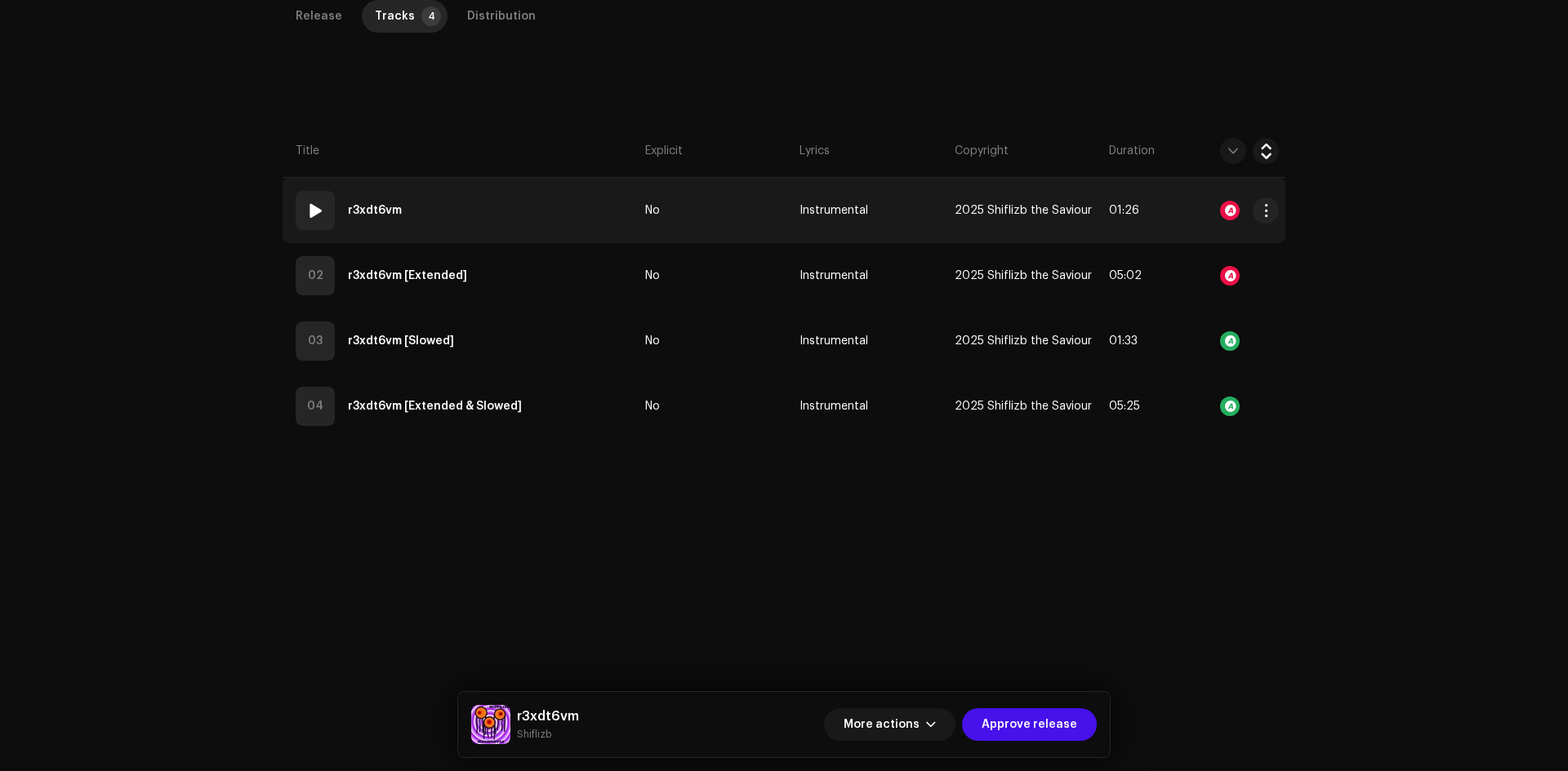
click at [537, 195] on td "01 r3xdt6vm" at bounding box center [459, 211] width 356 height 66
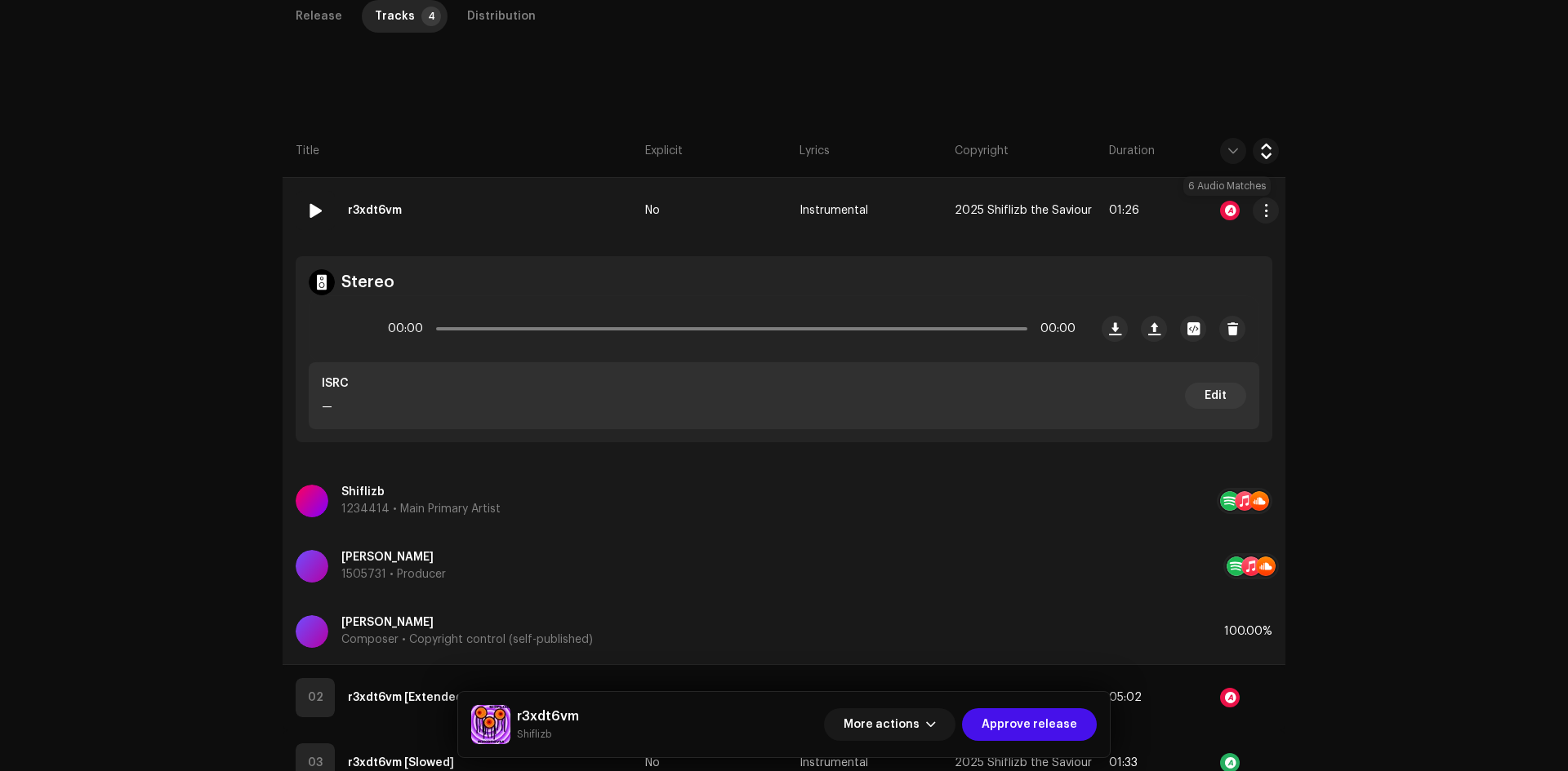
click at [1230, 203] on div at bounding box center [1230, 211] width 20 height 20
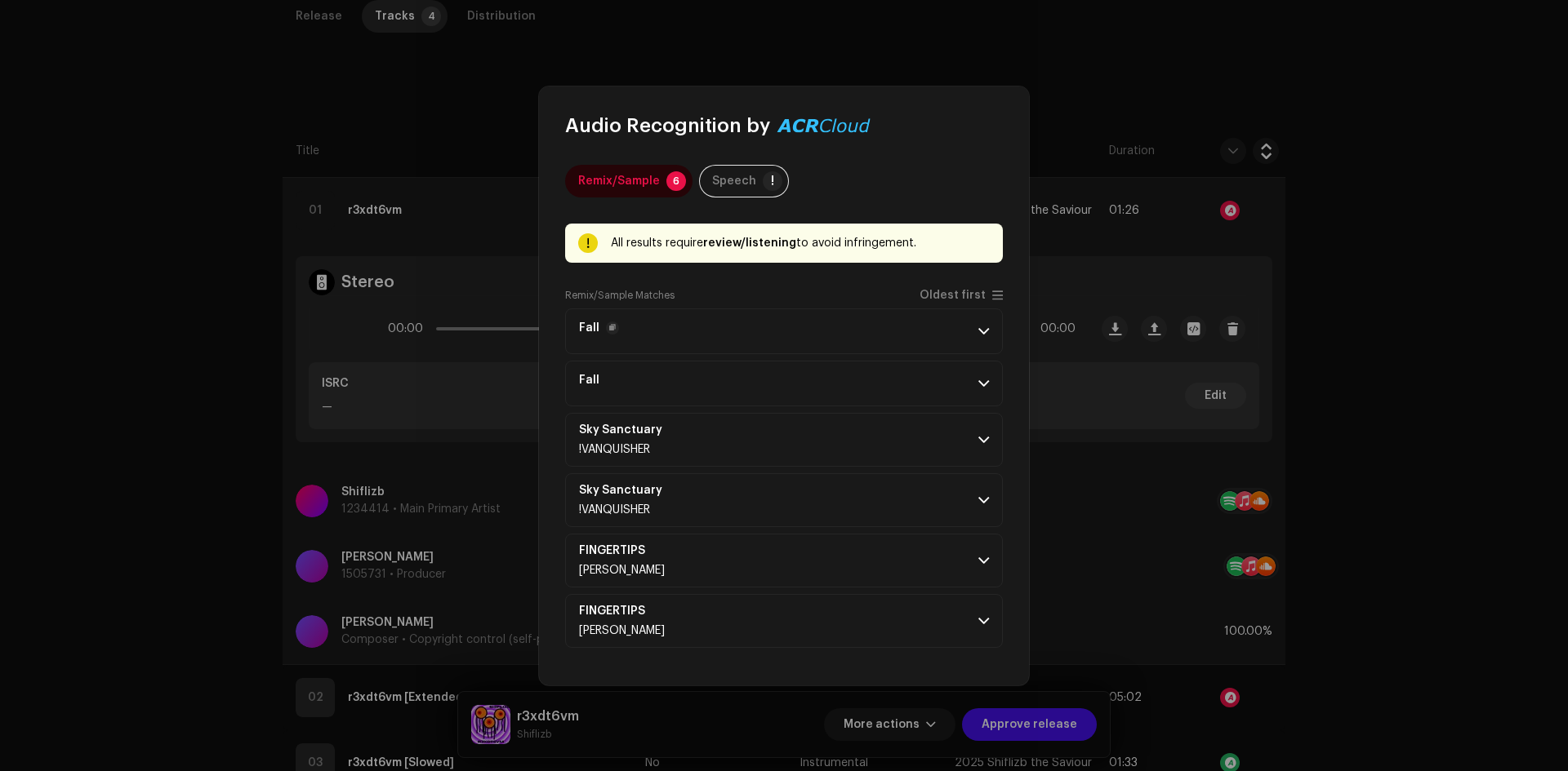
click at [845, 333] on p-accordion-header "Fall" at bounding box center [784, 332] width 438 height 46
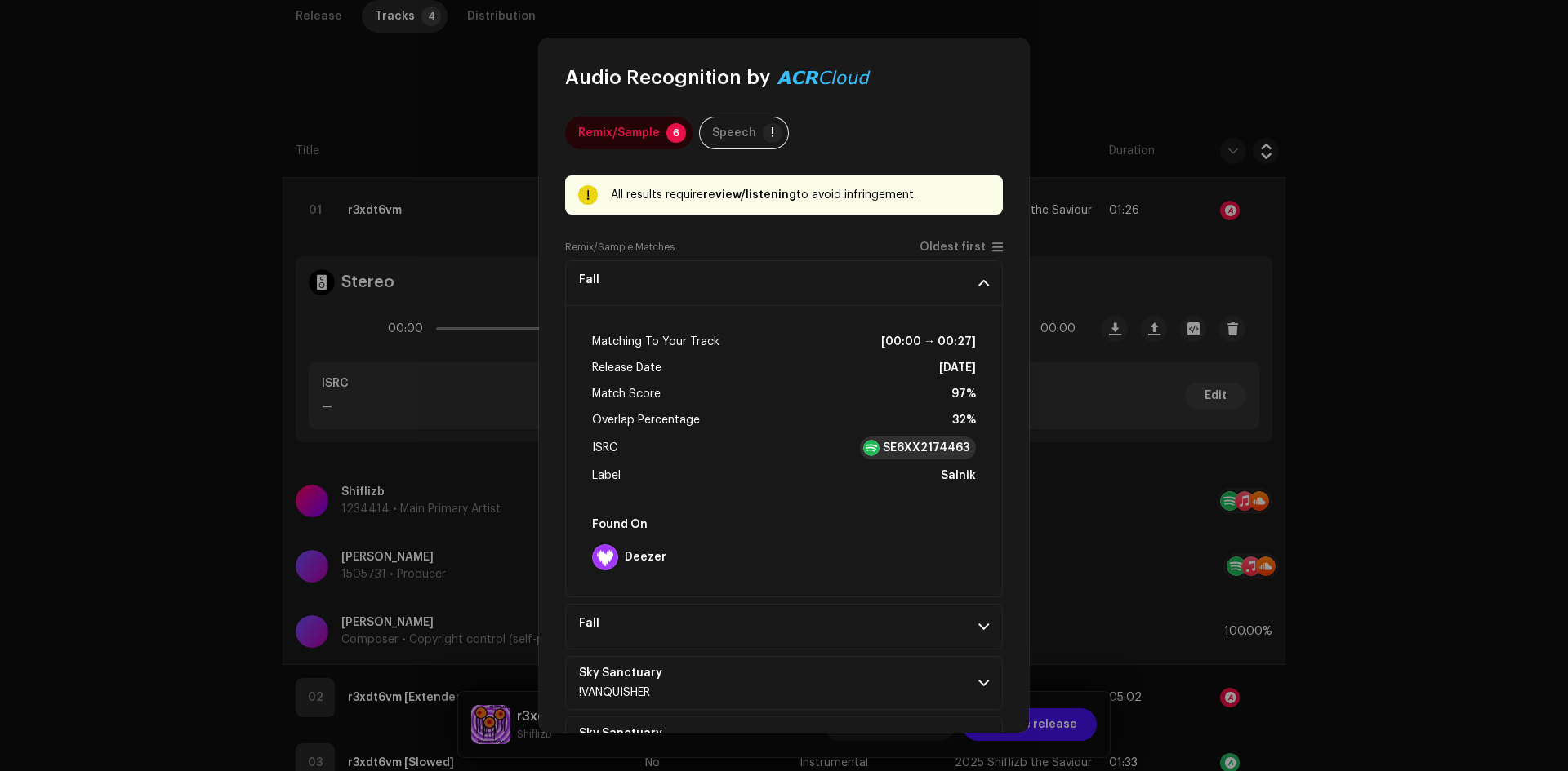
click at [897, 452] on strong "SE6XX2174463" at bounding box center [926, 448] width 87 height 16
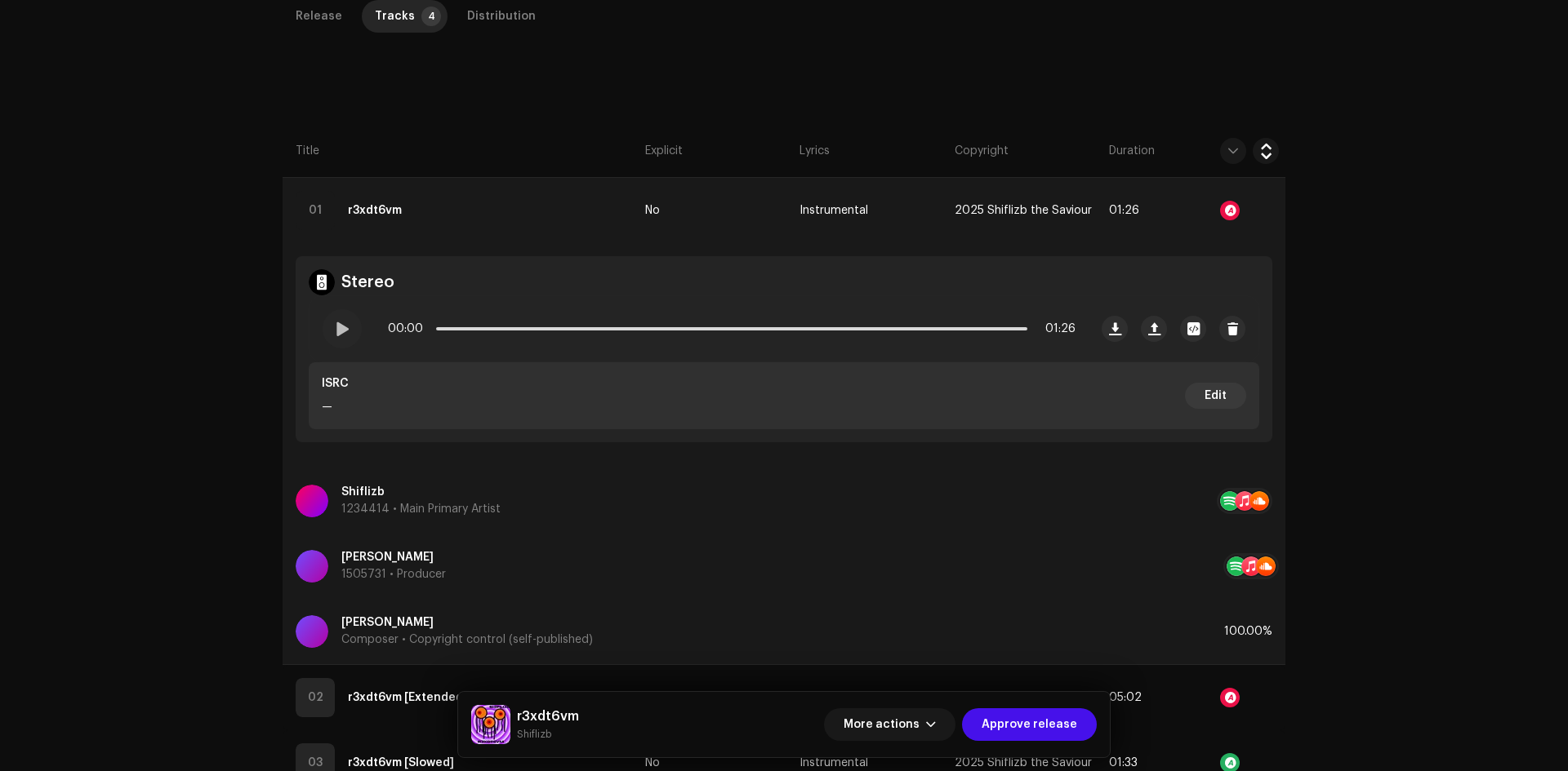
click at [1113, 74] on div "Audio Recognition by Remix/Sample 6 Speech ! All results require review/listeni…" at bounding box center [784, 385] width 1568 height 771
click at [340, 335] on span at bounding box center [341, 329] width 14 height 13
click at [340, 330] on span at bounding box center [341, 329] width 14 height 13
click at [1227, 207] on div at bounding box center [1230, 211] width 20 height 20
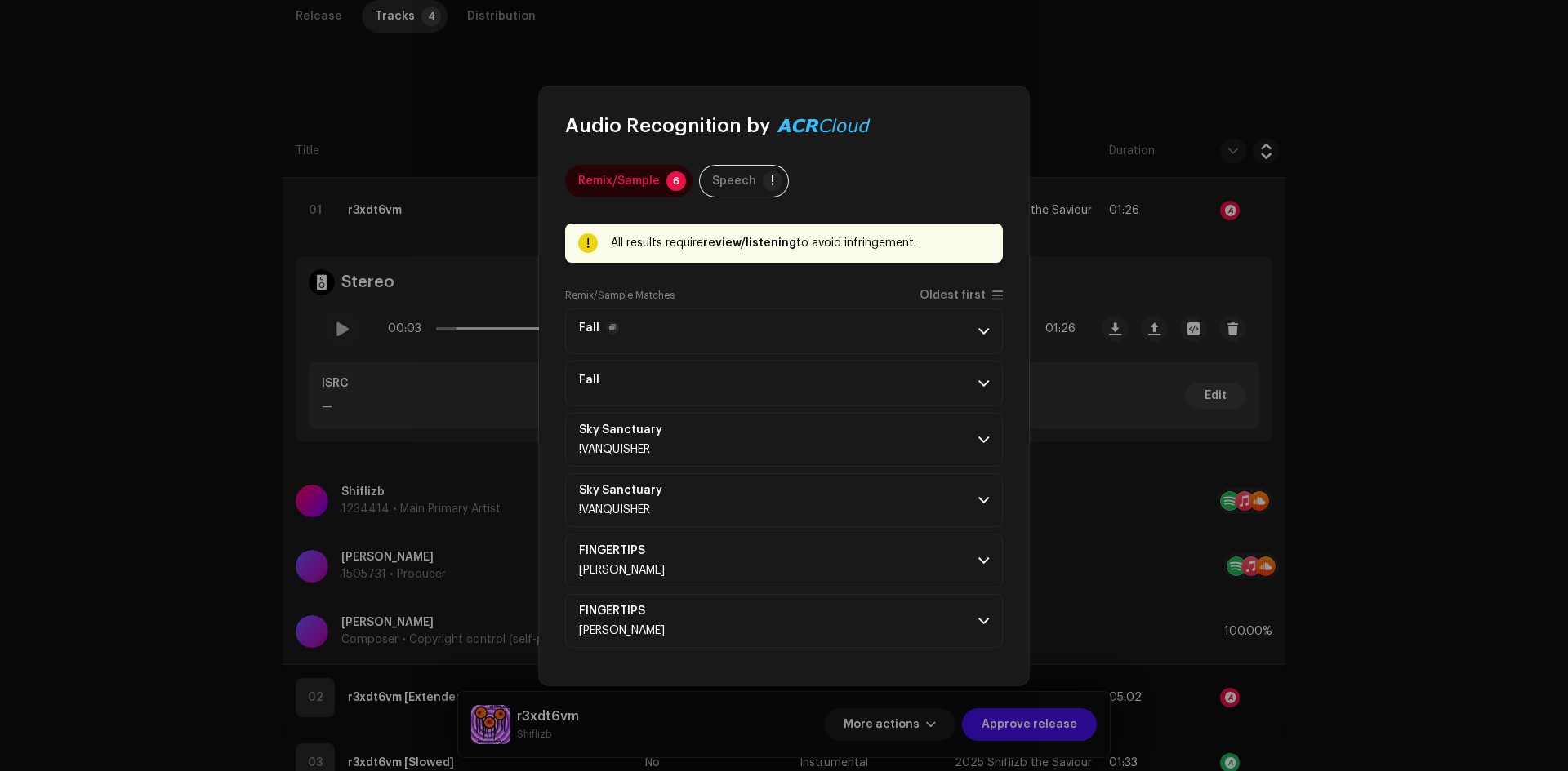
click at [798, 310] on p-accordion-header "Fall" at bounding box center [784, 332] width 438 height 46
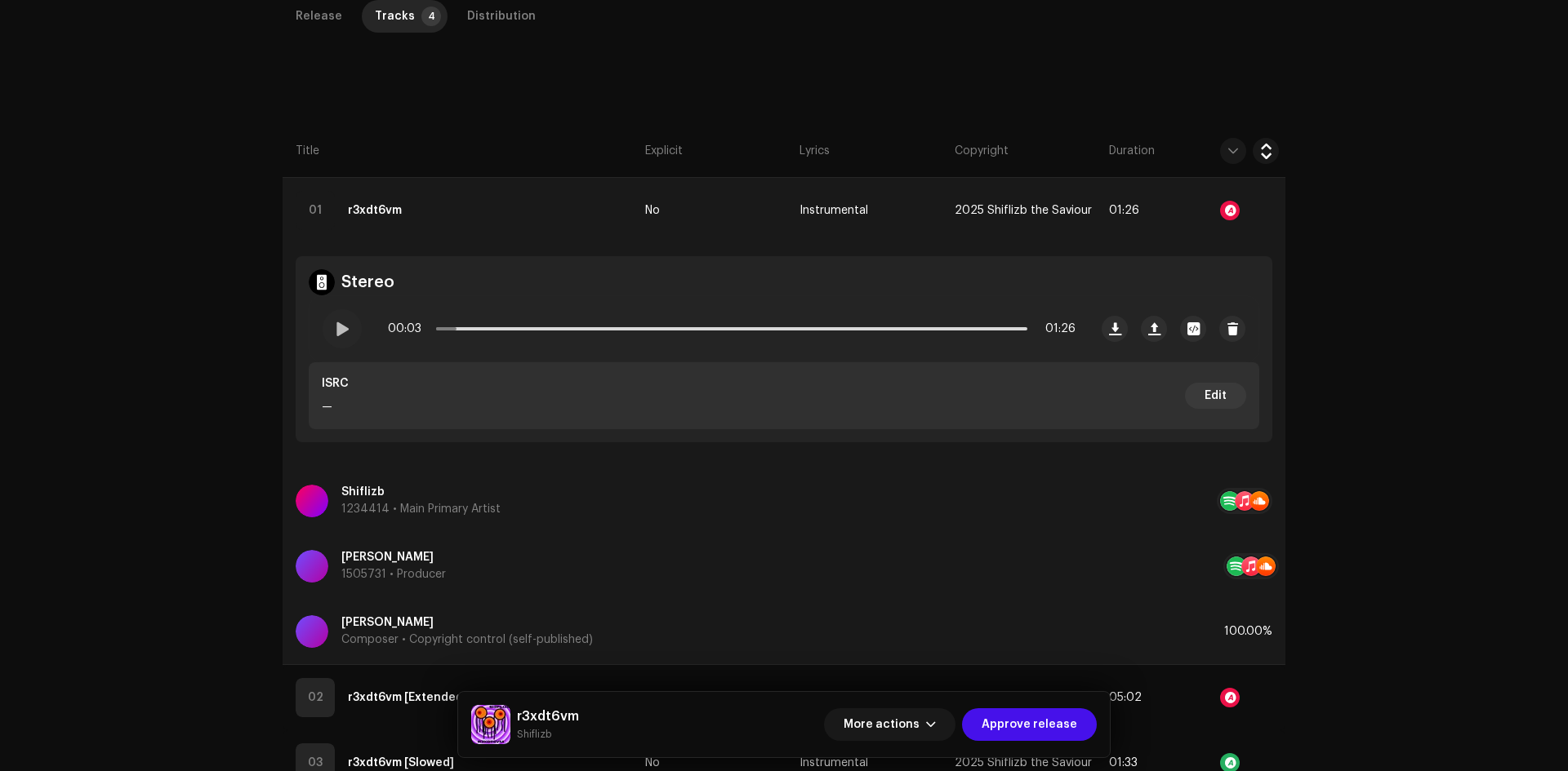
click at [1361, 308] on div "Audio Recognition by Remix/Sample 6 Speech ! All results require review/listeni…" at bounding box center [784, 385] width 1568 height 771
drag, startPoint x: 350, startPoint y: 323, endPoint x: 344, endPoint y: 330, distance: 9.2
click at [349, 323] on div at bounding box center [341, 329] width 39 height 39
drag, startPoint x: 352, startPoint y: 322, endPoint x: 790, endPoint y: 255, distance: 443.1
click at [351, 322] on div at bounding box center [341, 329] width 39 height 39
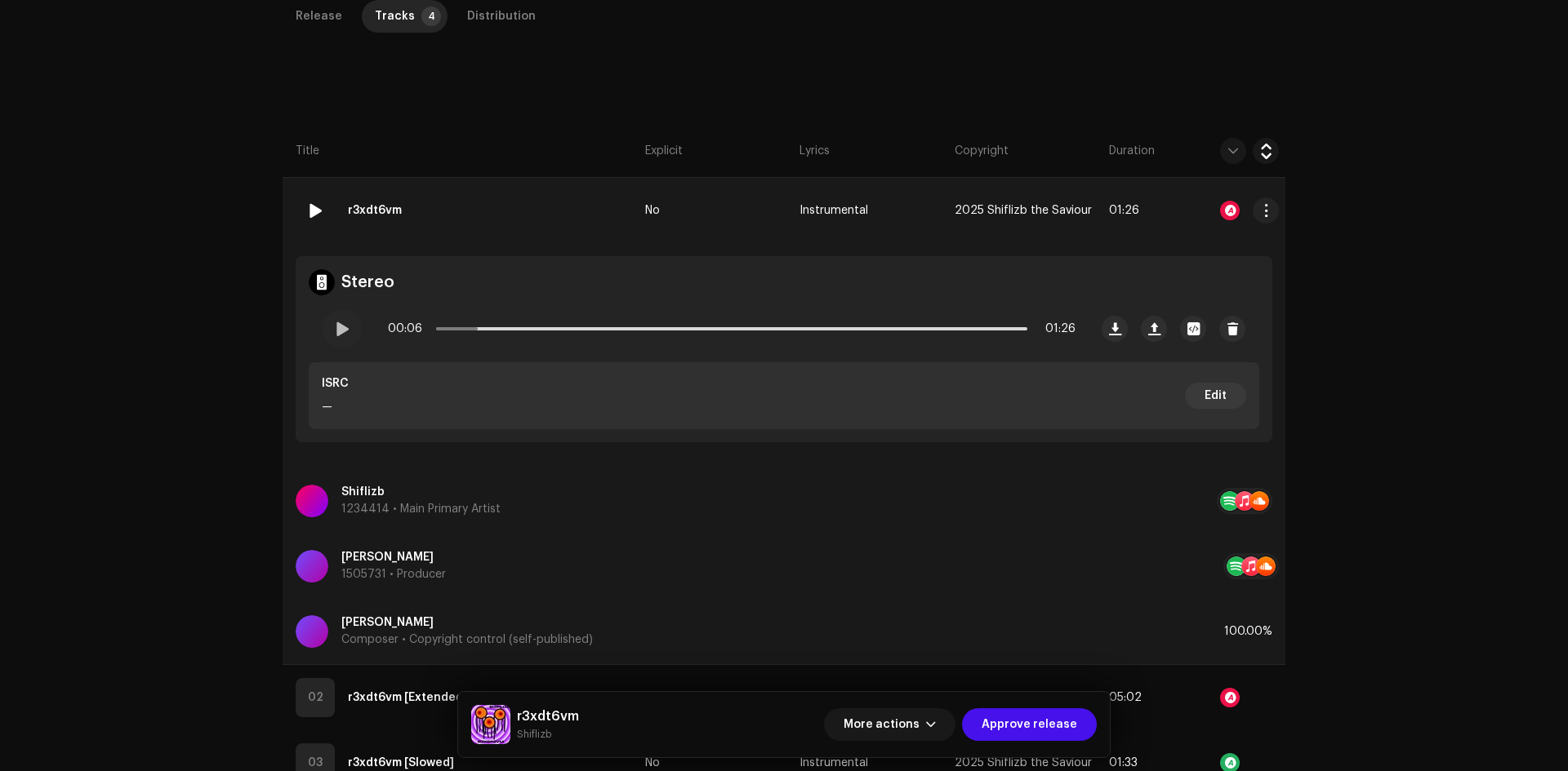
click at [1222, 213] on div at bounding box center [1230, 211] width 20 height 20
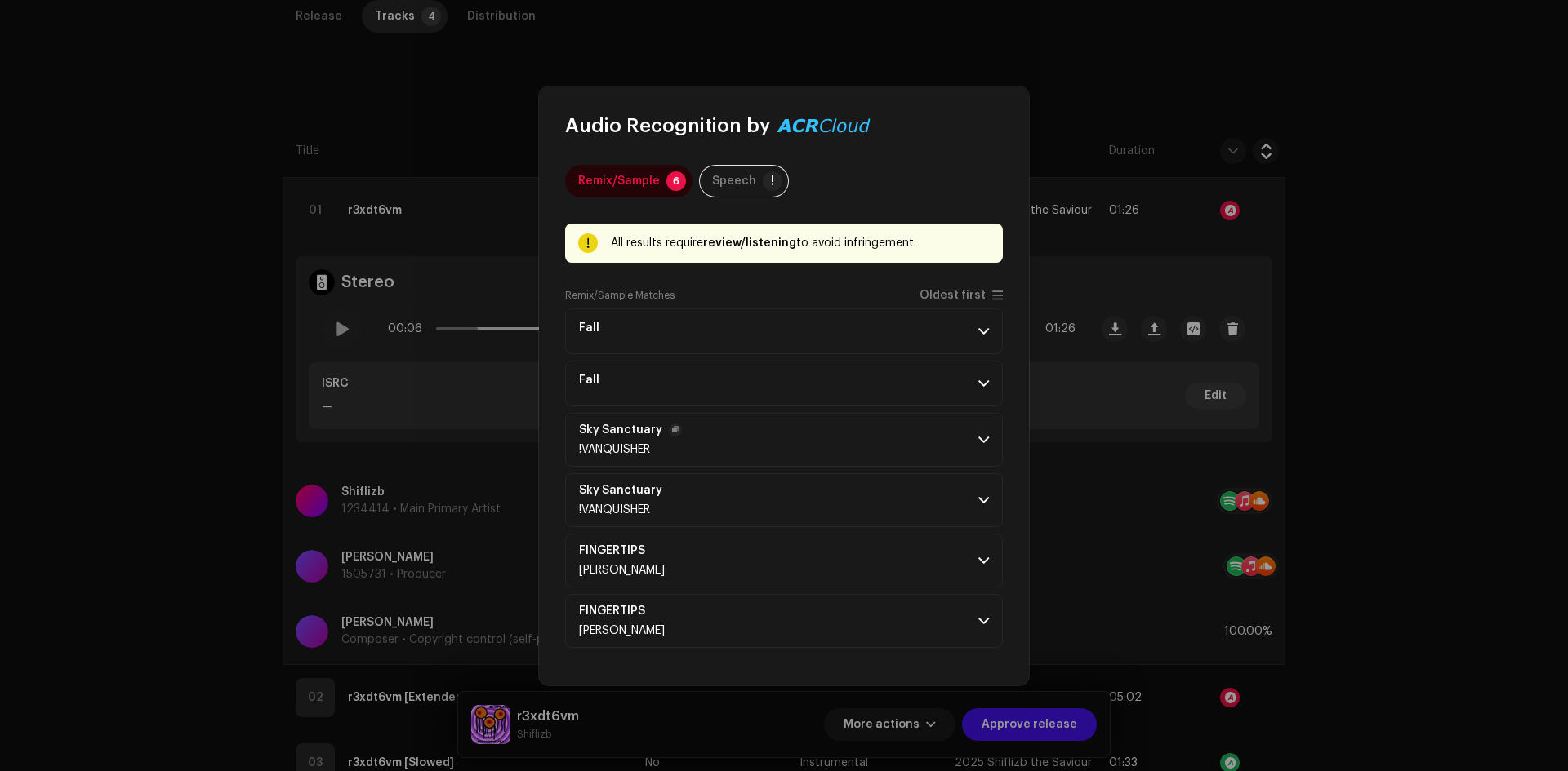
click at [888, 434] on p-accordion-header "Sky Sanctuary !VANQUISHER" at bounding box center [784, 439] width 438 height 54
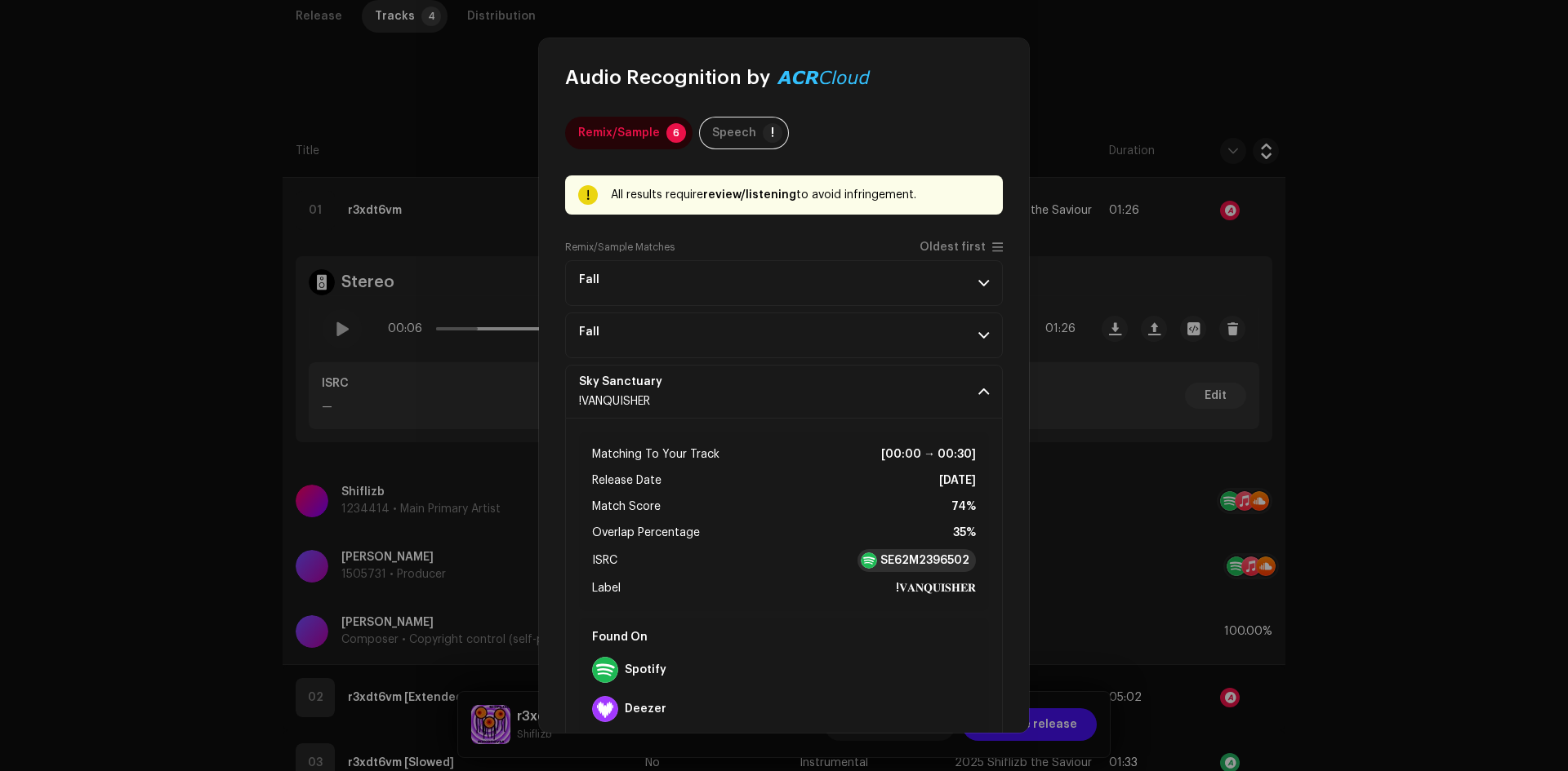
click at [942, 555] on strong "SE62M2396502" at bounding box center [924, 560] width 89 height 16
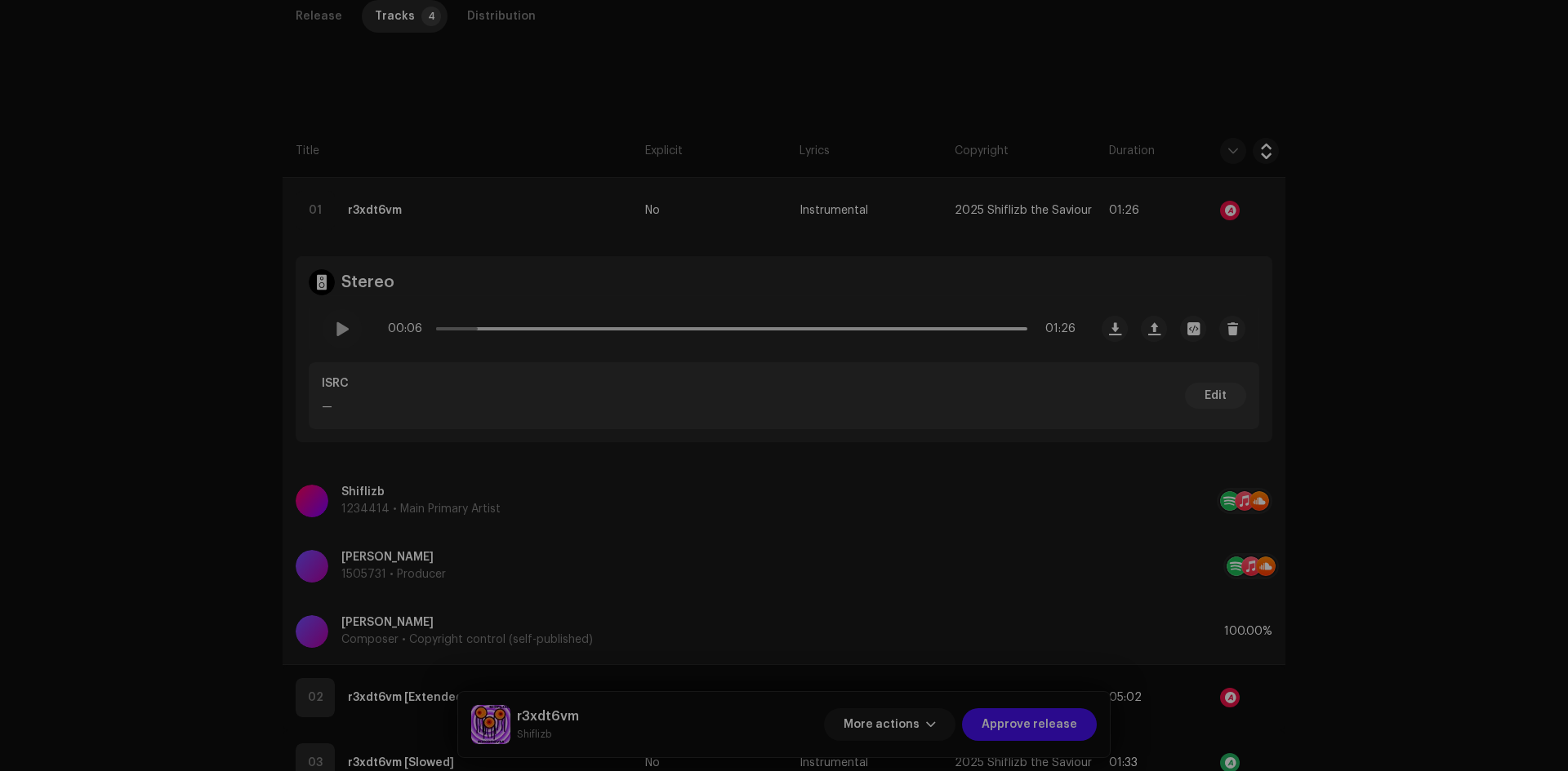
click at [428, 341] on div "Audio Recognition by Remix/Sample 6 Speech ! All results require review/listeni…" at bounding box center [784, 385] width 1568 height 771
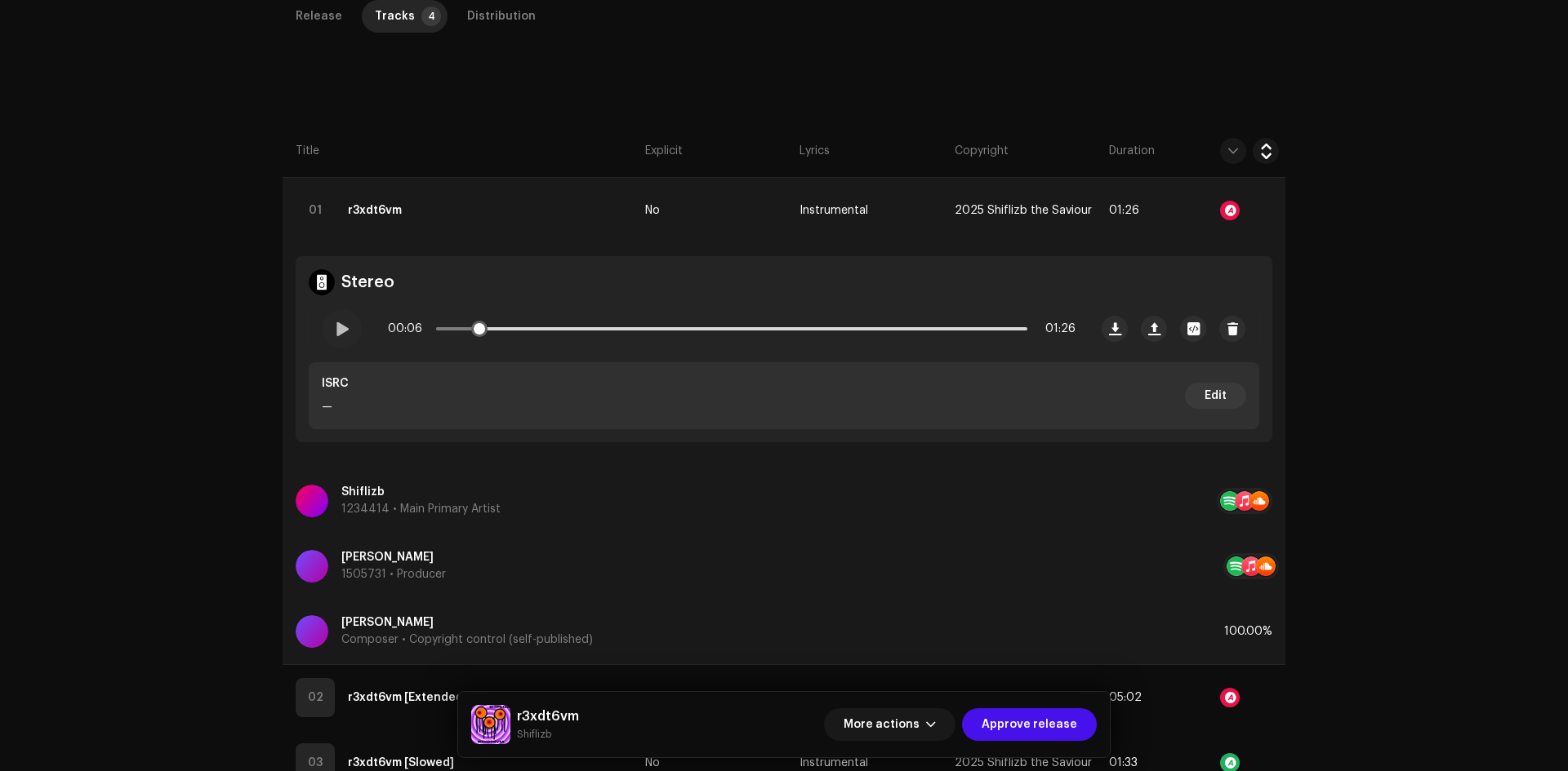
click at [431, 329] on div "00:06 01:26" at bounding box center [731, 329] width 687 height 32
click at [436, 329] on span at bounding box center [457, 328] width 42 height 3
click at [345, 333] on span at bounding box center [341, 329] width 14 height 13
drag, startPoint x: 455, startPoint y: 321, endPoint x: 407, endPoint y: 326, distance: 48.3
click at [424, 325] on div "00:02 01:26" at bounding box center [731, 329] width 687 height 32
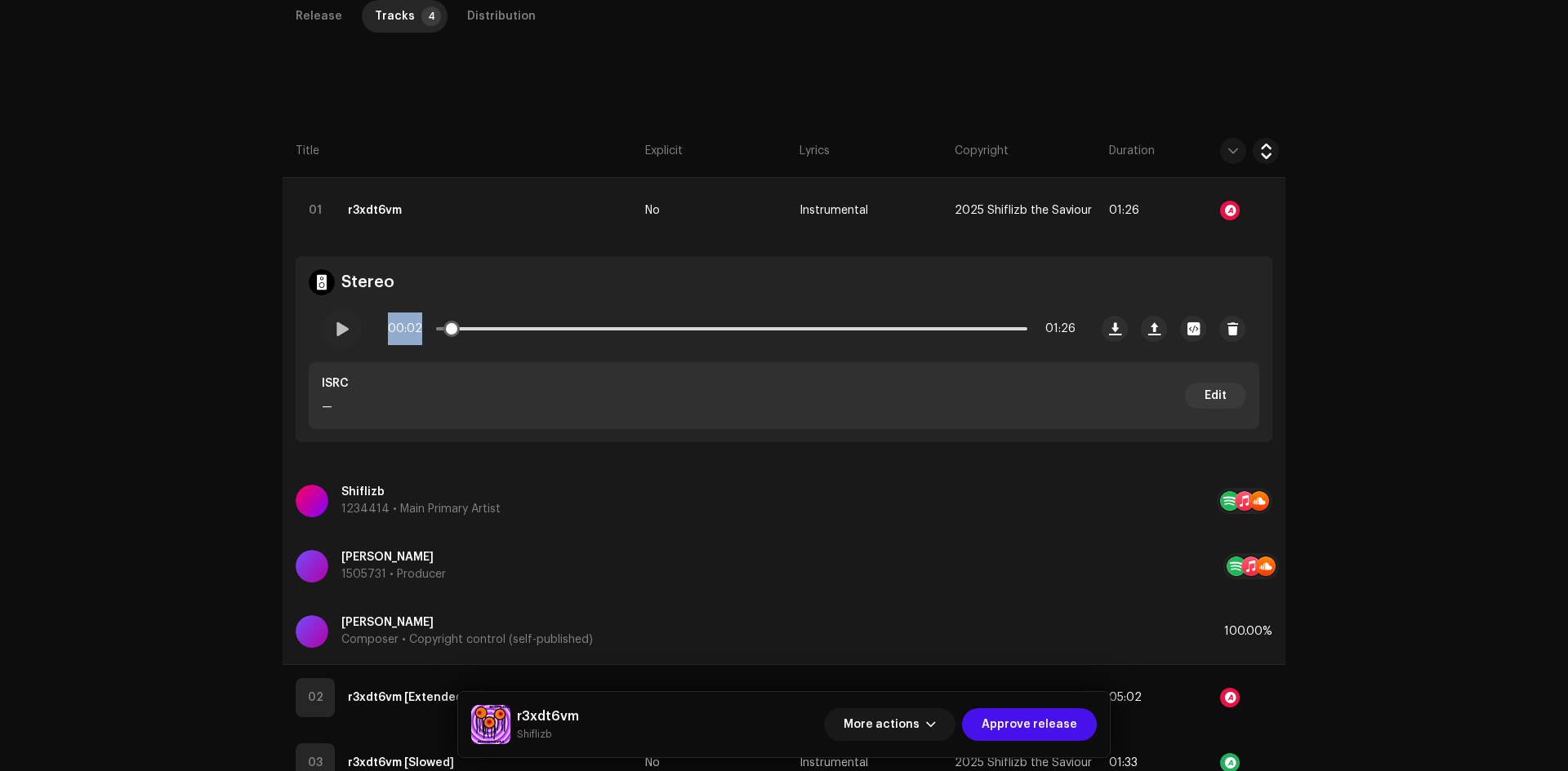
drag, startPoint x: 441, startPoint y: 323, endPoint x: 419, endPoint y: 324, distance: 22.0
click at [420, 324] on div "00:02 01:26" at bounding box center [731, 329] width 687 height 32
click at [219, 338] on div "Inspection / r3xdt6vm Trust & Safety Guide Release Id: 3044107 Payee Id: 550172…" at bounding box center [784, 385] width 1568 height 771
click at [339, 335] on span at bounding box center [341, 329] width 14 height 13
click at [1229, 204] on div at bounding box center [1230, 211] width 20 height 20
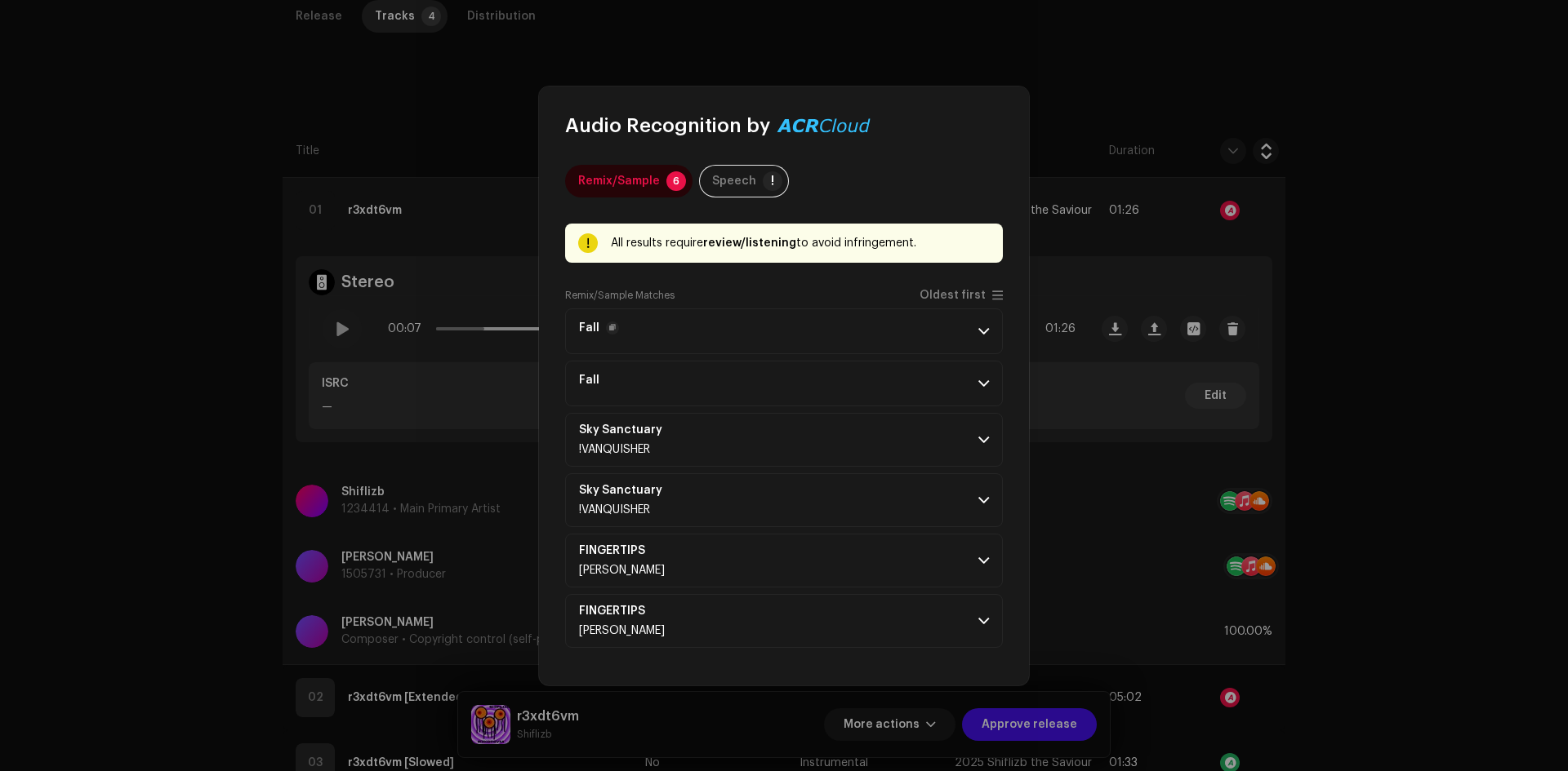
click at [823, 328] on p-accordion-header "Fall" at bounding box center [784, 332] width 438 height 46
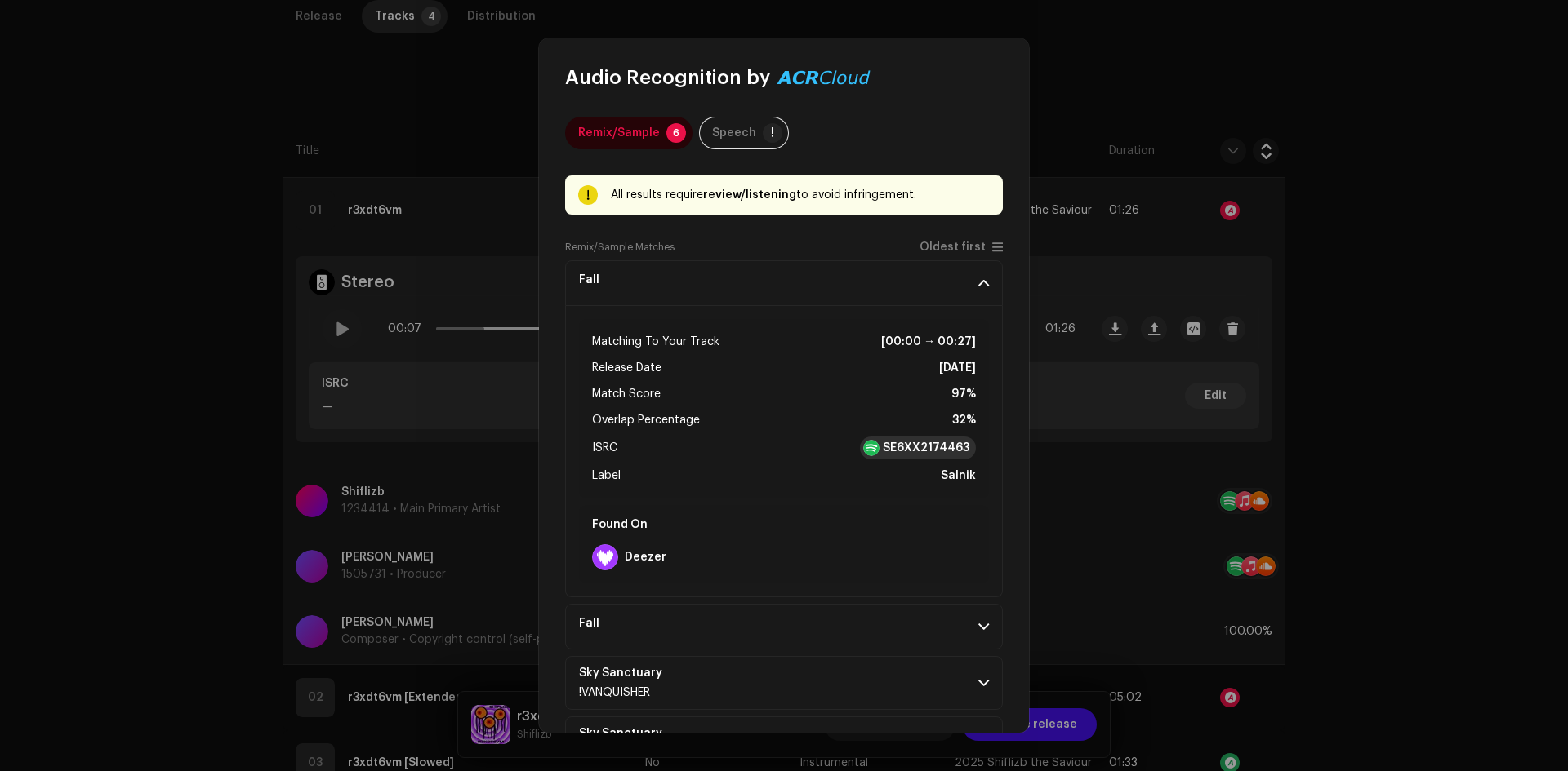
click at [918, 444] on strong "SE6XX2174463" at bounding box center [926, 448] width 87 height 16
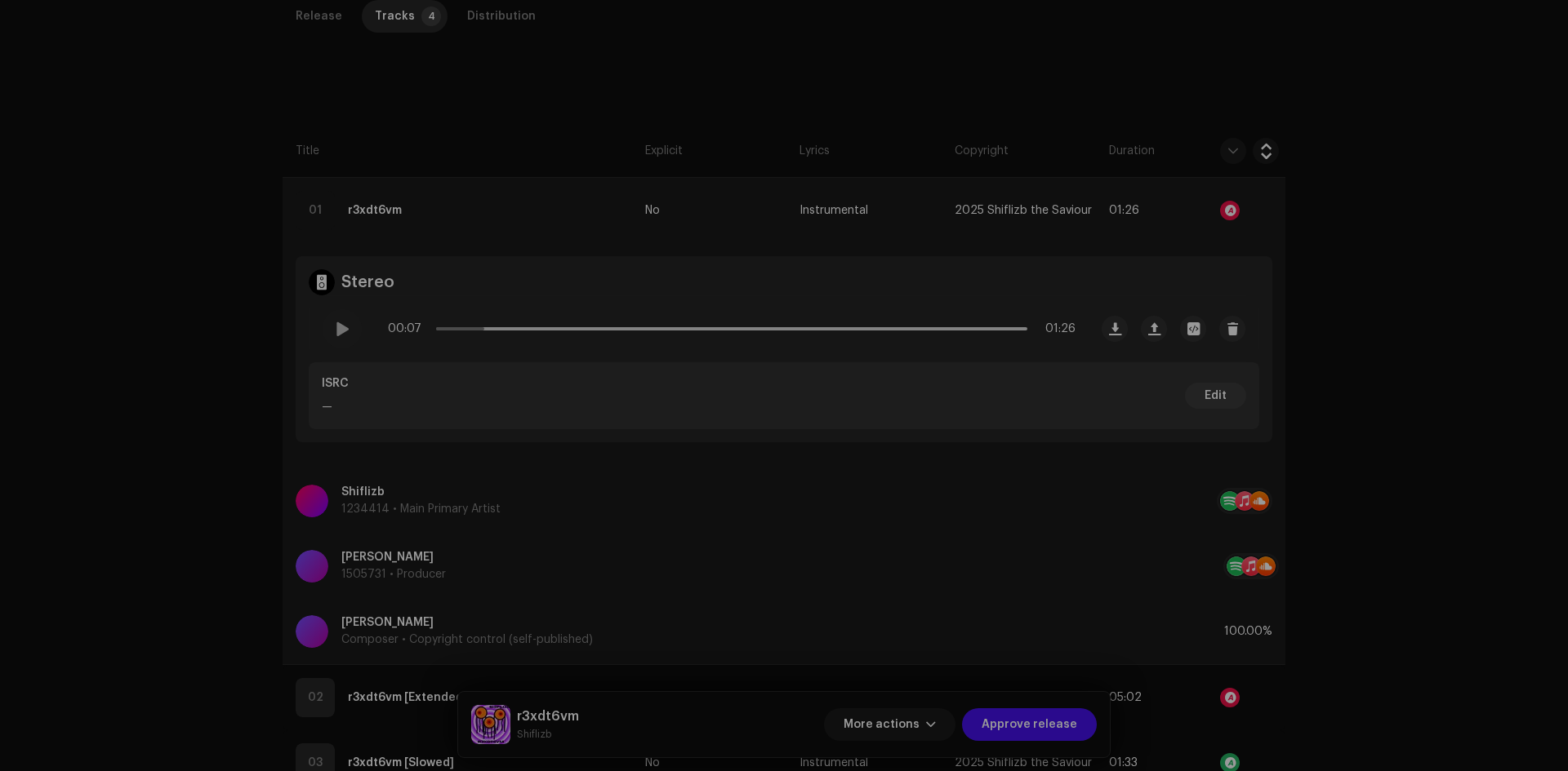
click at [1124, 552] on div "Audio Recognition by Remix/Sample 6 Speech ! All results require review/listeni…" at bounding box center [784, 385] width 1568 height 771
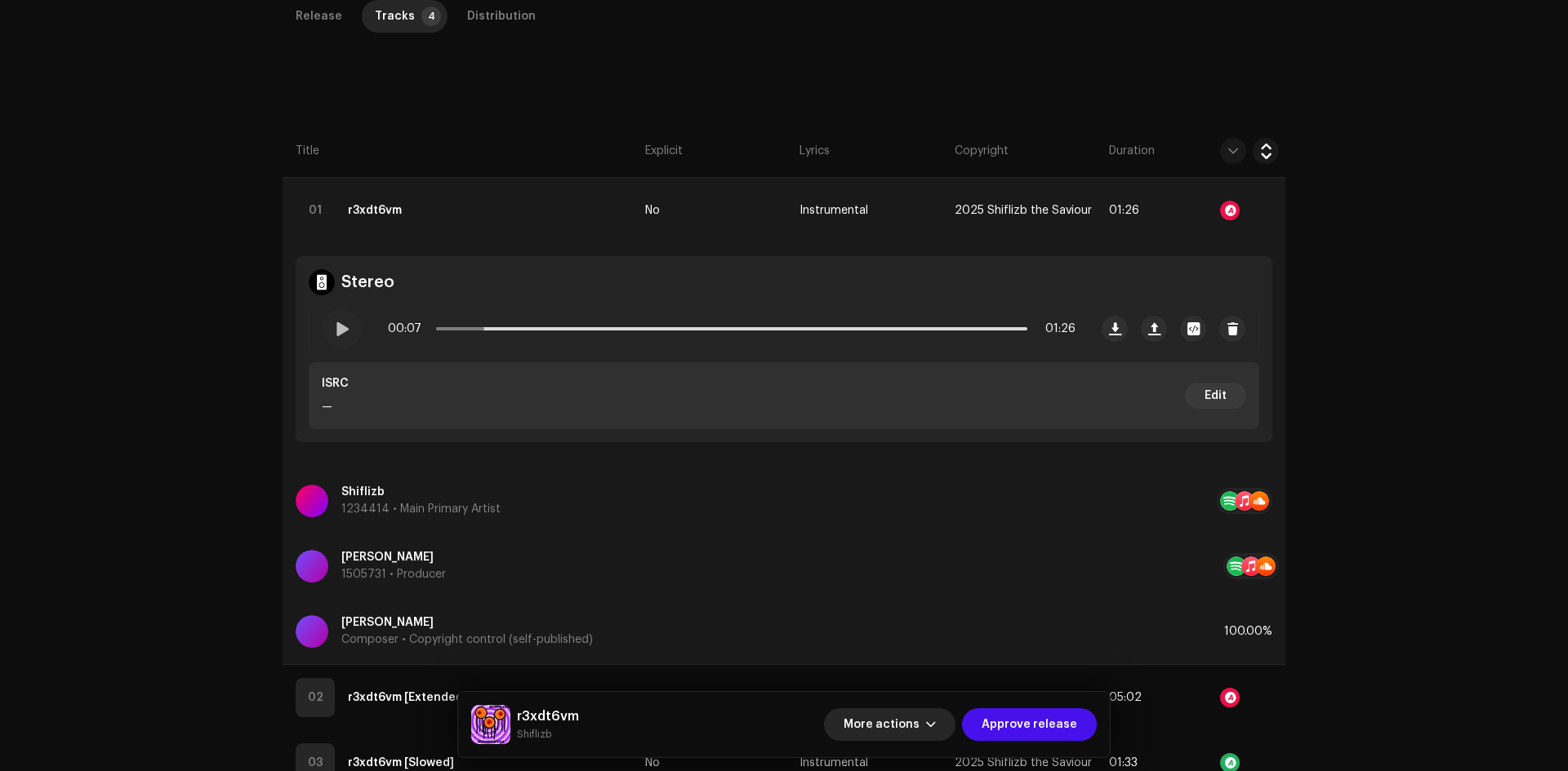
click at [908, 725] on span "More actions" at bounding box center [882, 724] width 76 height 32
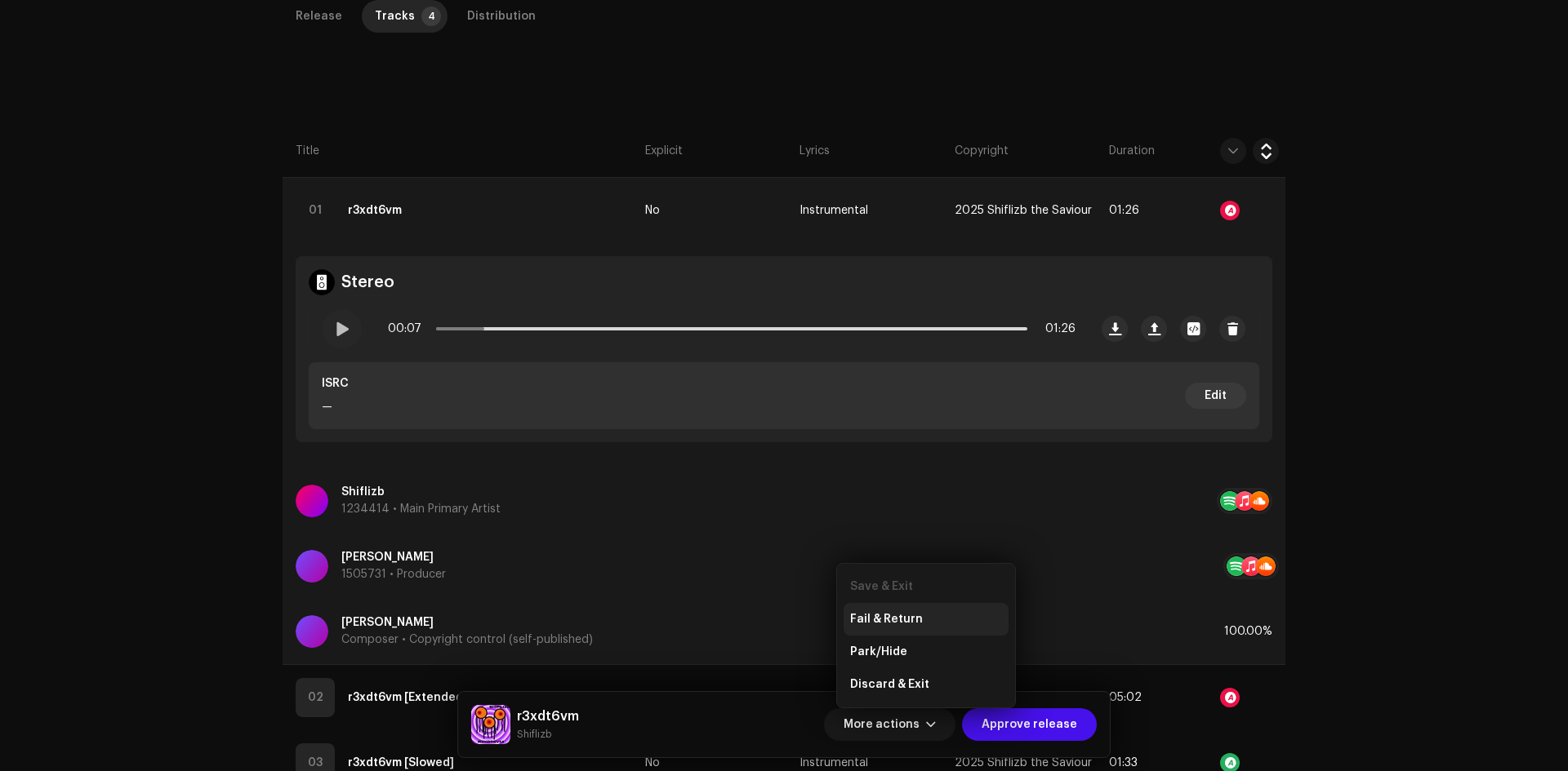
click at [919, 612] on div "Fail & Return" at bounding box center [926, 619] width 165 height 32
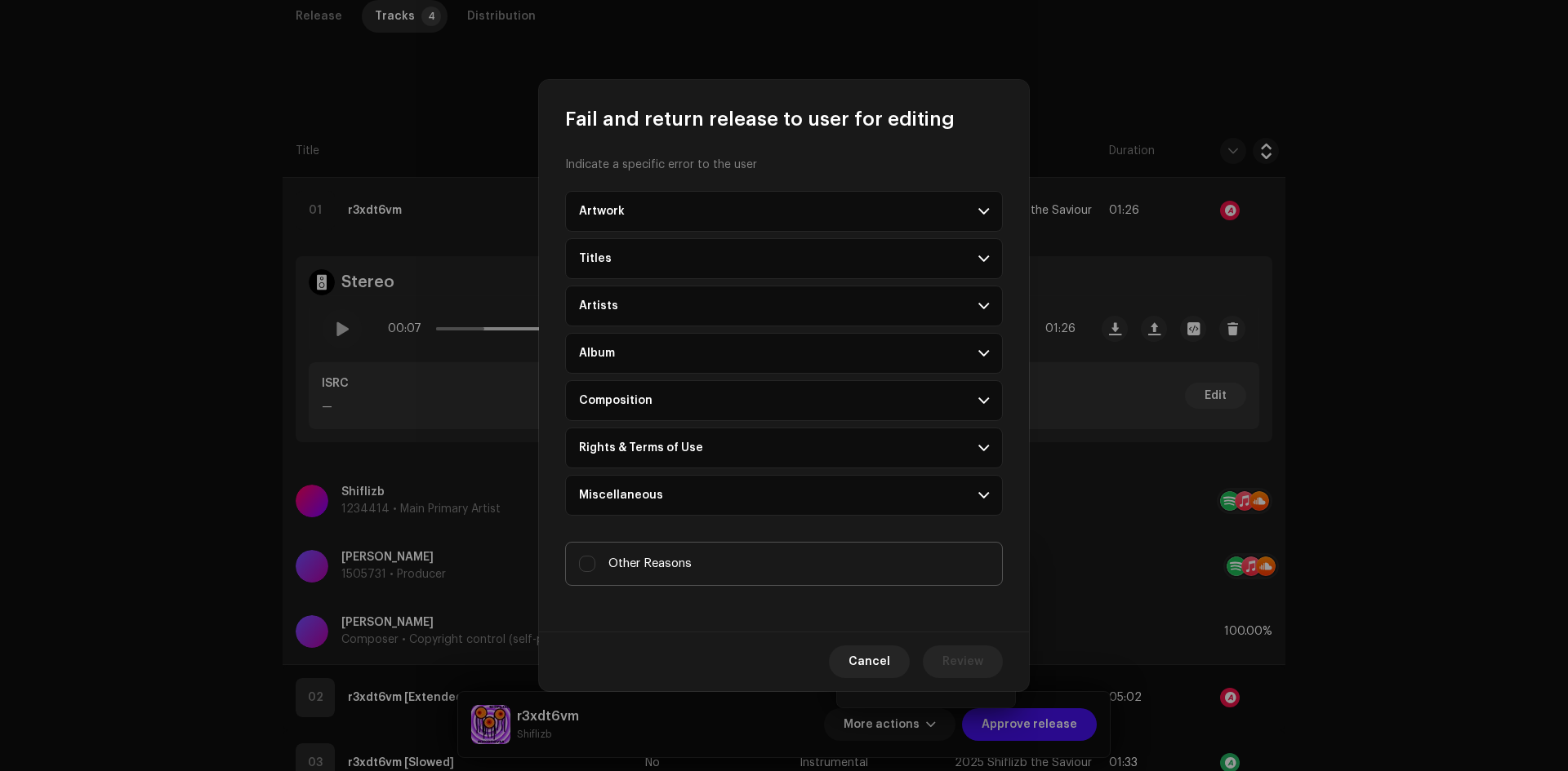
click at [675, 569] on span "Other Reasons" at bounding box center [649, 563] width 83 height 18
click at [595, 569] on input "Other Reasons" at bounding box center [586, 563] width 16 height 16
checkbox input "true"
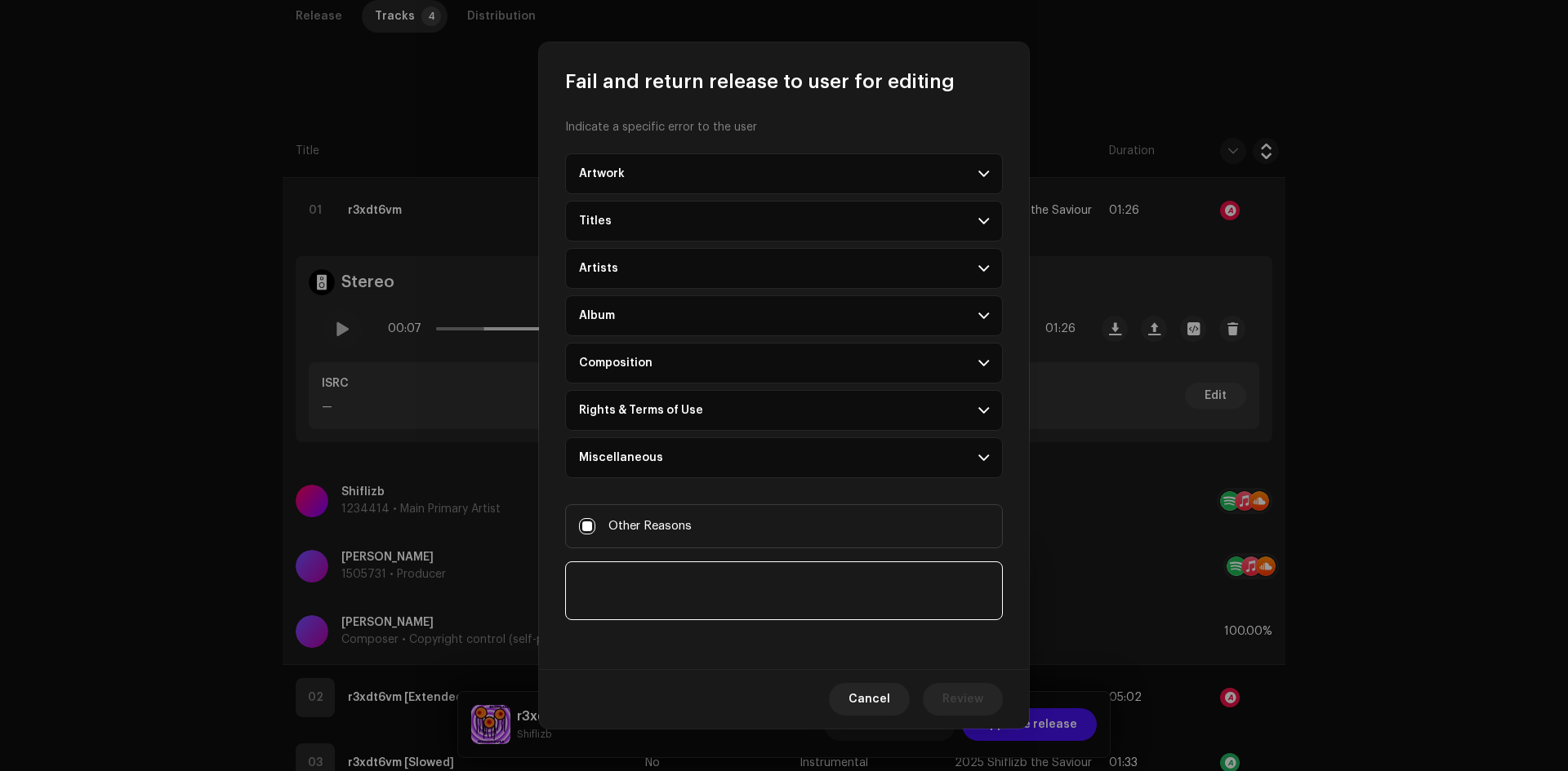
click at [682, 612] on textarea at bounding box center [784, 591] width 438 height 59
paste textarea "Copyright match with a music that is already distributed: [URL OF COPYRIGHT MAT…"
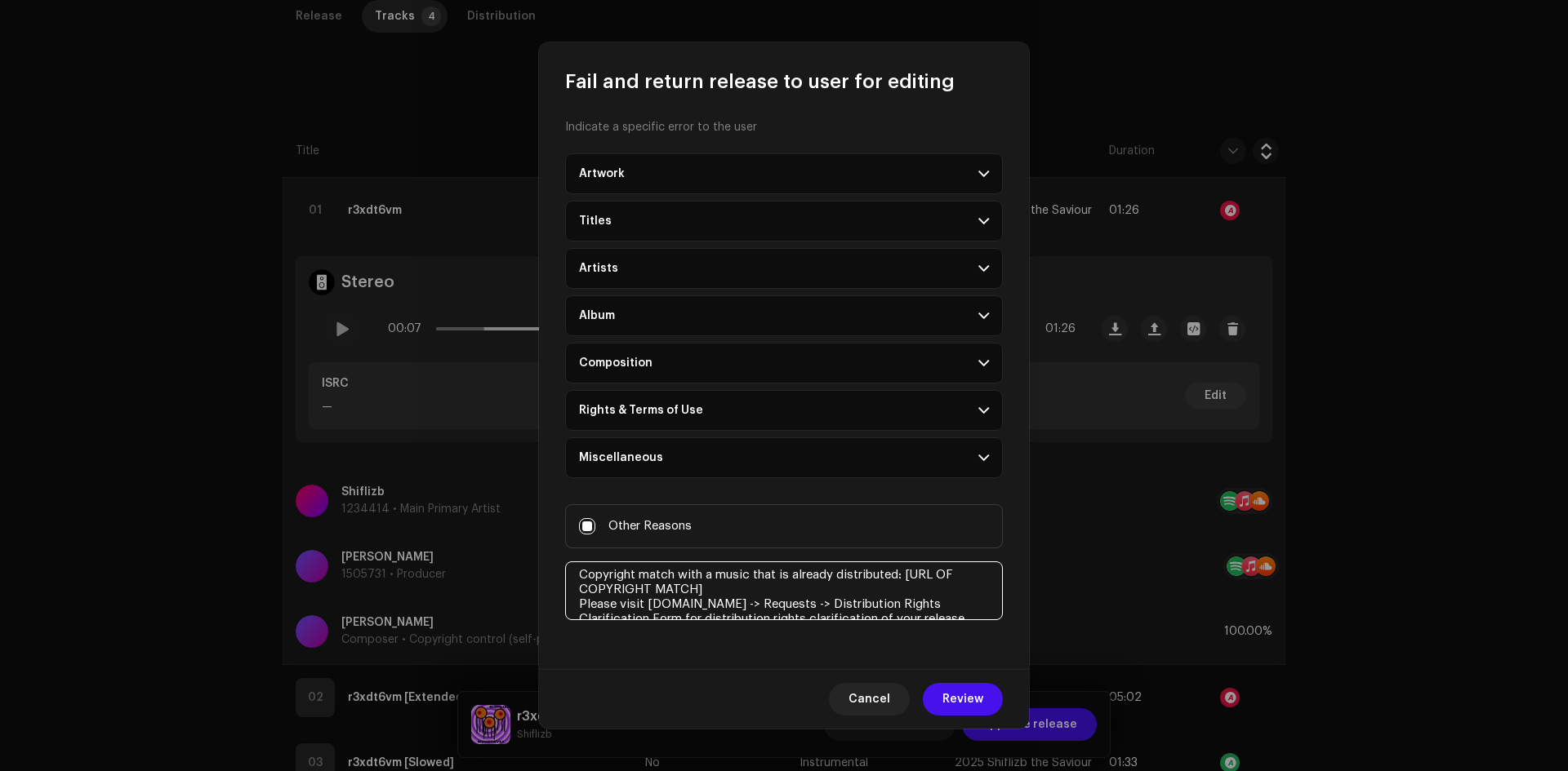
scroll to position [0, 0]
drag, startPoint x: 711, startPoint y: 597, endPoint x: 907, endPoint y: 580, distance: 196.7
click at [907, 580] on textarea at bounding box center [784, 591] width 438 height 59
paste textarea "https://open.spotify.com/track/0hGusTydImlcv6yeseDnmq?si=299fc1a0e8bf49df"
type textarea "Copyright match with a music that is already distributed: https://open.spotify.…"
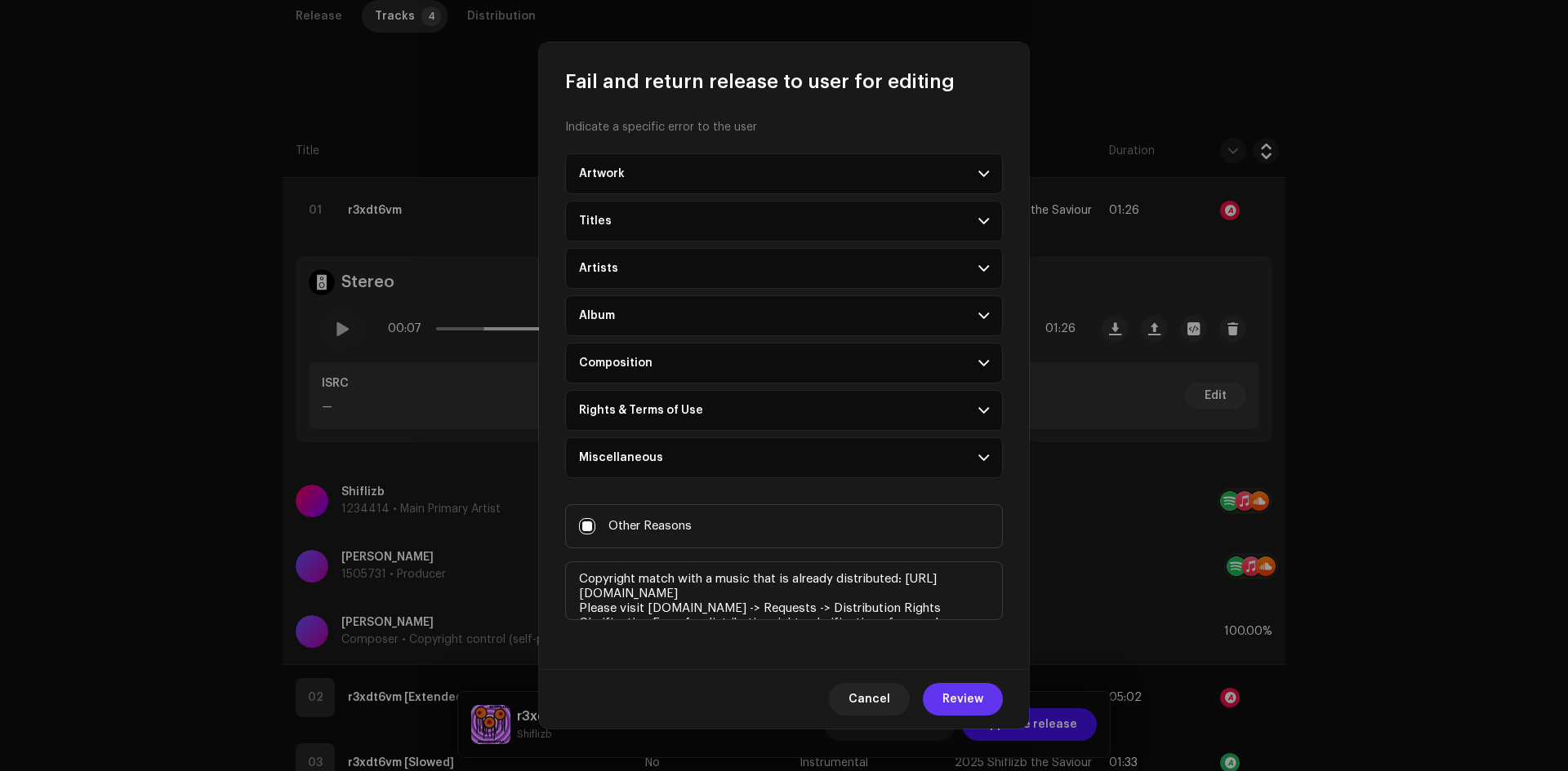
click at [956, 690] on span "Review" at bounding box center [962, 700] width 41 height 32
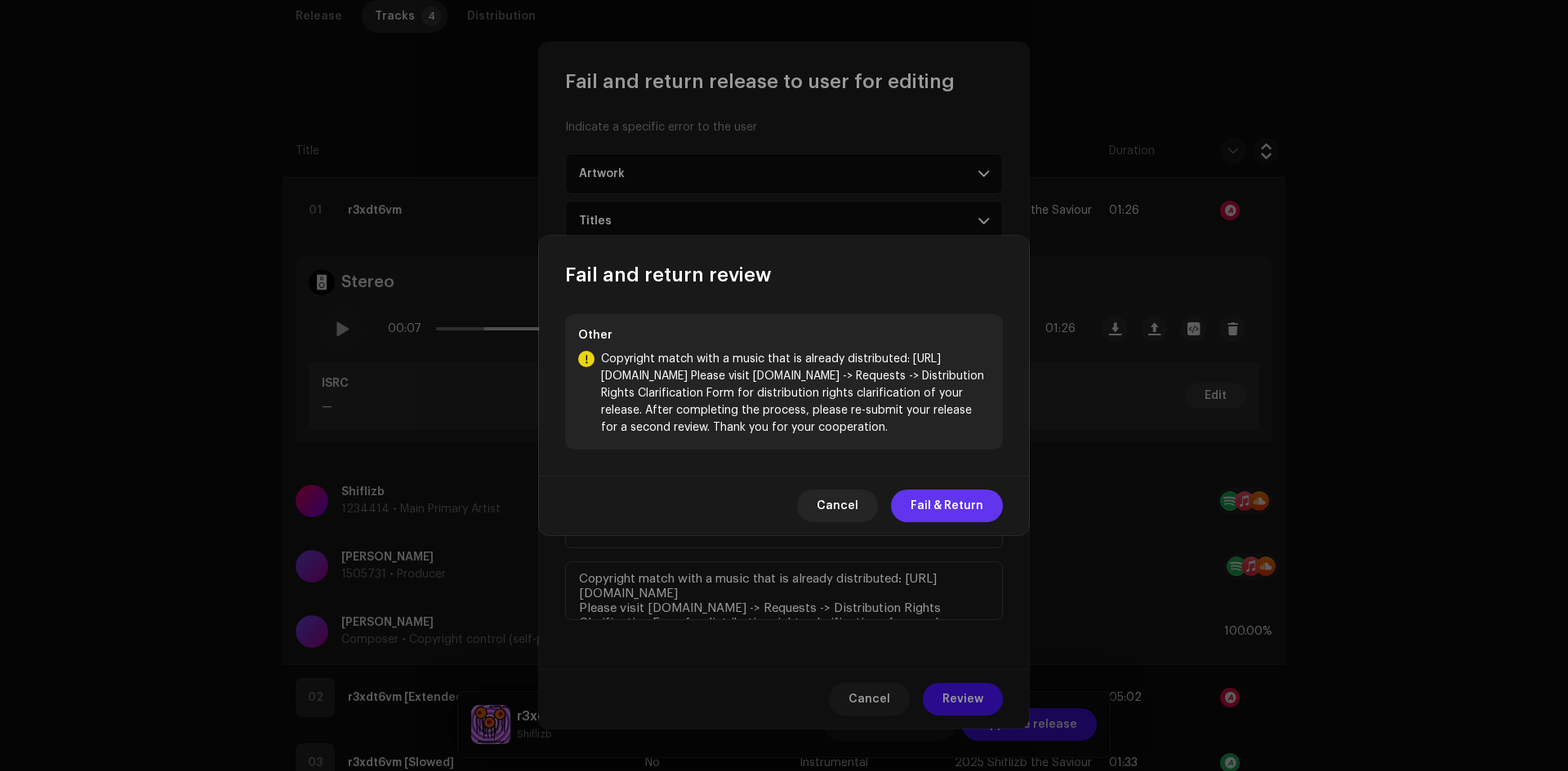
click at [942, 514] on span "Fail & Return" at bounding box center [947, 506] width 72 height 32
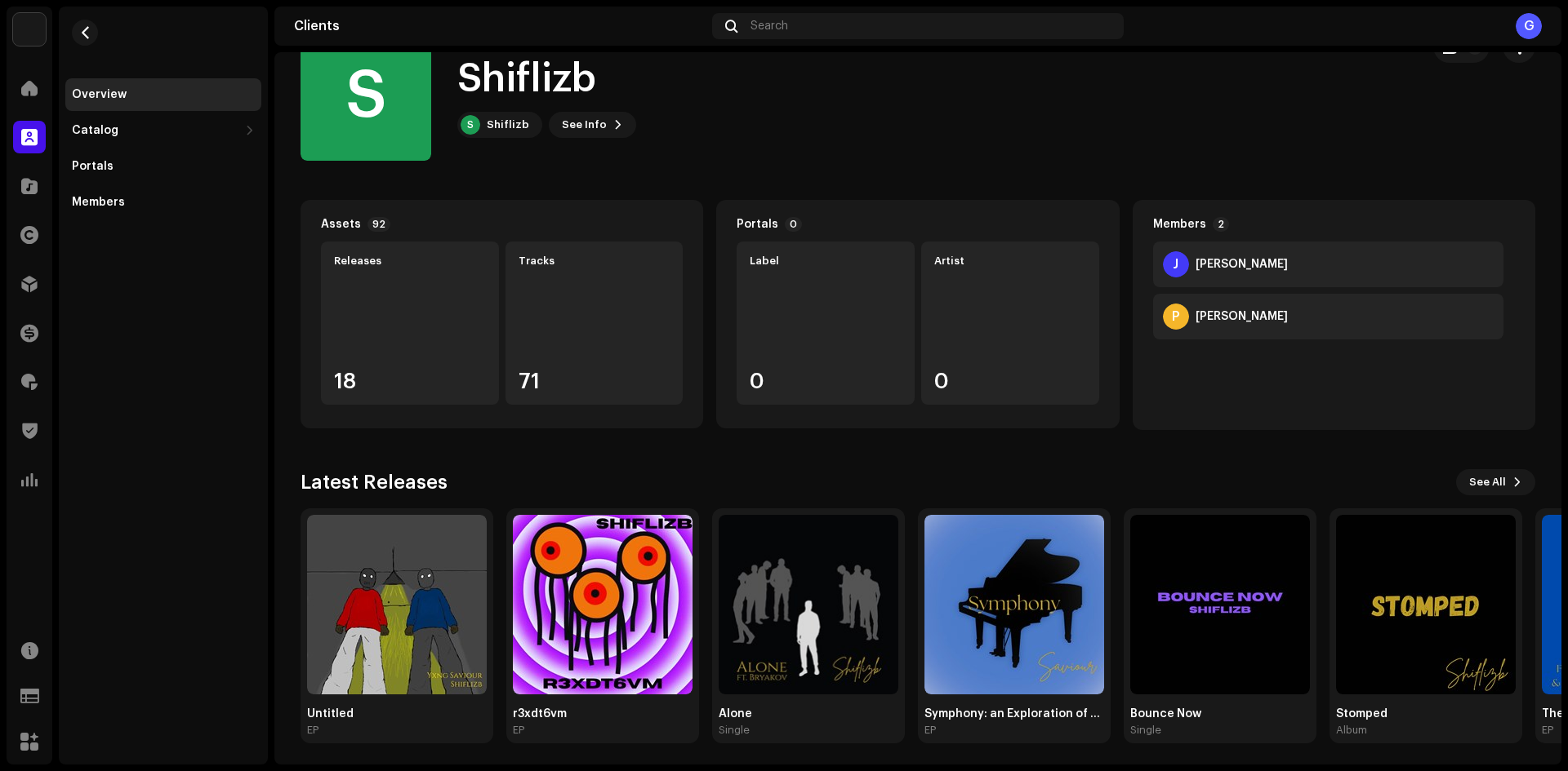
scroll to position [53, 0]
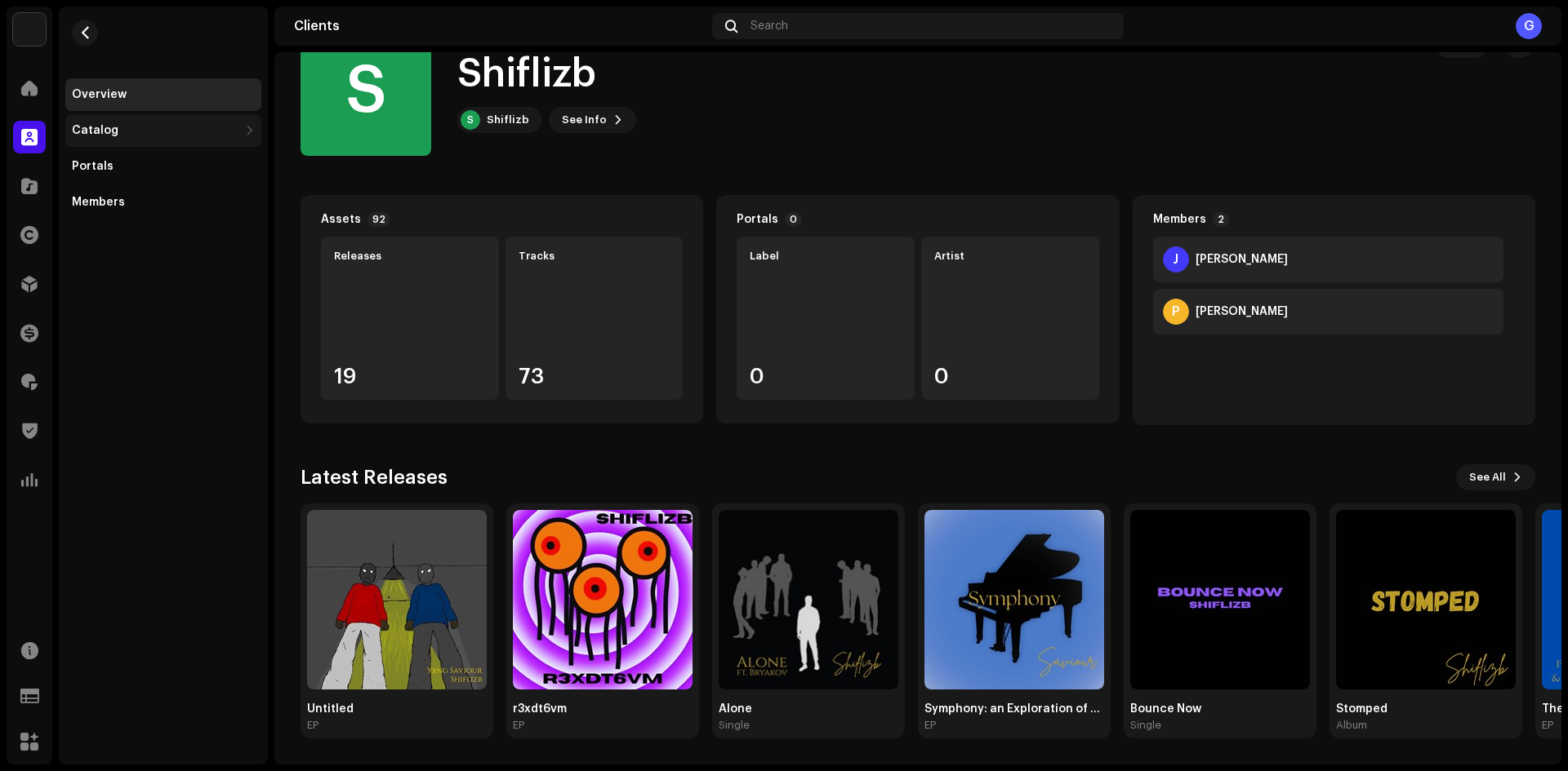
click at [175, 128] on div "Catalog" at bounding box center [154, 131] width 167 height 13
click at [167, 168] on div "Releases" at bounding box center [166, 167] width 176 height 13
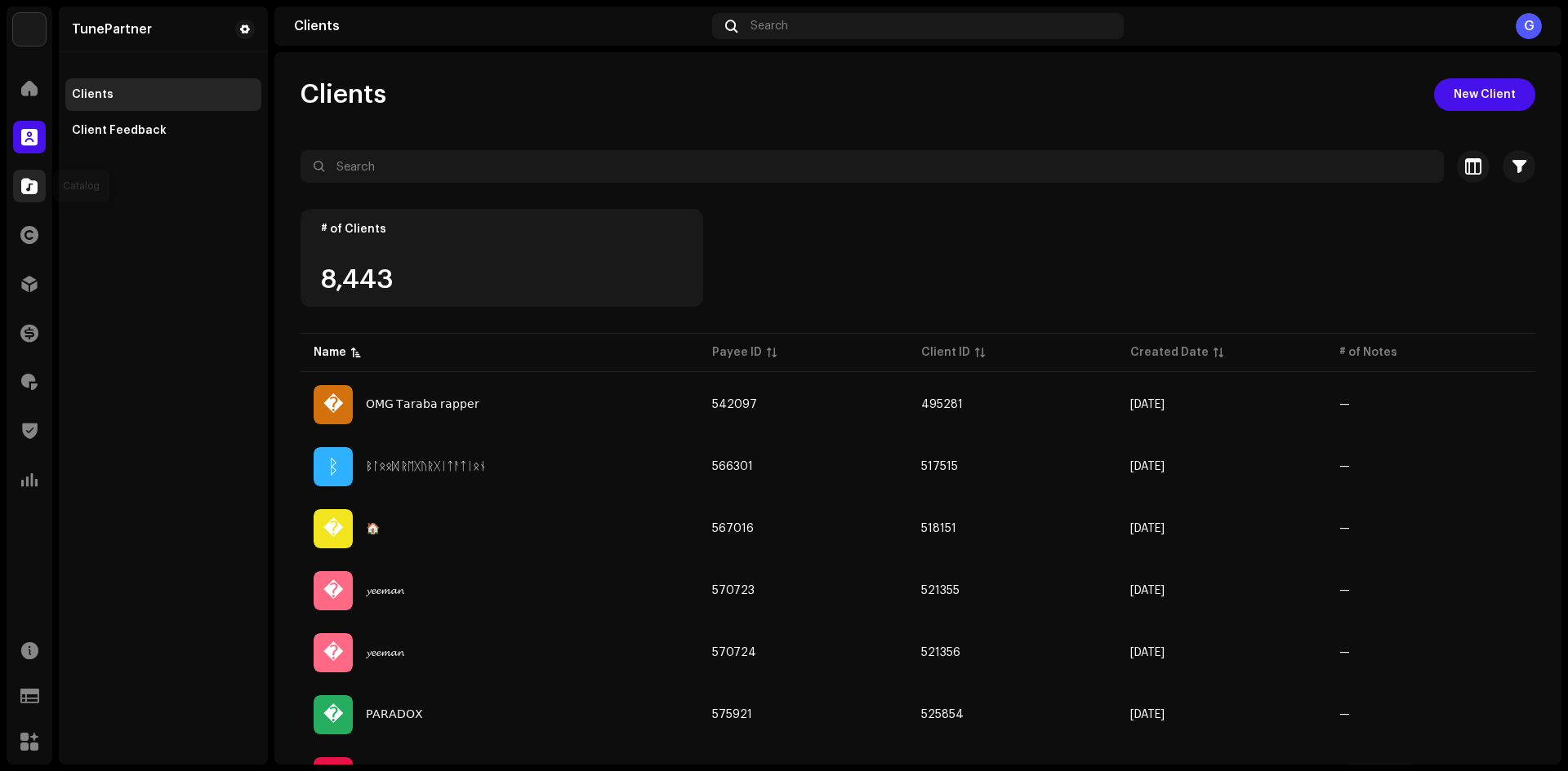
click at [27, 186] on span at bounding box center [29, 186] width 16 height 13
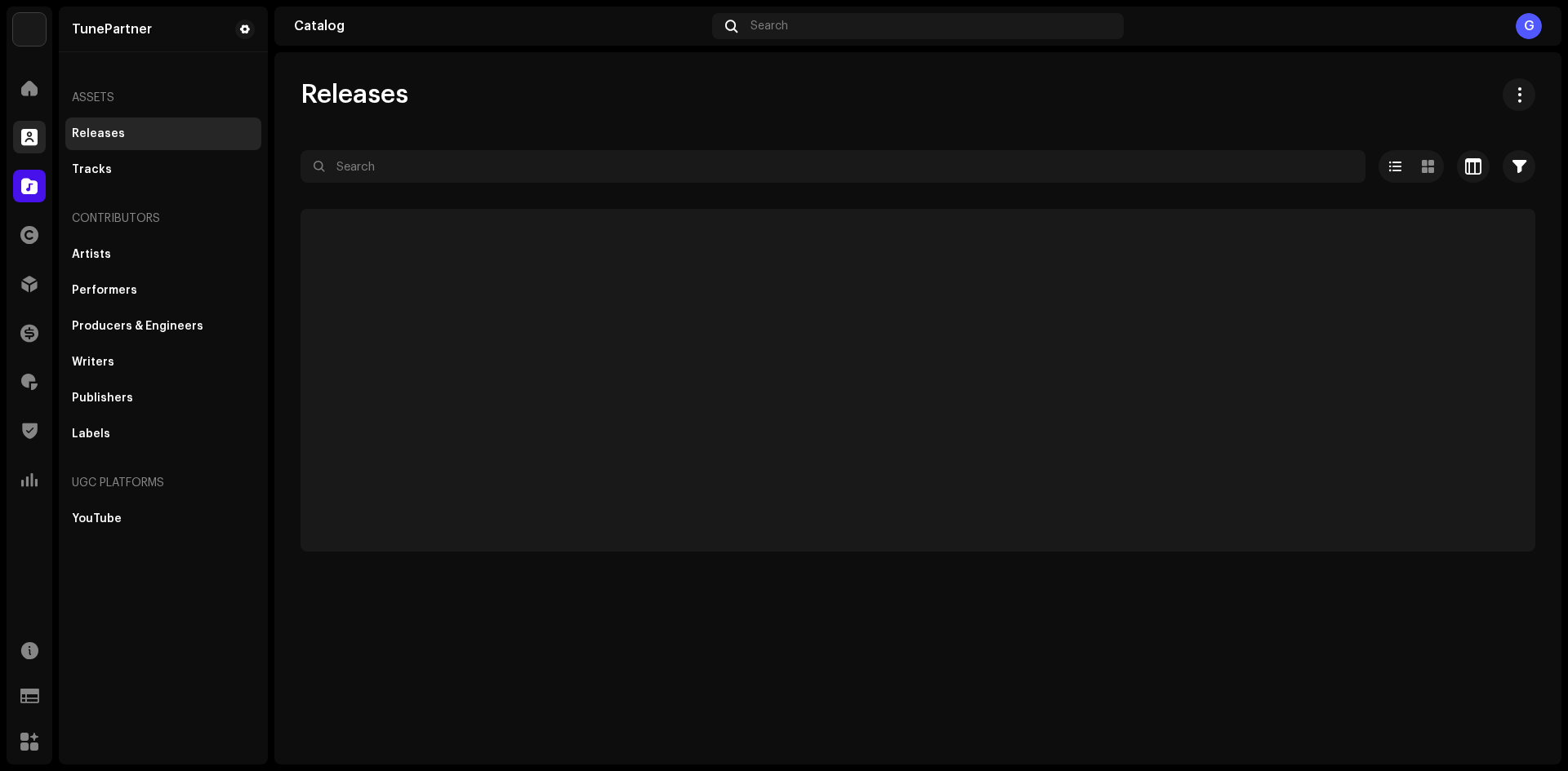
click at [26, 144] on span at bounding box center [29, 137] width 16 height 13
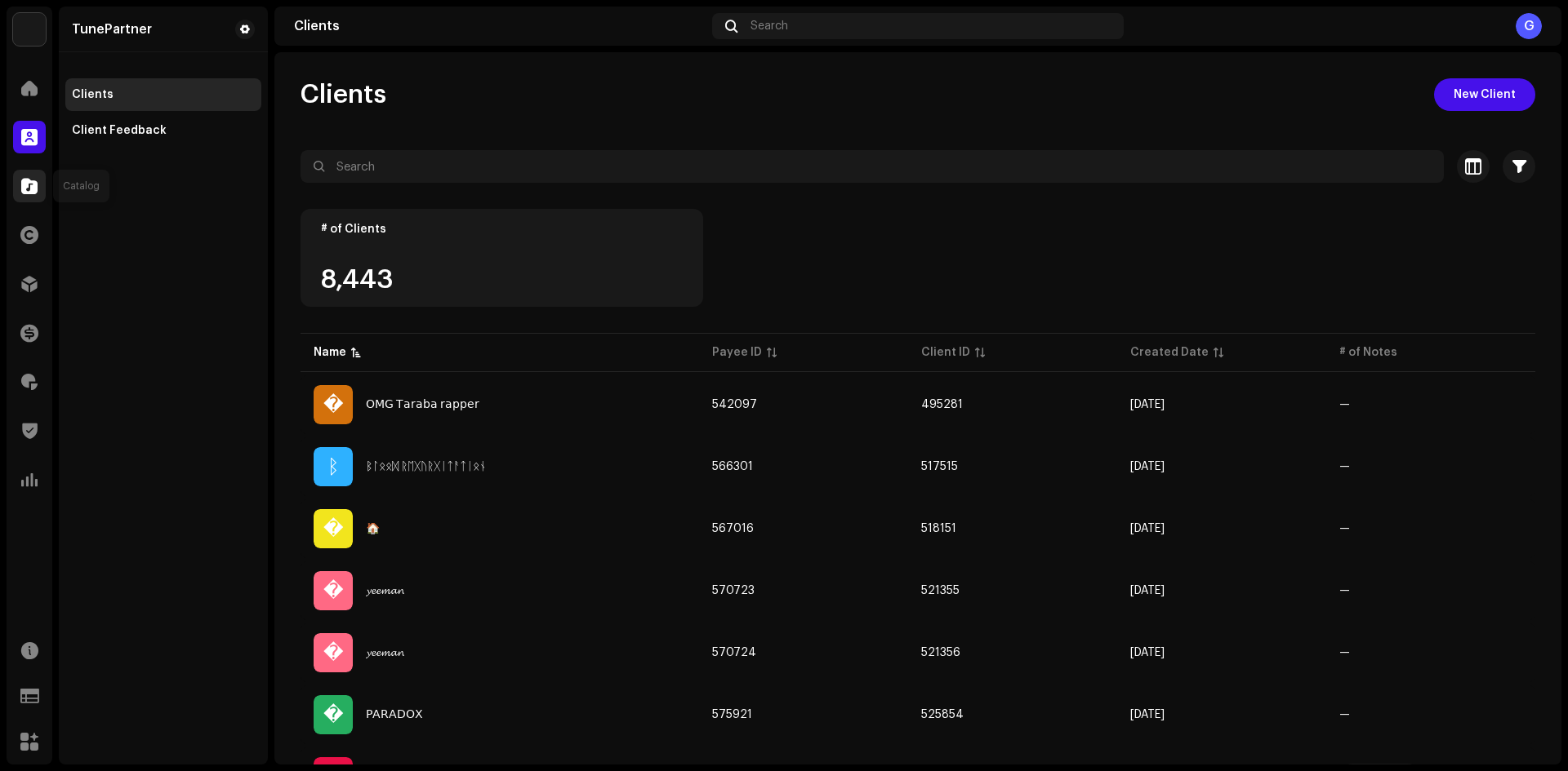
click at [35, 188] on span at bounding box center [29, 186] width 16 height 13
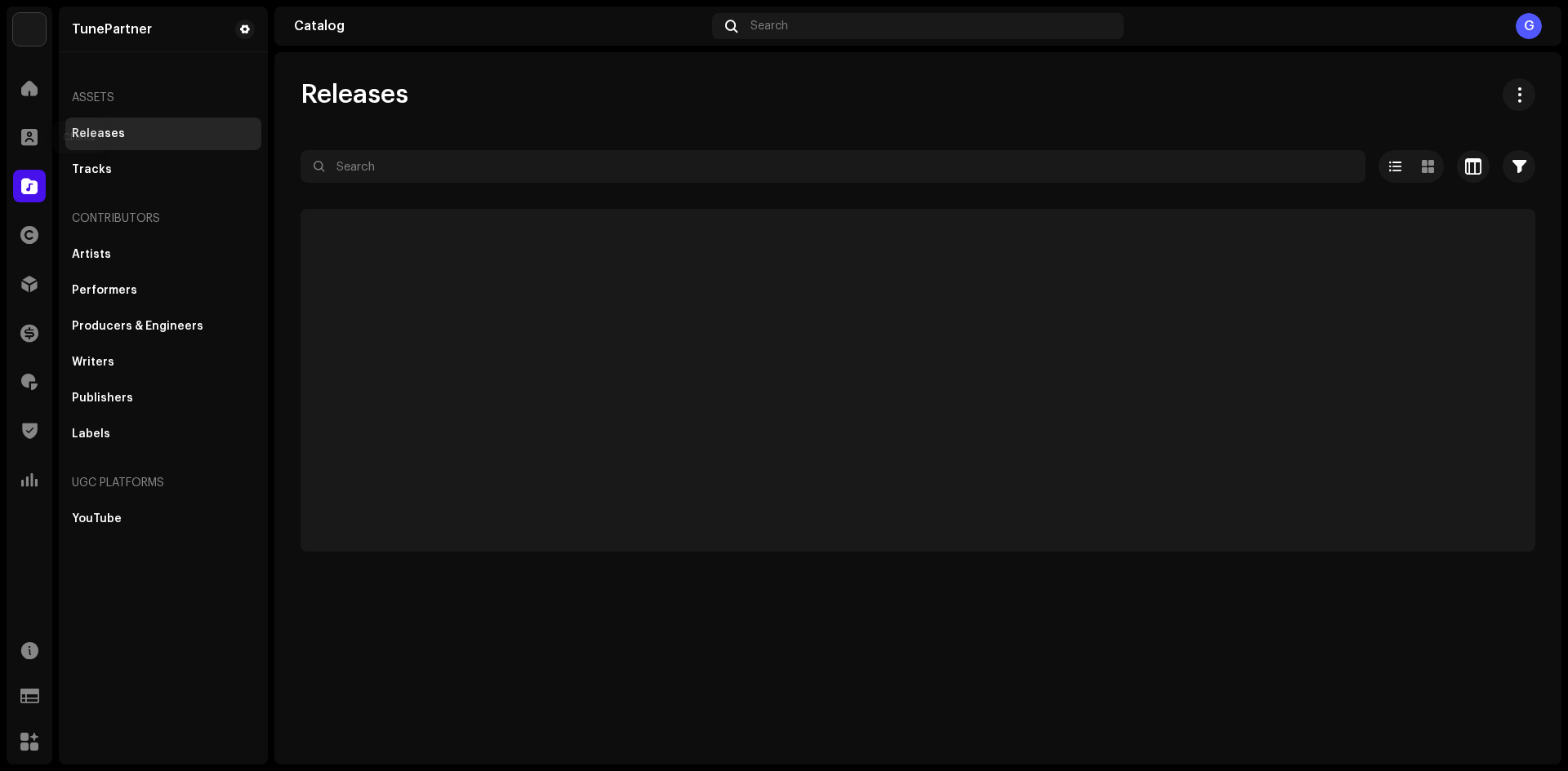
drag, startPoint x: 30, startPoint y: 149, endPoint x: 376, endPoint y: 1, distance: 376.3
click at [31, 149] on div at bounding box center [30, 137] width 32 height 32
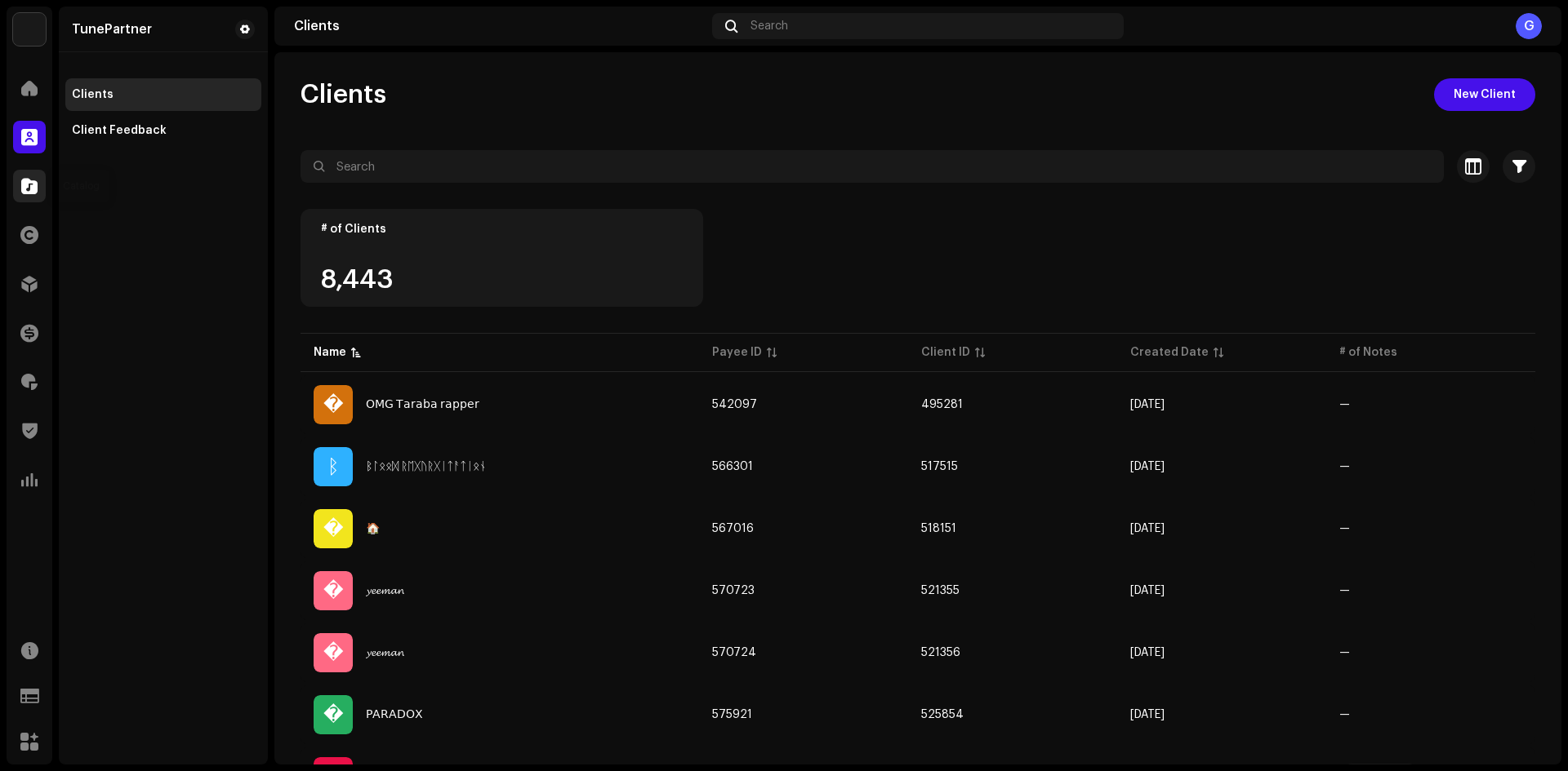
click at [32, 179] on span at bounding box center [29, 186] width 16 height 13
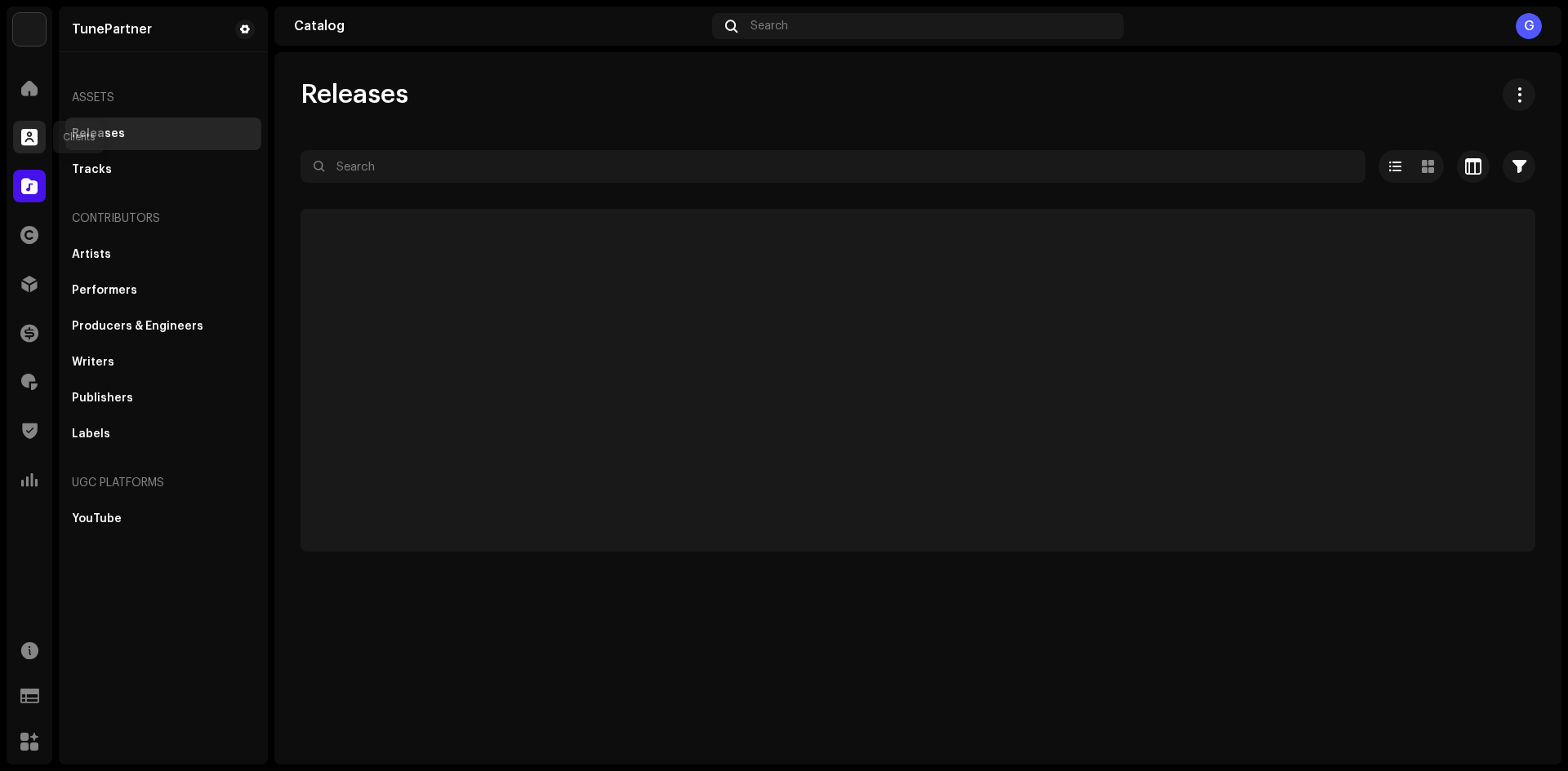
click at [28, 133] on span at bounding box center [29, 137] width 16 height 13
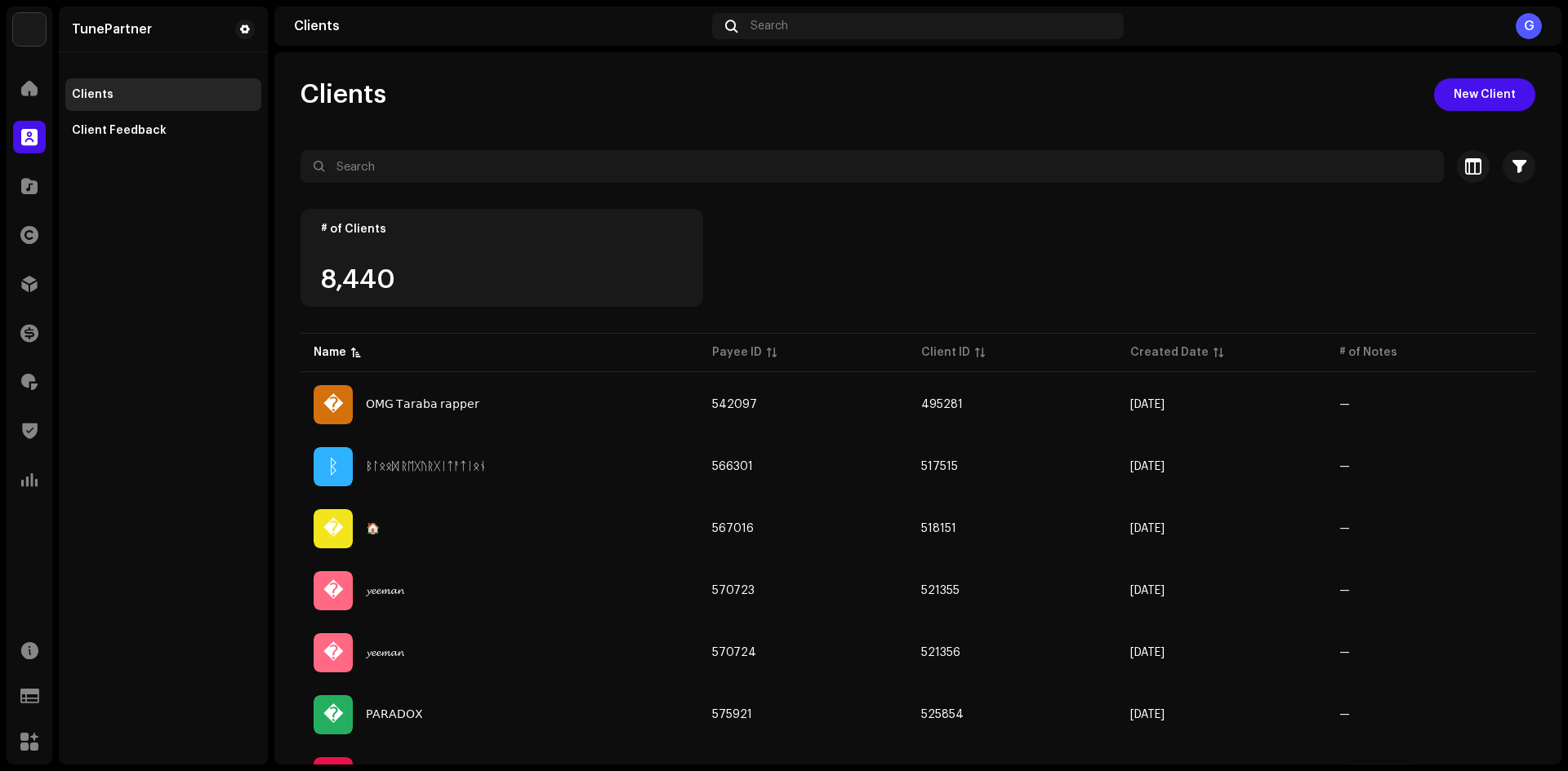
click at [49, 173] on div "Catalog" at bounding box center [30, 186] width 46 height 46
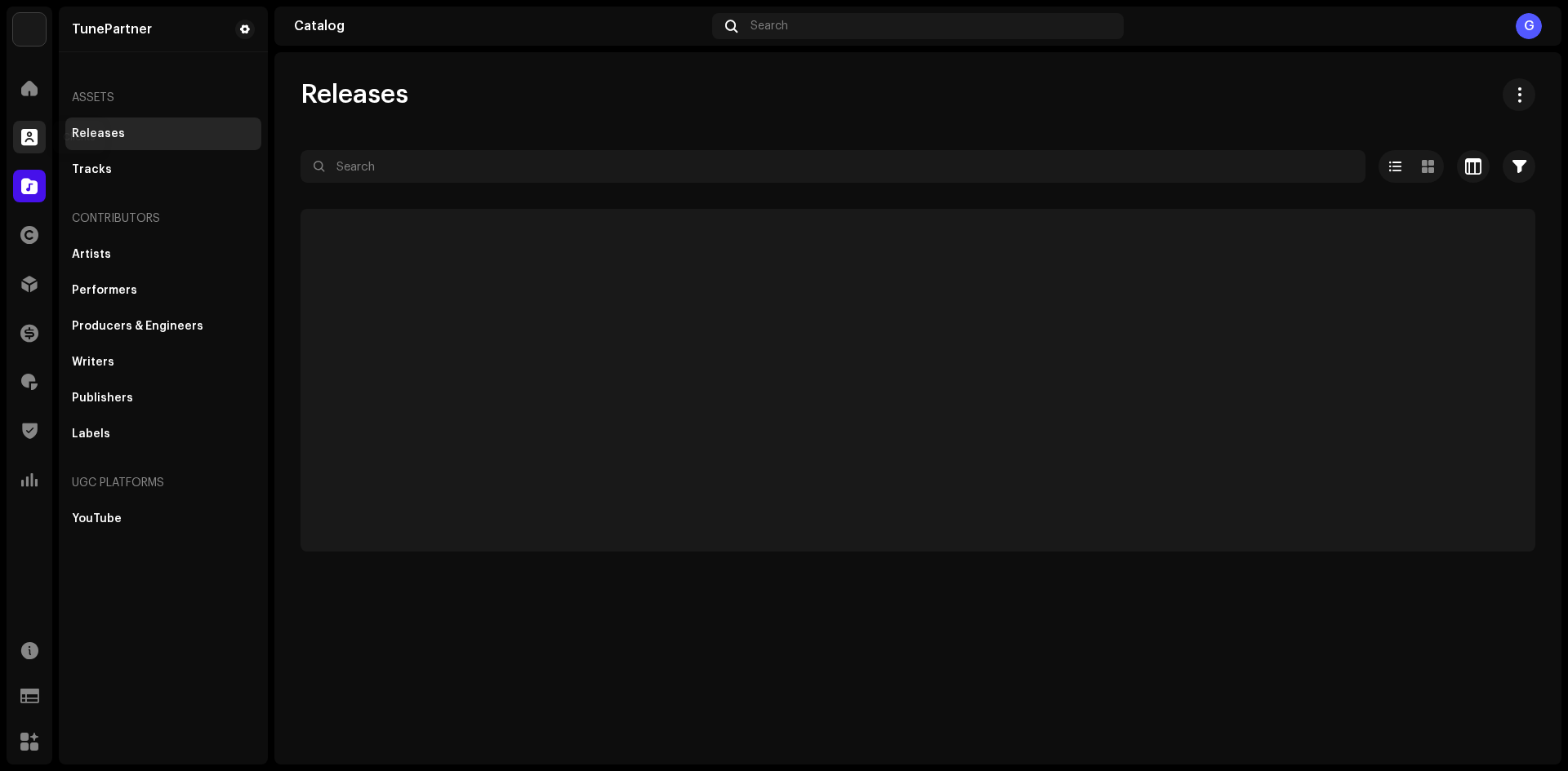
click at [27, 133] on span at bounding box center [29, 137] width 16 height 13
